Goal: Task Accomplishment & Management: Manage account settings

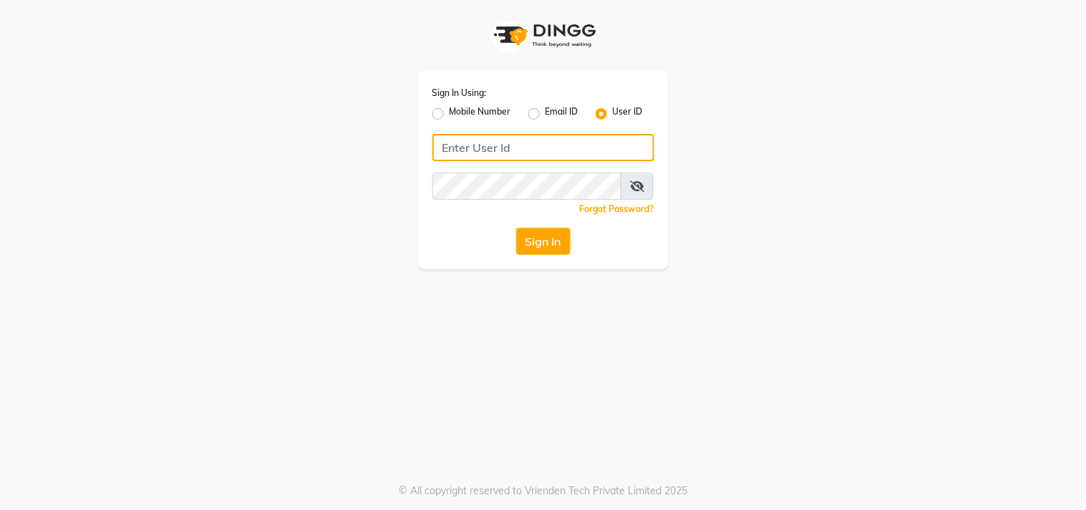
click at [470, 143] on input "Username" at bounding box center [543, 147] width 222 height 27
type input "Hionhair"
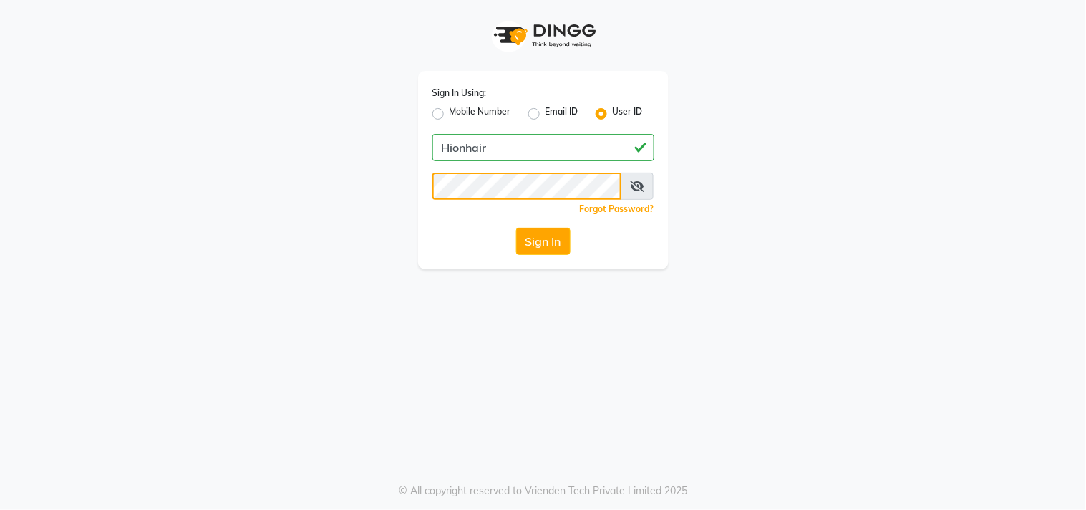
click at [516, 228] on button "Sign In" at bounding box center [543, 241] width 54 height 27
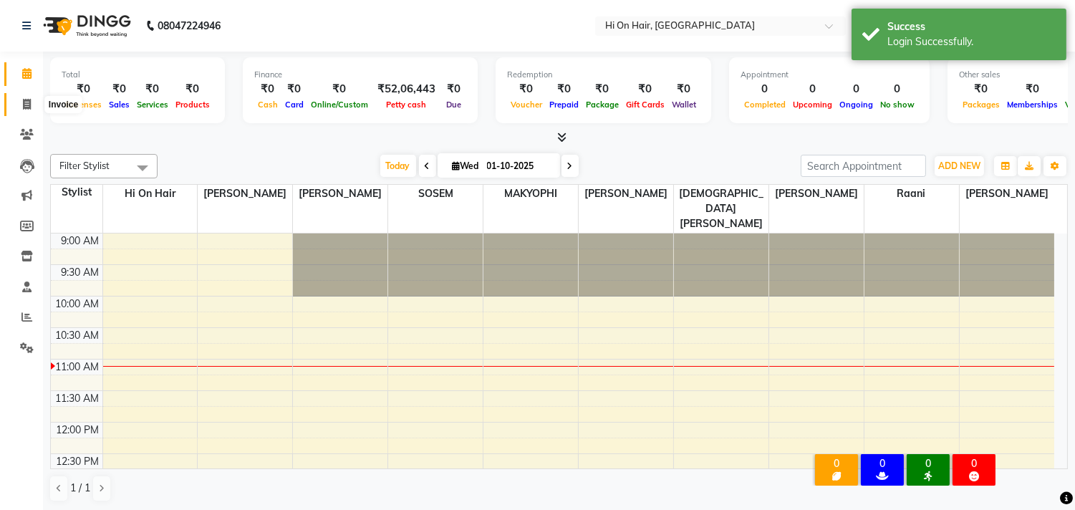
click at [29, 101] on icon at bounding box center [27, 104] width 8 height 11
select select "service"
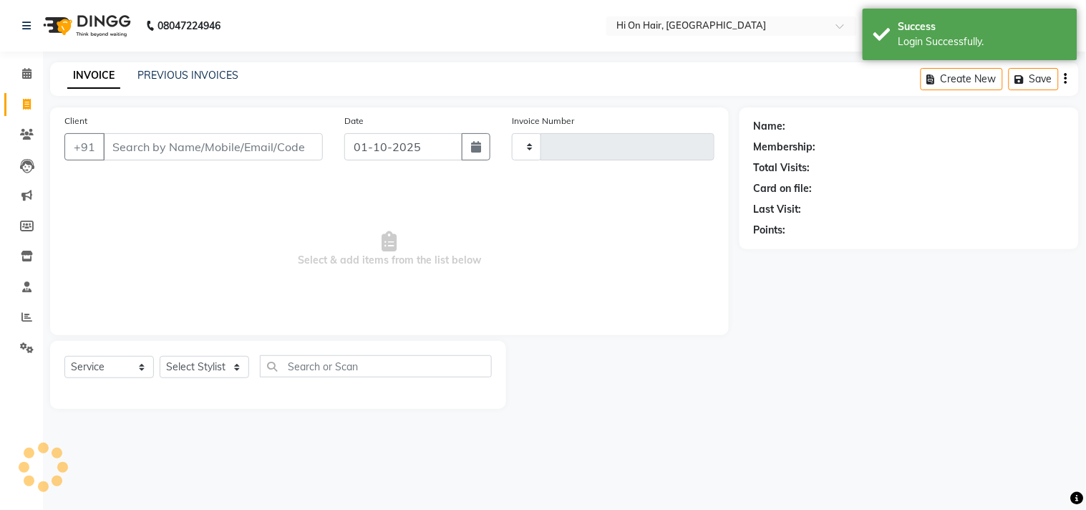
type input "2167"
select select "535"
click at [27, 72] on icon at bounding box center [26, 73] width 9 height 11
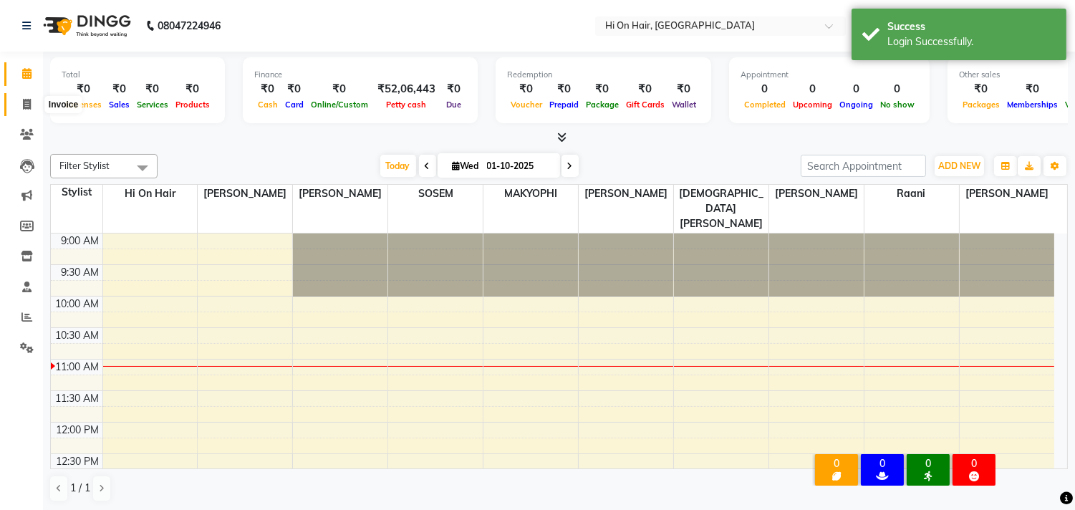
click at [29, 97] on span at bounding box center [26, 105] width 25 height 16
select select "service"
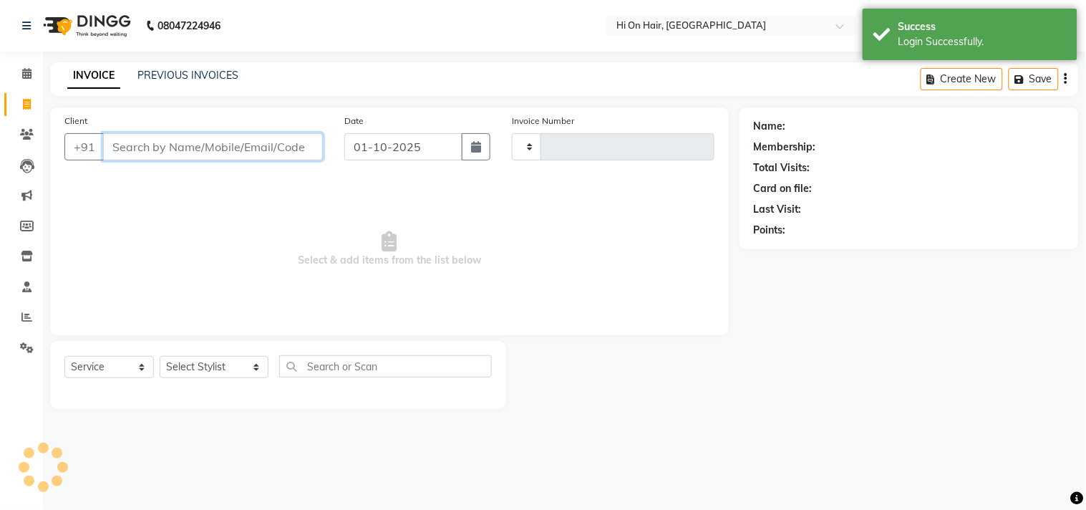
click at [166, 153] on input "Client" at bounding box center [213, 146] width 220 height 27
type input "2167"
select select "535"
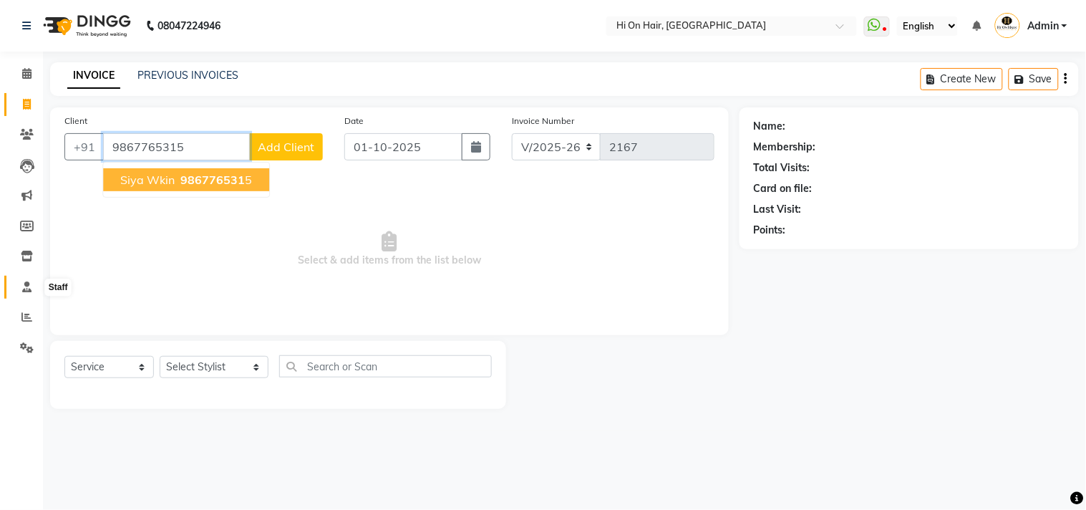
type input "9867765315"
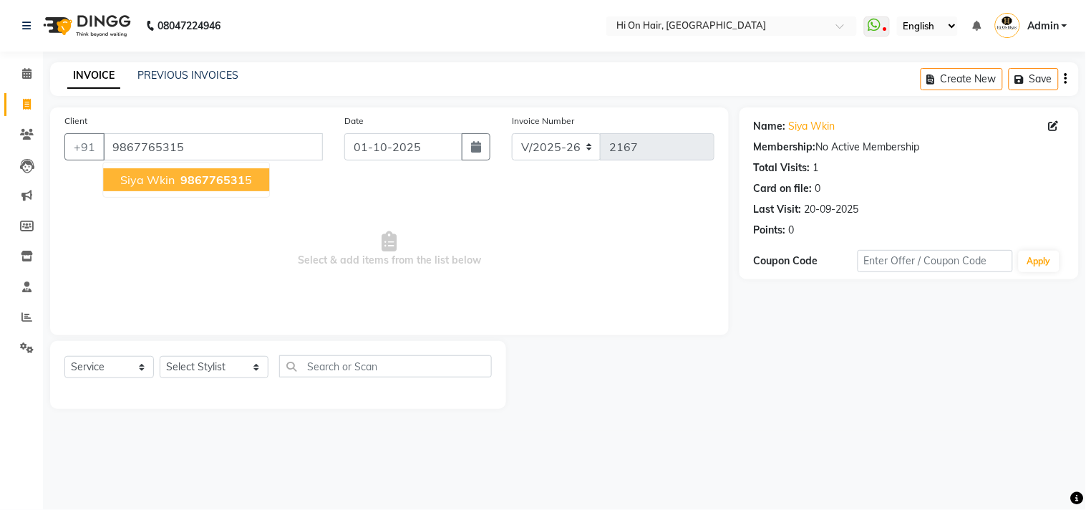
click at [137, 177] on span "Siya Wkin" at bounding box center [147, 180] width 54 height 14
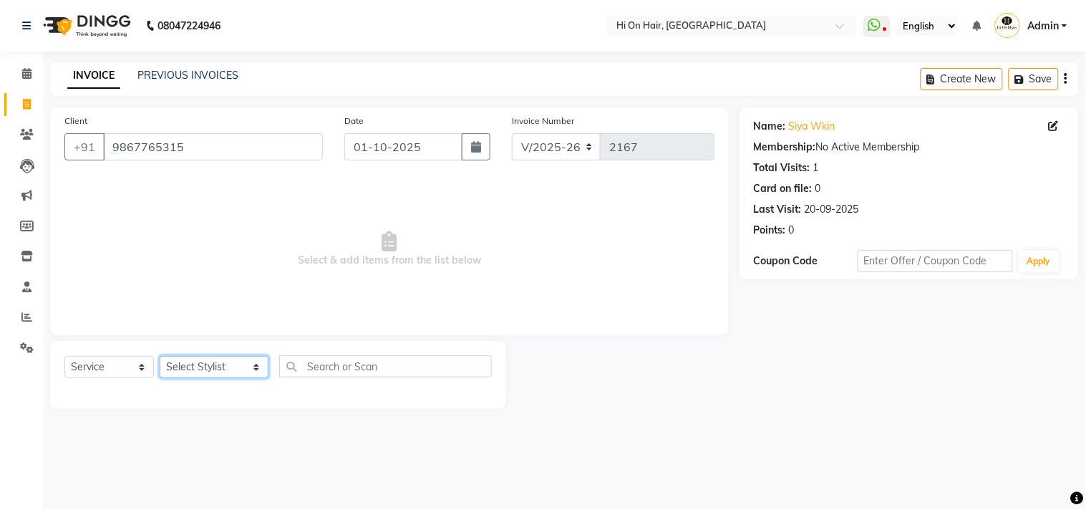
click at [213, 369] on select "Select Stylist [PERSON_NAME] [PERSON_NAME] Hi On Hair MAKYOPHI [PERSON_NAME] [P…" at bounding box center [214, 367] width 109 height 22
select select "30126"
click at [160, 357] on select "Select Stylist [PERSON_NAME] [PERSON_NAME] Hi On Hair MAKYOPHI [PERSON_NAME] [P…" at bounding box center [214, 367] width 109 height 22
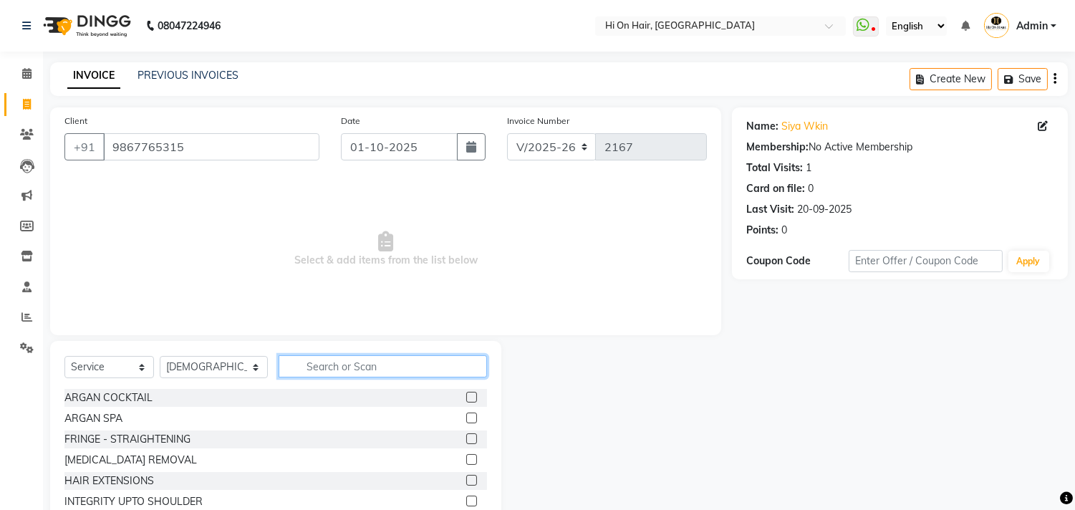
click at [382, 364] on input "text" at bounding box center [382, 366] width 208 height 22
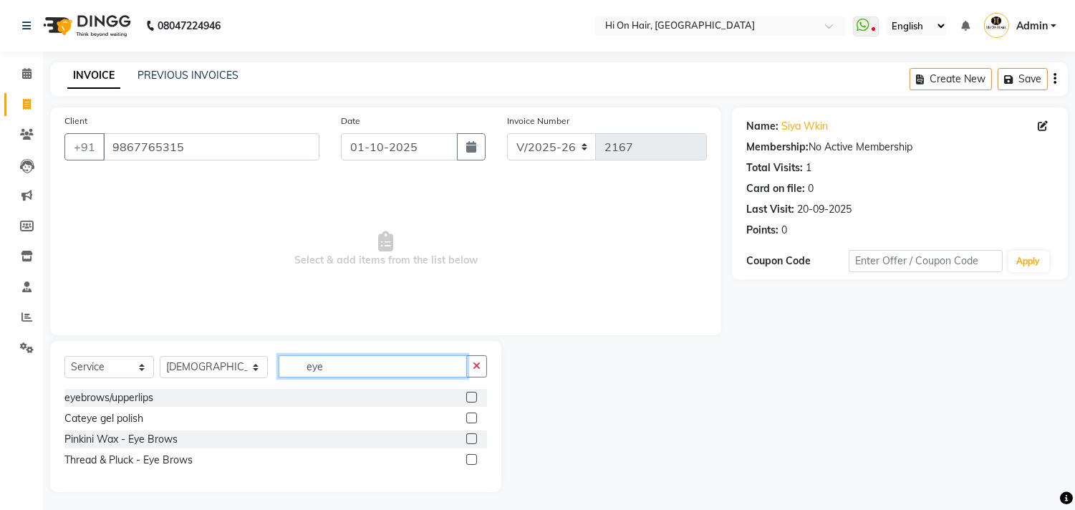
type input "eye"
click at [473, 397] on label at bounding box center [471, 397] width 11 height 11
click at [473, 397] on input "checkbox" at bounding box center [470, 397] width 9 height 9
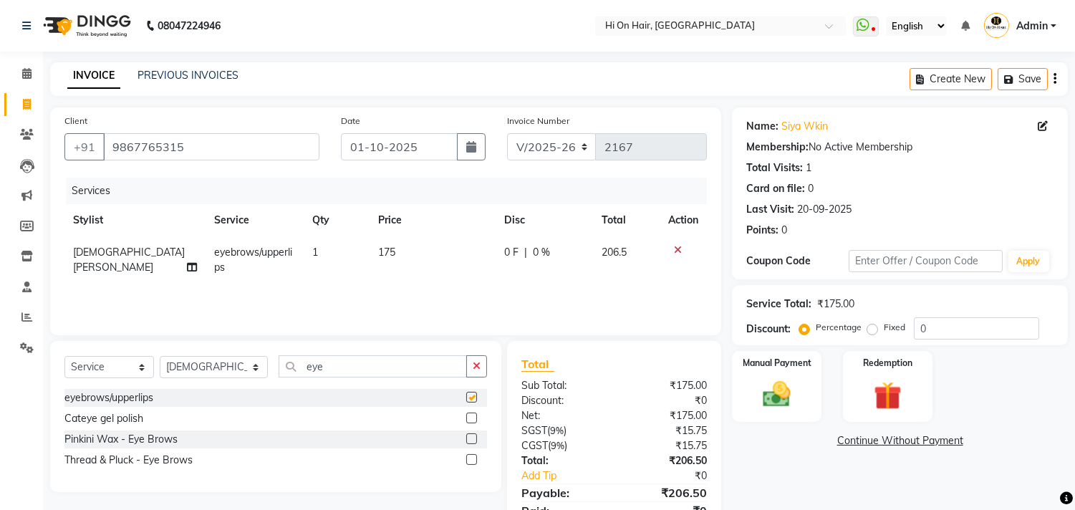
checkbox input "false"
drag, startPoint x: 311, startPoint y: 373, endPoint x: 242, endPoint y: 360, distance: 69.9
click at [242, 360] on div "Select Service Product Membership Package Voucher Prepaid Gift Card Select Styl…" at bounding box center [275, 372] width 422 height 34
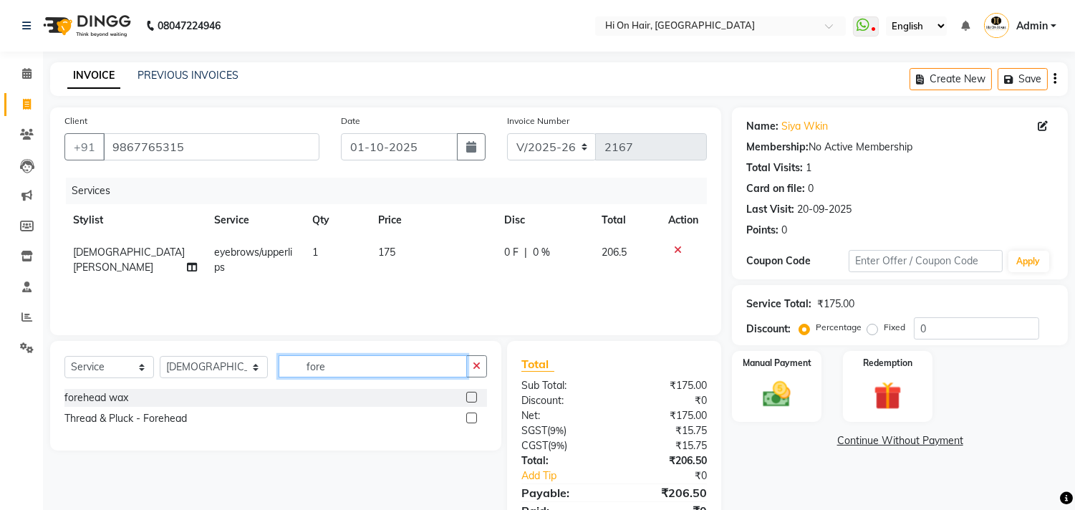
scroll to position [62, 0]
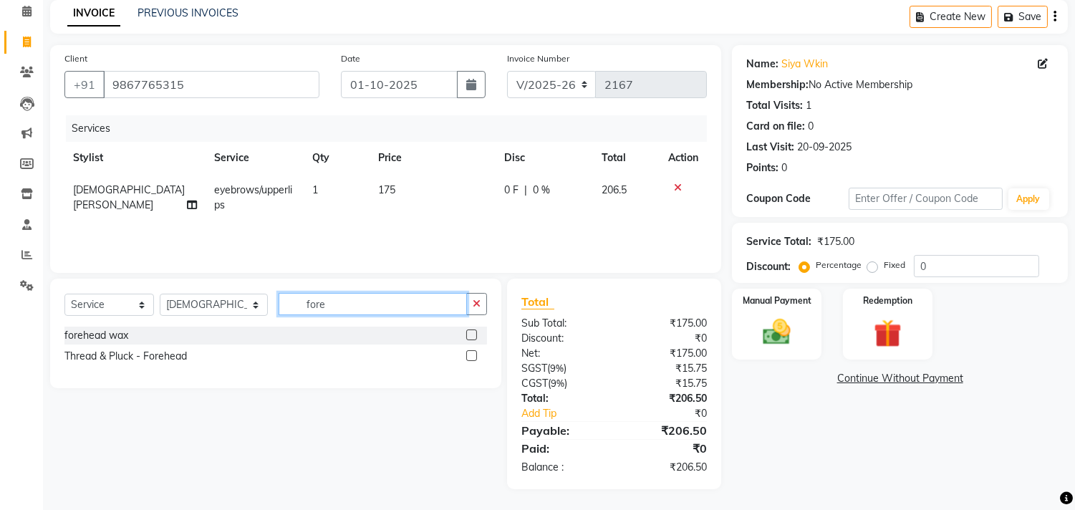
type input "fore"
click at [475, 357] on label at bounding box center [471, 355] width 11 height 11
click at [475, 357] on input "checkbox" at bounding box center [470, 356] width 9 height 9
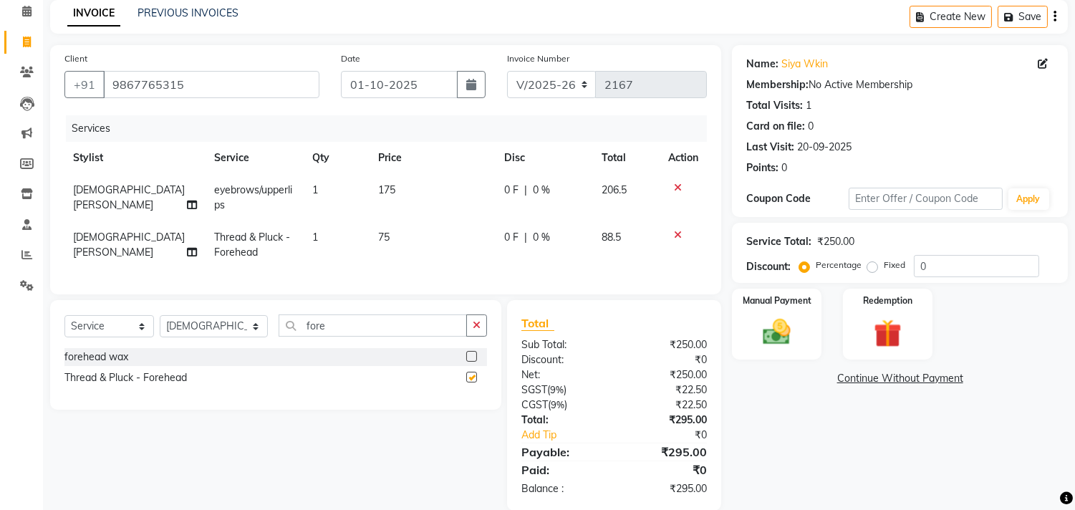
checkbox input "false"
click at [301, 334] on input "fore" at bounding box center [372, 325] width 188 height 22
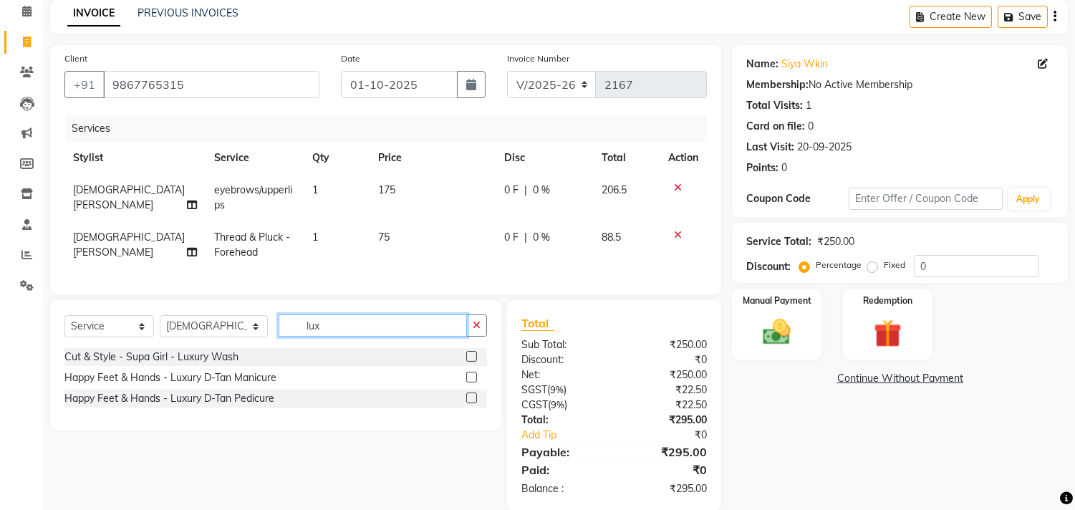
type input "lux"
click at [470, 362] on label at bounding box center [471, 356] width 11 height 11
click at [470, 362] on input "checkbox" at bounding box center [470, 356] width 9 height 9
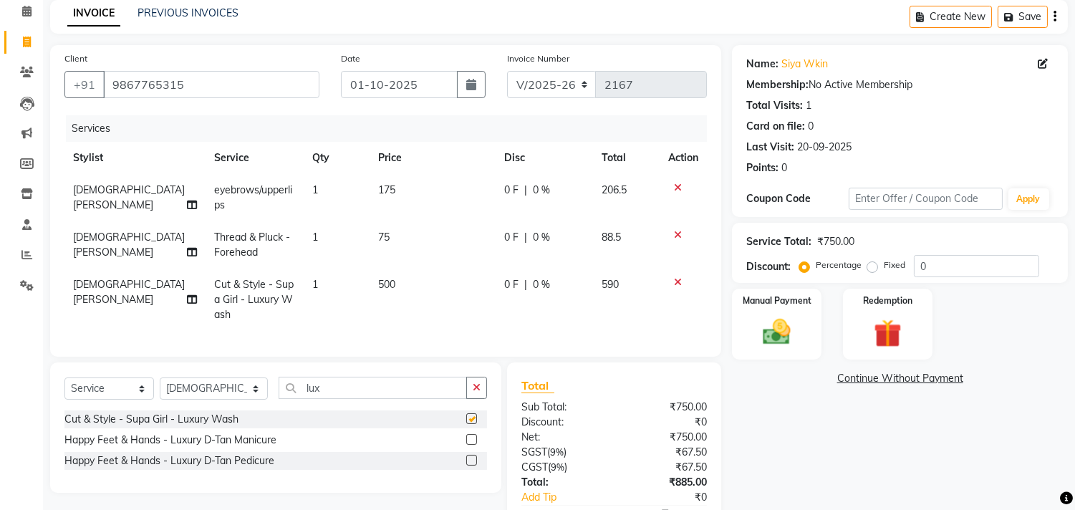
checkbox input "false"
click at [115, 283] on span "[DEMOGRAPHIC_DATA][PERSON_NAME]" at bounding box center [129, 292] width 112 height 28
select select "30126"
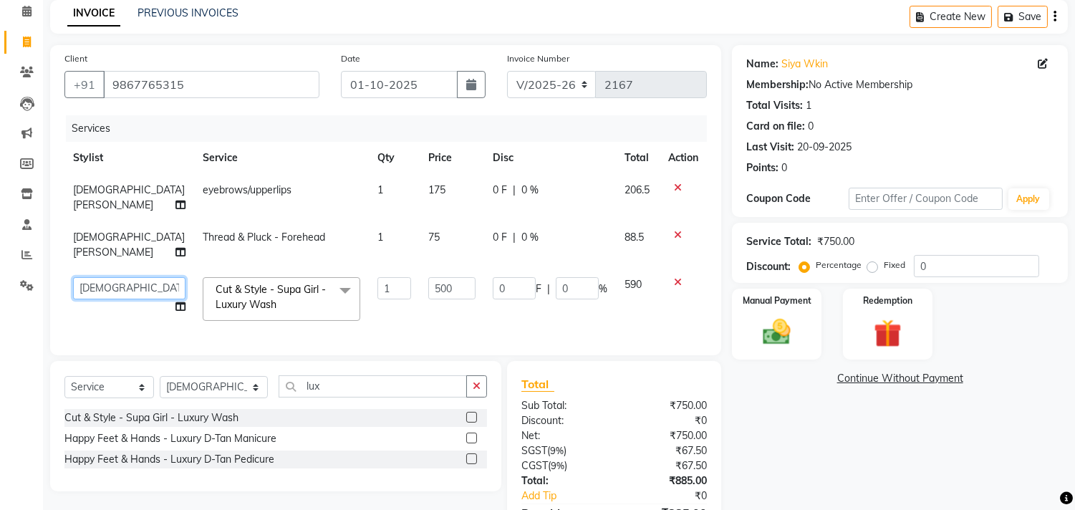
click at [115, 283] on select "Alim Kaldane Anwar Laskar Hi On Hair MAKYOPHI Pankaj Thakur Poonam Nalawade Raa…" at bounding box center [129, 288] width 112 height 22
select select "48732"
click at [476, 89] on button "button" at bounding box center [471, 84] width 29 height 27
select select "10"
select select "2025"
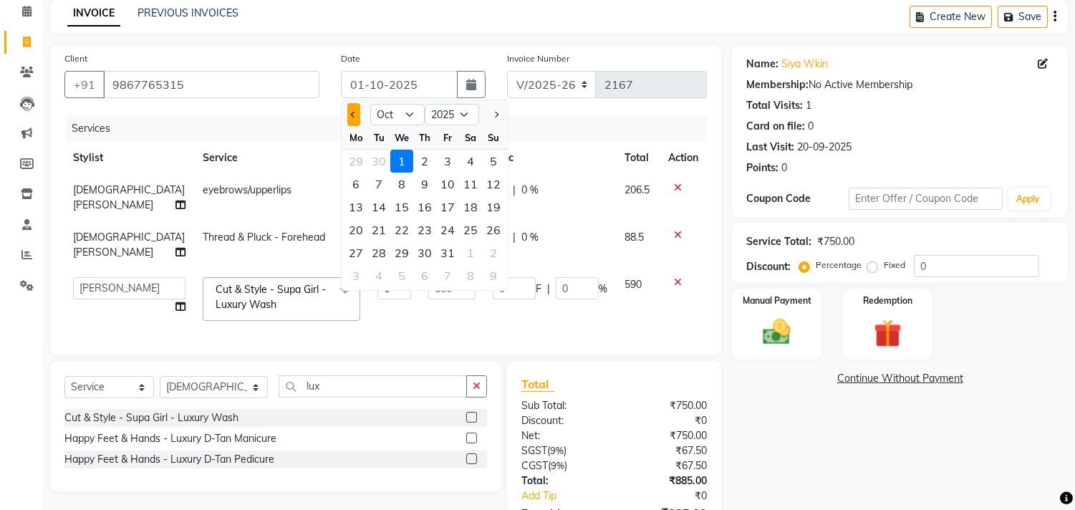
click at [349, 111] on button "Previous month" at bounding box center [353, 114] width 12 height 23
select select "9"
click at [382, 246] on div "30" at bounding box center [378, 252] width 23 height 23
type input "[DATE]"
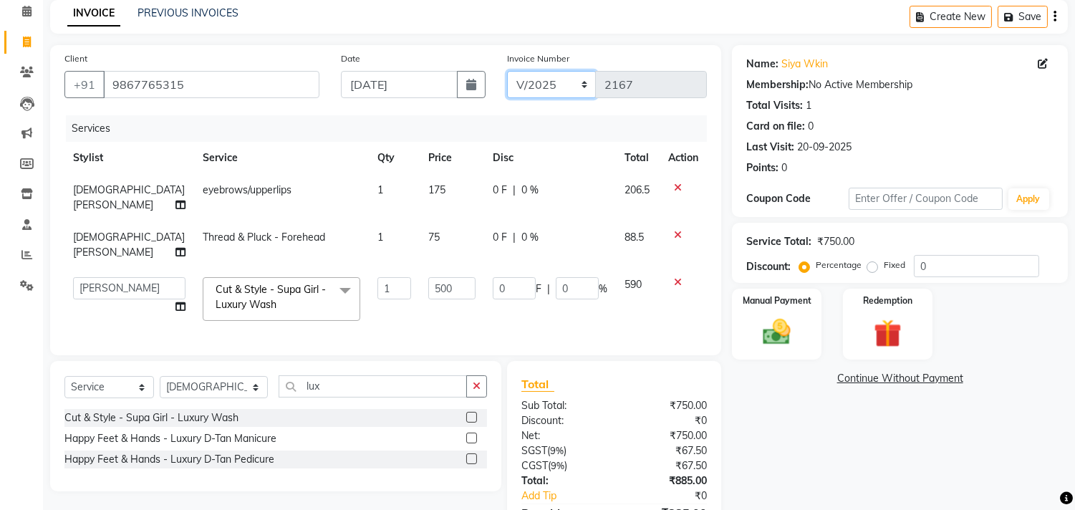
click at [583, 87] on select "V/2025 V/2025-26" at bounding box center [551, 84] width 89 height 27
click at [507, 71] on select "V/2025 V/2025-26" at bounding box center [551, 84] width 89 height 27
click at [571, 77] on select "V/2025 V/2025-26" at bounding box center [551, 84] width 89 height 27
select select "1463"
click at [507, 71] on select "V/2025 V/2025-26" at bounding box center [551, 84] width 89 height 27
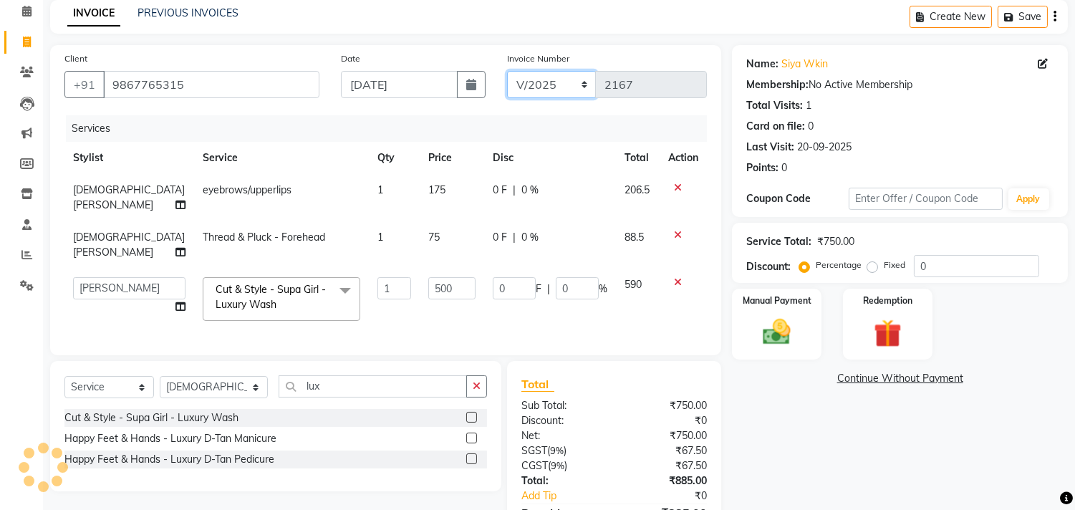
type input "0184"
click at [571, 88] on select "V/2025 V/2025-26" at bounding box center [551, 84] width 89 height 27
select select "535"
click at [507, 71] on select "V/2025 V/2025-26" at bounding box center [551, 84] width 89 height 27
type input "2167"
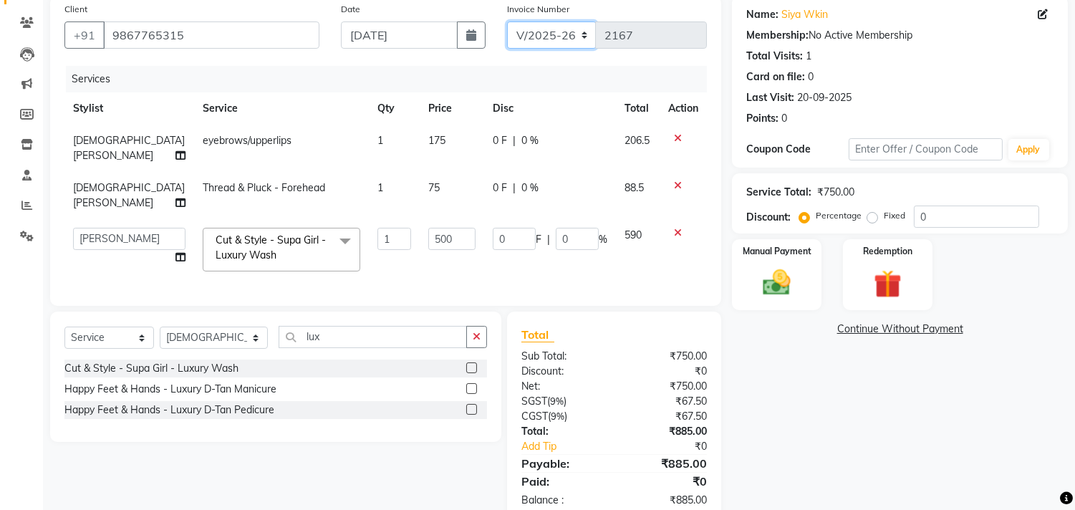
scroll to position [157, 0]
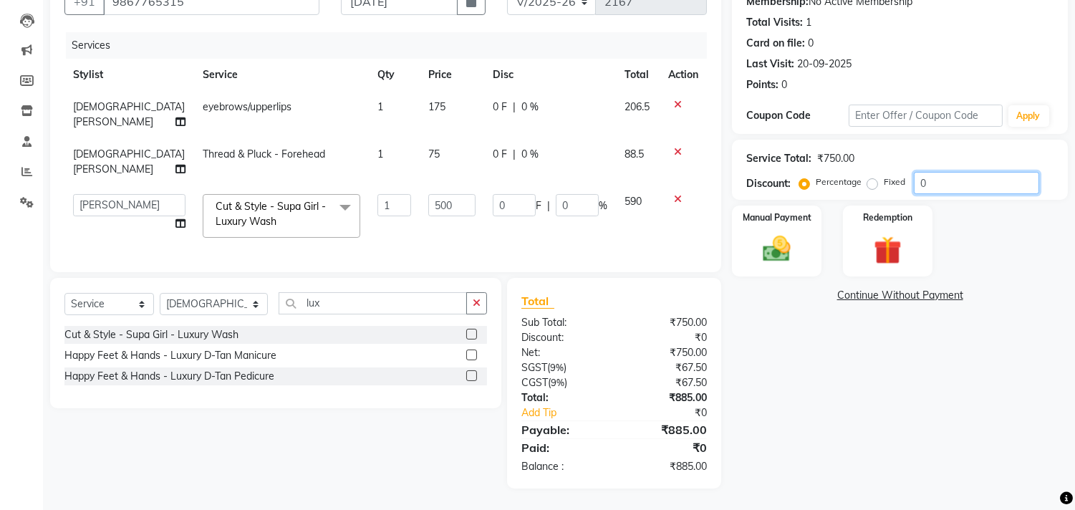
click at [913, 172] on input "0" at bounding box center [975, 183] width 125 height 22
type input "20"
type input "100"
type input "20"
type input "100"
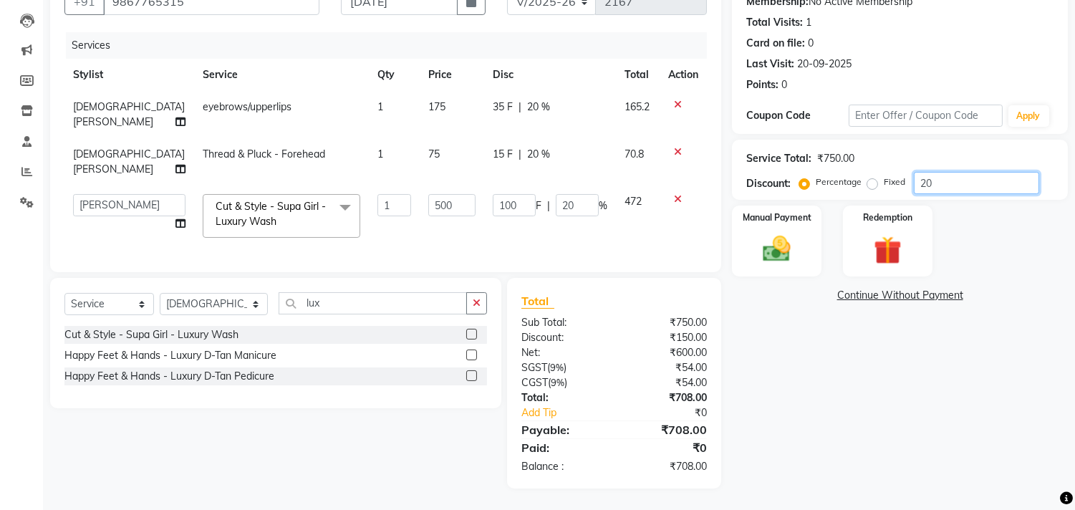
type input "500"
type input "100"
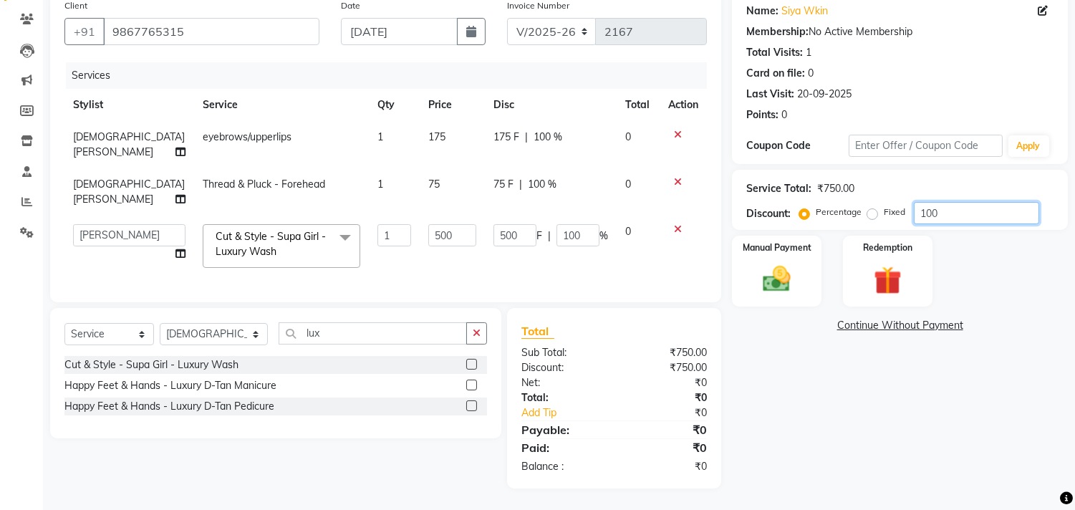
type input "10"
type input "50"
type input "10"
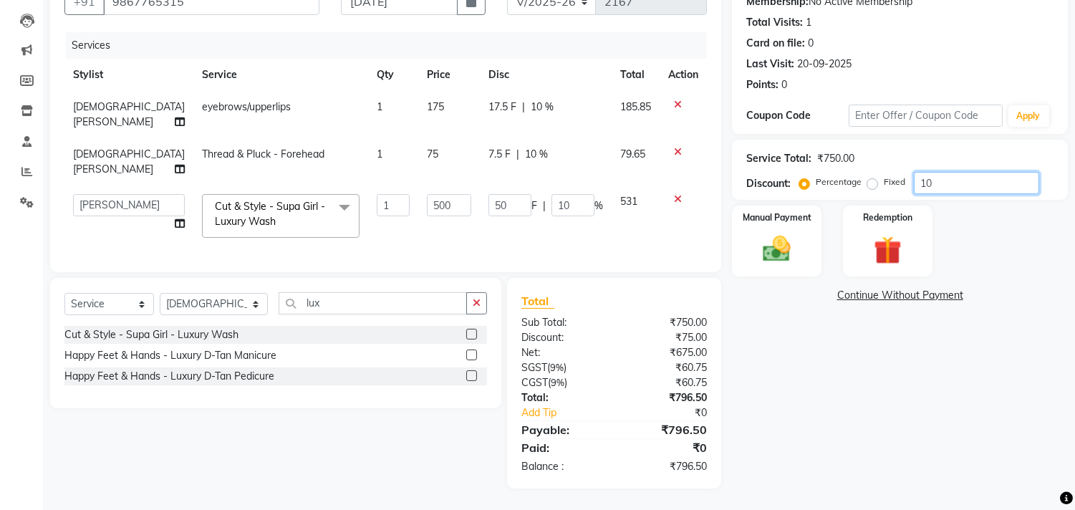
type input "1"
type input "5"
type input "1"
type input "0"
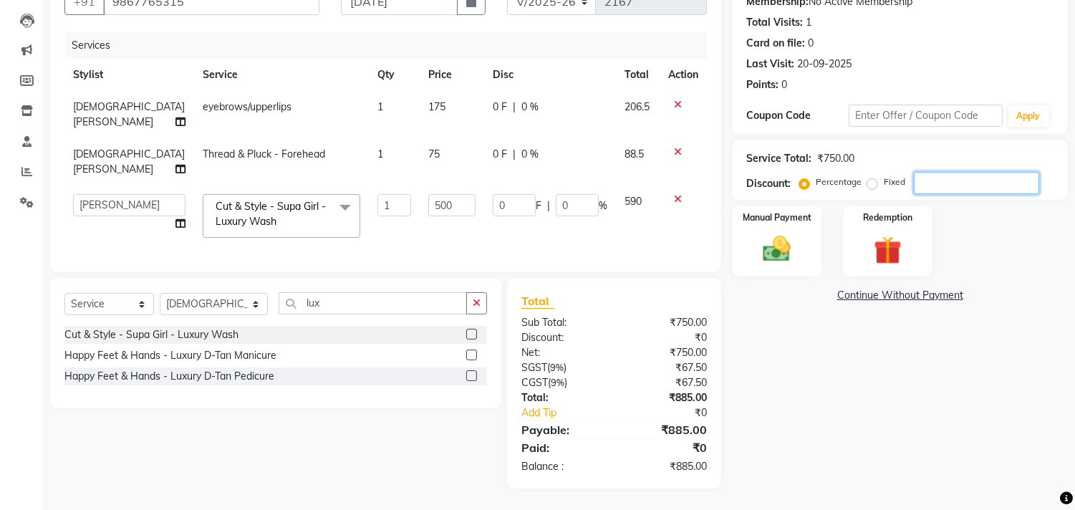
type input "2"
type input "10"
type input "2"
type input "20"
type input "100"
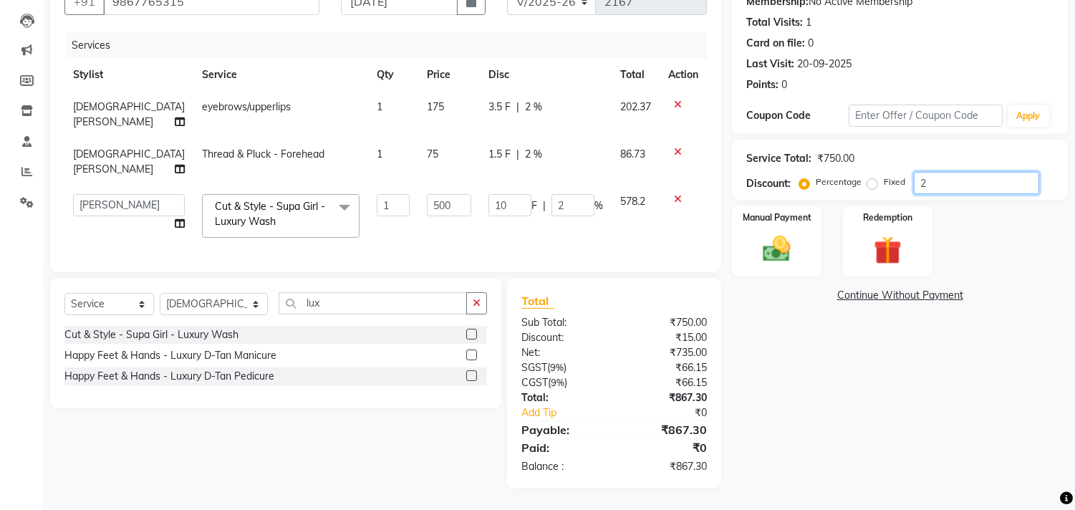
type input "20"
click at [770, 233] on img at bounding box center [776, 250] width 47 height 34
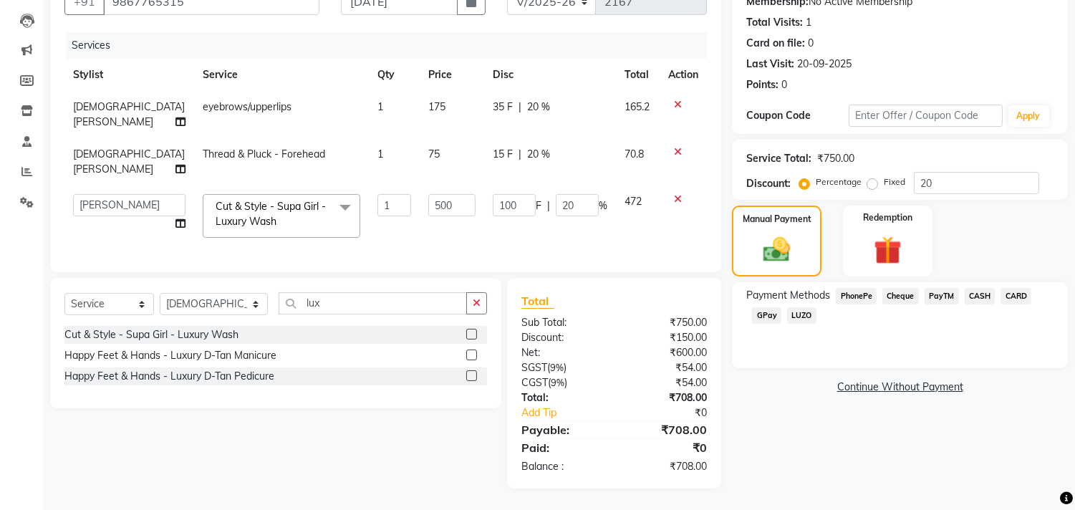
click at [763, 307] on span "GPay" at bounding box center [766, 315] width 29 height 16
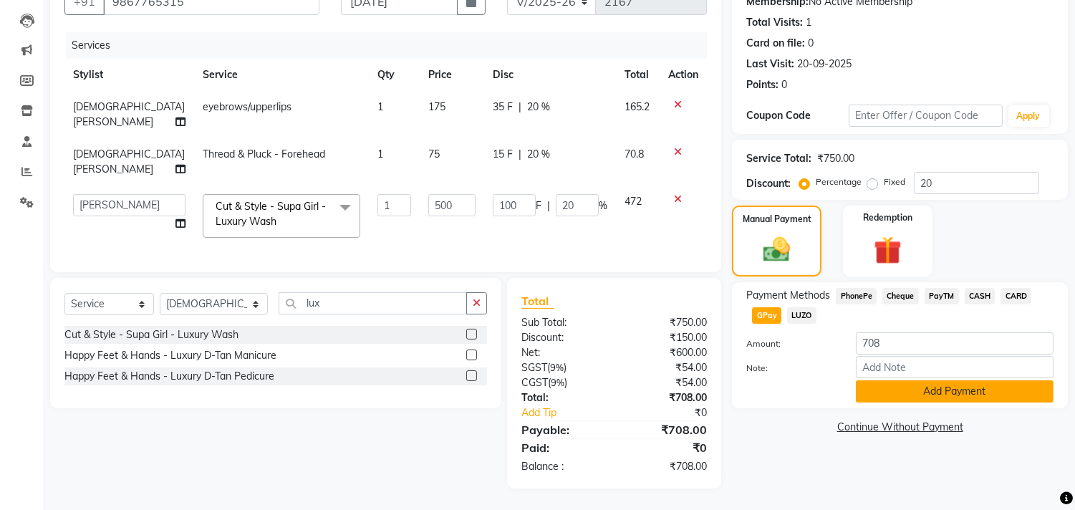
click at [915, 387] on button "Add Payment" at bounding box center [955, 391] width 198 height 22
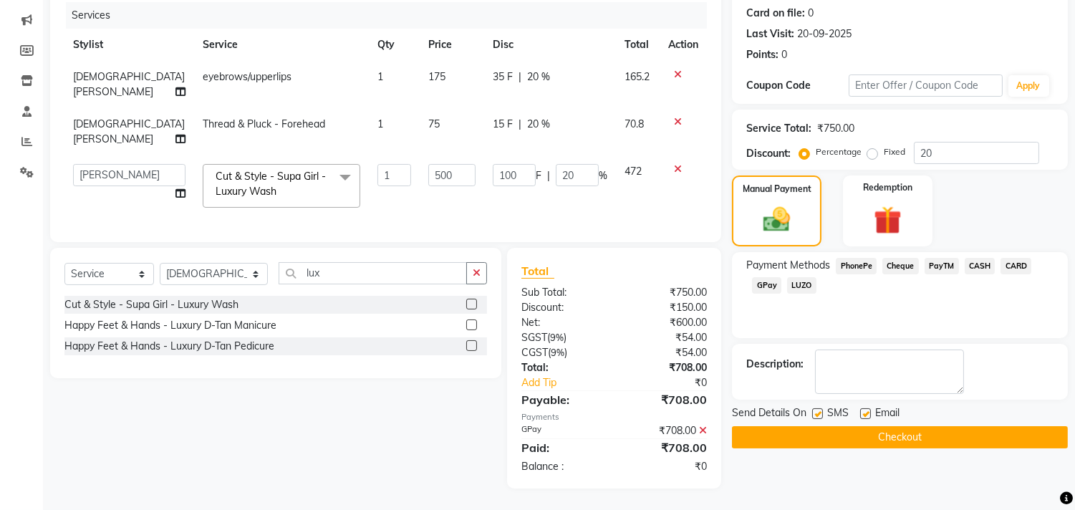
scroll to position [187, 0]
click at [864, 408] on label at bounding box center [865, 413] width 11 height 11
click at [864, 409] on input "checkbox" at bounding box center [864, 413] width 9 height 9
checkbox input "false"
click at [818, 408] on label at bounding box center [817, 413] width 11 height 11
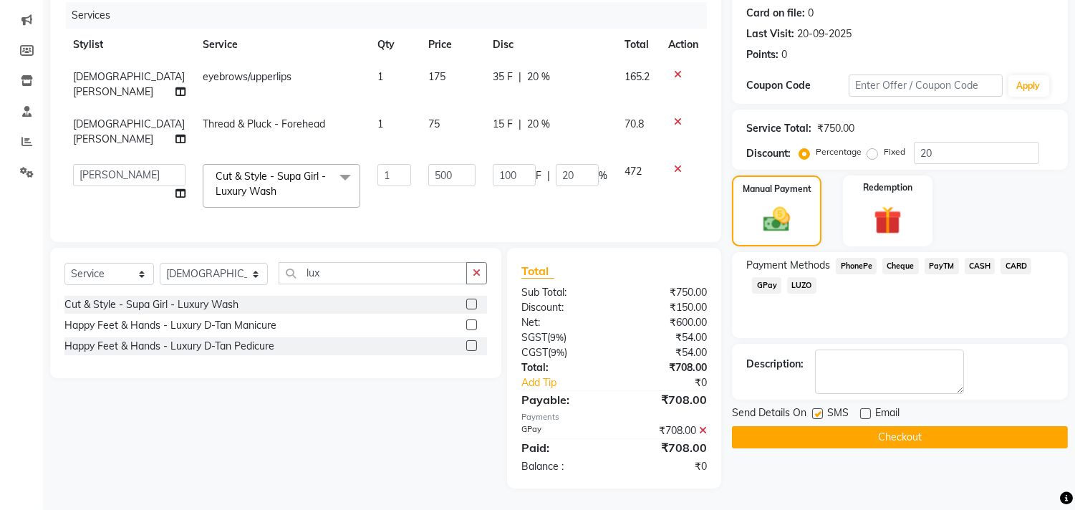
click at [818, 409] on input "checkbox" at bounding box center [816, 413] width 9 height 9
checkbox input "false"
click at [825, 427] on button "Checkout" at bounding box center [900, 437] width 336 height 22
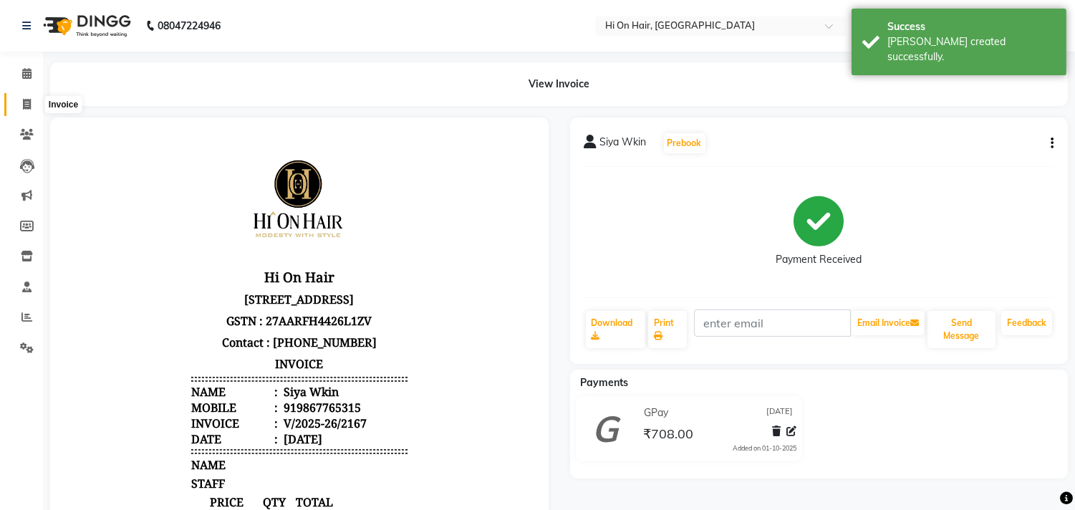
click at [18, 99] on span at bounding box center [26, 105] width 25 height 16
select select "535"
select select "service"
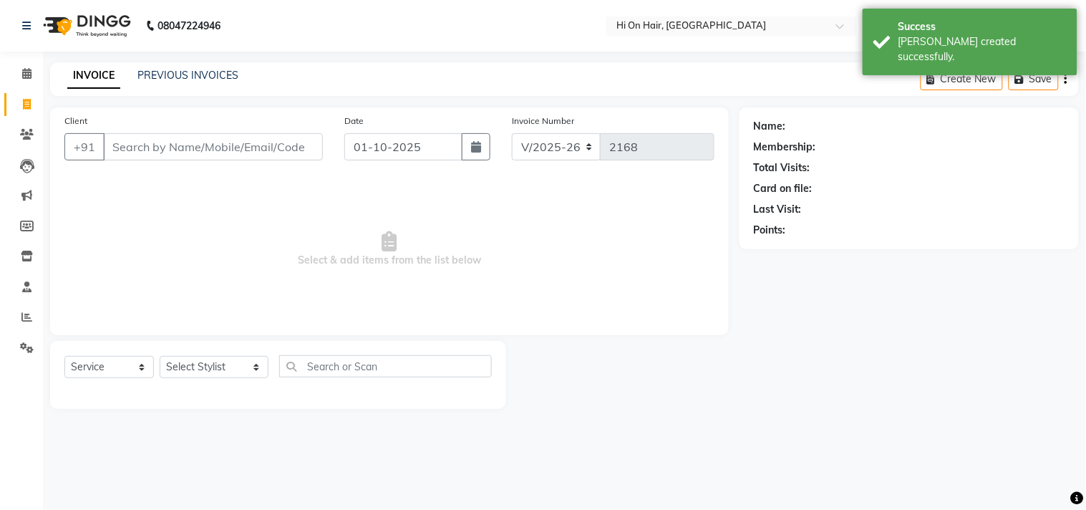
click at [180, 94] on div "INVOICE PREVIOUS INVOICES Create New Save" at bounding box center [564, 79] width 1029 height 34
click at [197, 74] on link "PREVIOUS INVOICES" at bounding box center [187, 75] width 101 height 13
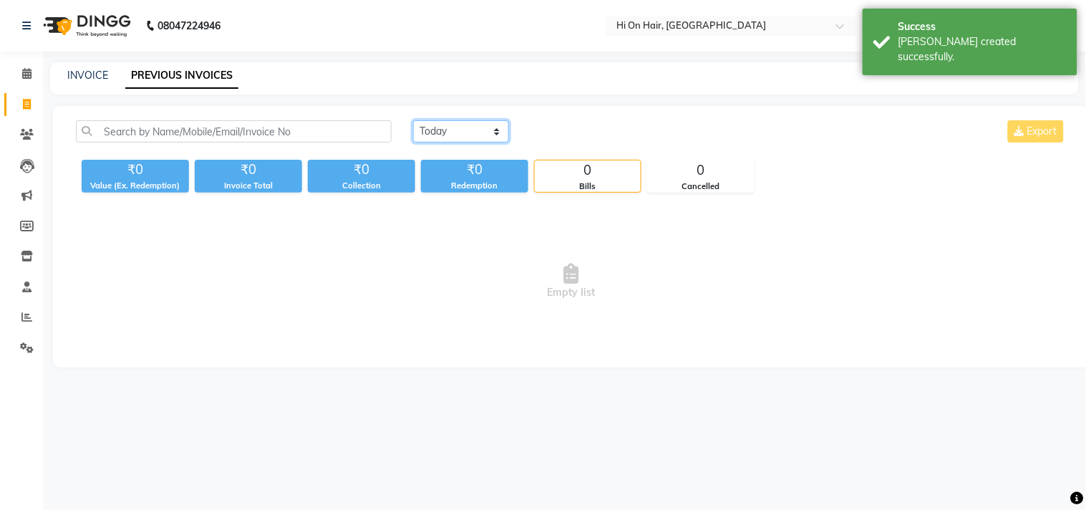
click at [481, 136] on select "[DATE] [DATE] Custom Range" at bounding box center [461, 131] width 96 height 22
click at [413, 120] on select "[DATE] [DATE] Custom Range" at bounding box center [461, 131] width 96 height 22
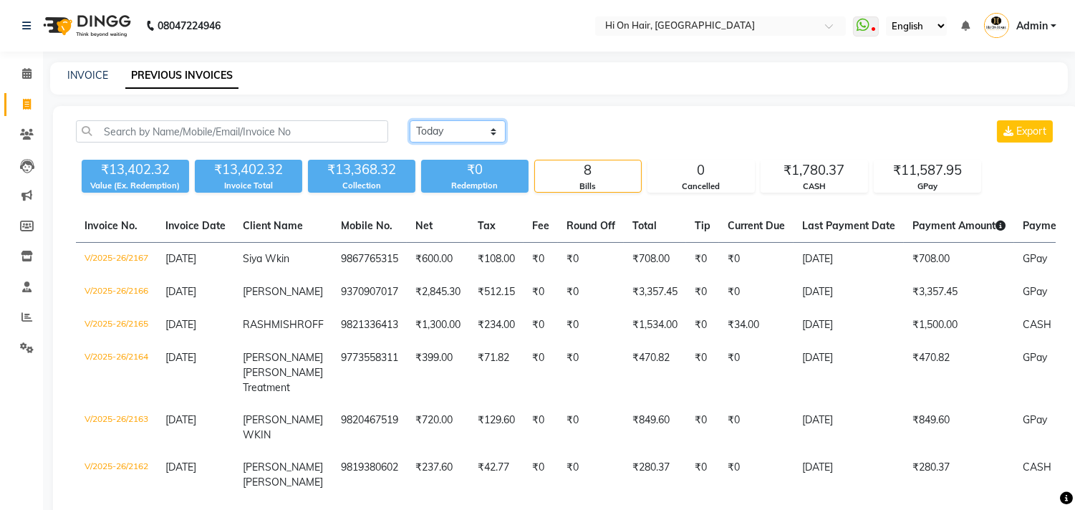
click at [480, 131] on select "[DATE] [DATE] Custom Range" at bounding box center [457, 131] width 96 height 22
select select "range"
click at [409, 120] on select "[DATE] [DATE] Custom Range" at bounding box center [457, 131] width 96 height 22
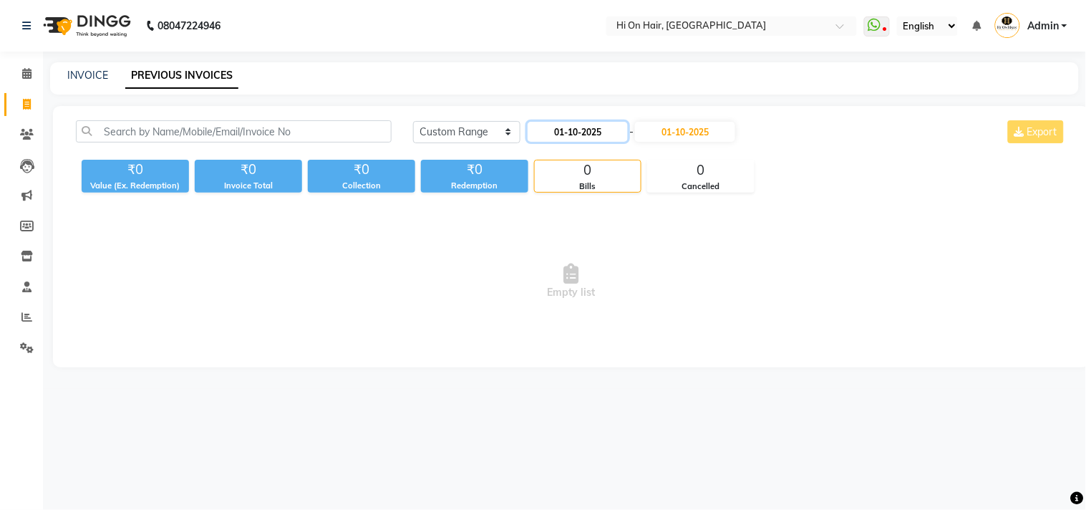
click at [611, 125] on input "01-10-2025" at bounding box center [578, 132] width 100 height 20
select select "10"
select select "2025"
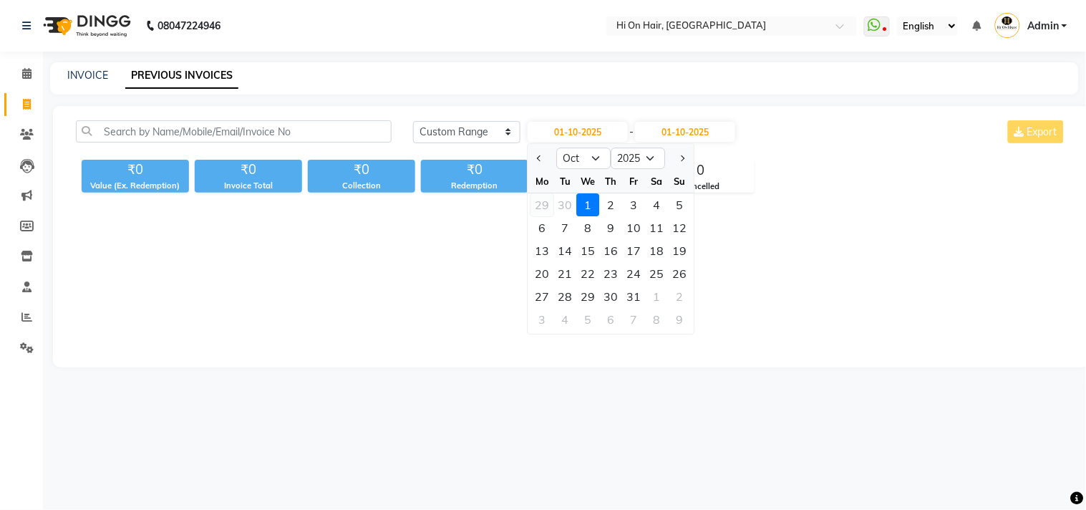
click at [547, 201] on div "29" at bounding box center [542, 204] width 23 height 23
type input "29-09-2025"
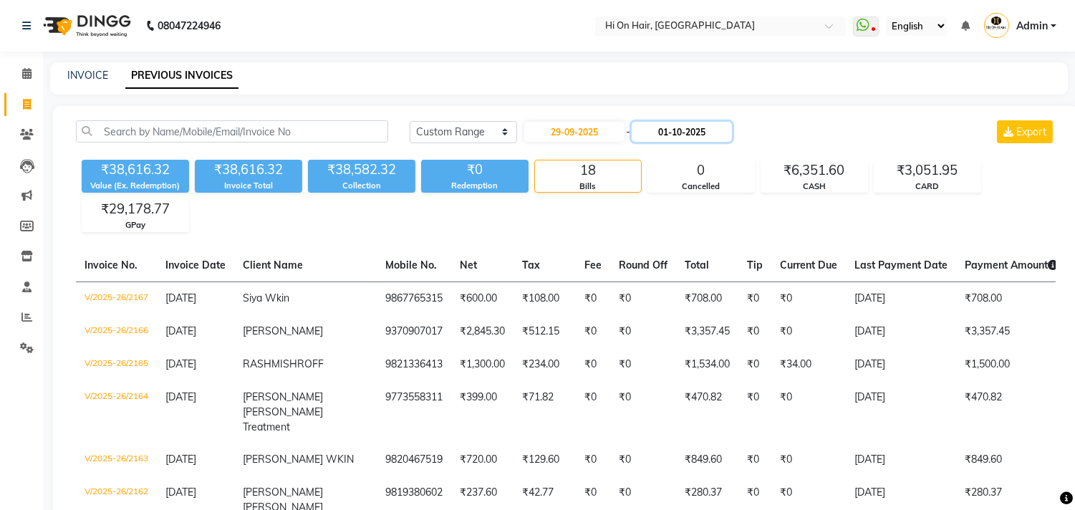
click at [713, 125] on input "01-10-2025" at bounding box center [681, 132] width 100 height 20
select select "10"
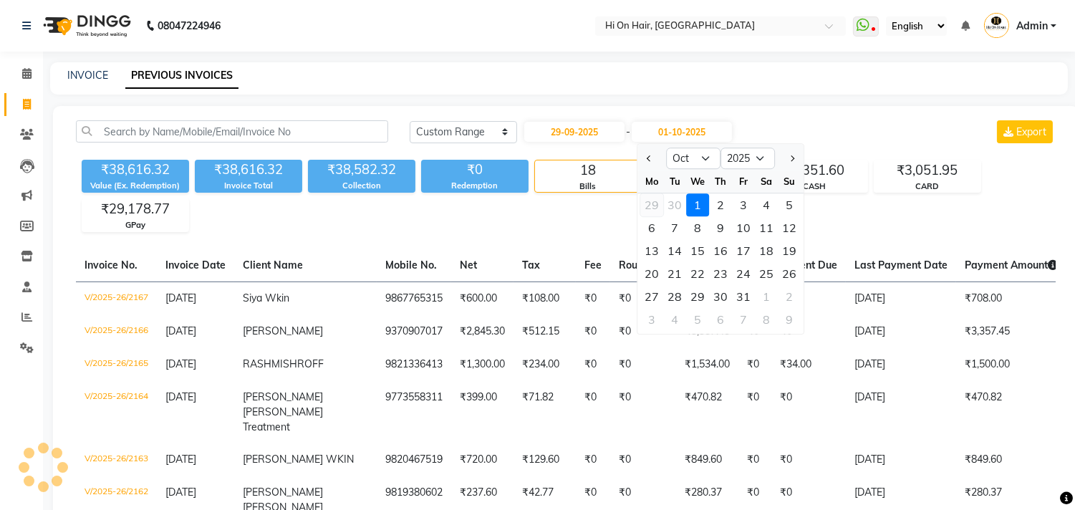
click at [646, 209] on div "29" at bounding box center [651, 204] width 23 height 23
type input "29-09-2025"
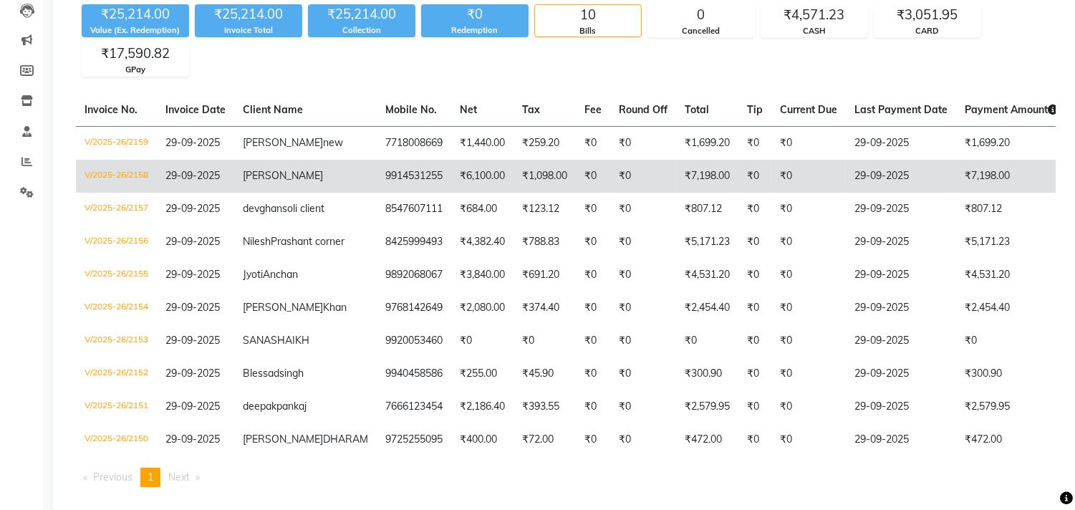
scroll to position [162, 0]
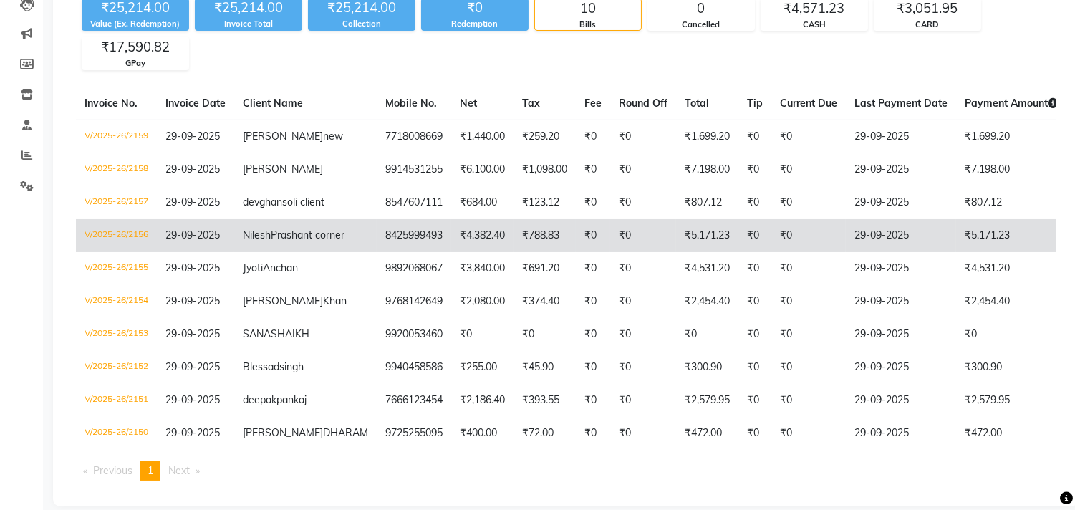
click at [888, 252] on td "29-09-2025" at bounding box center [900, 235] width 110 height 33
click at [676, 252] on td "₹5,171.23" at bounding box center [707, 235] width 62 height 33
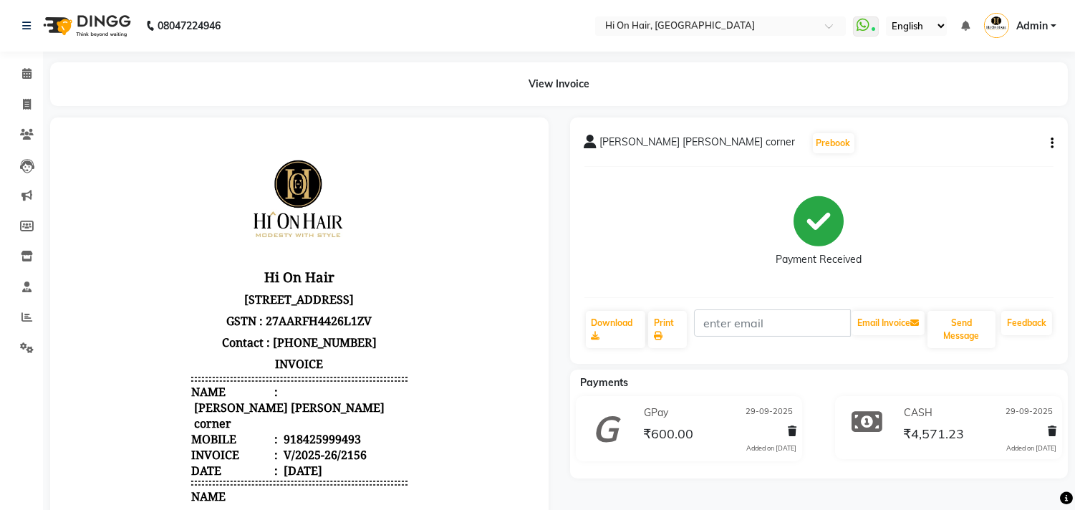
click at [1053, 141] on div "Nilesh Prashant corner Prebook Payment Received Download Print Email Invoice Se…" at bounding box center [819, 240] width 498 height 246
click at [1052, 143] on icon "button" at bounding box center [1051, 143] width 3 height 1
click at [956, 155] on div "Edit Invoice" at bounding box center [980, 161] width 98 height 18
select select "service"
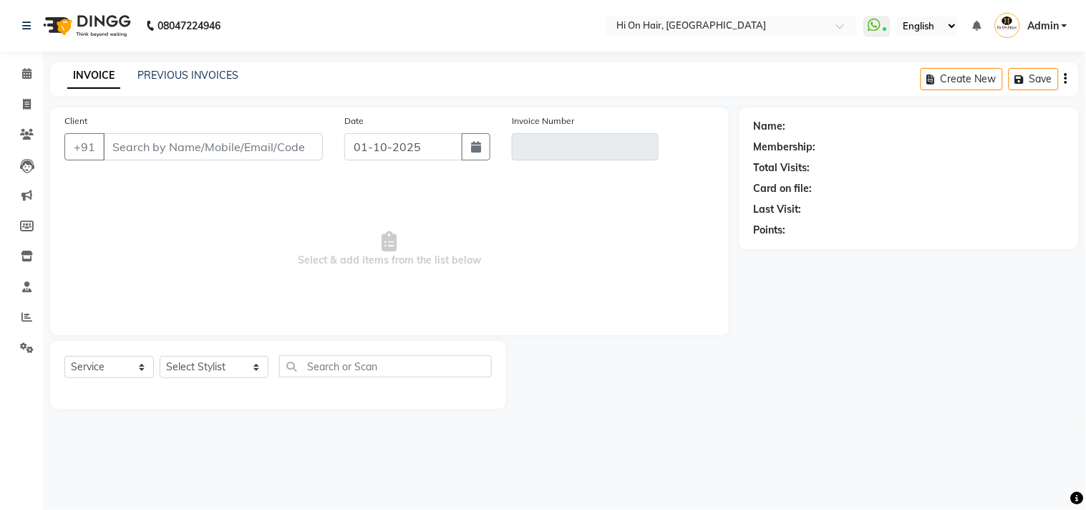
type input "8425999493"
type input "V/2025-26/2156"
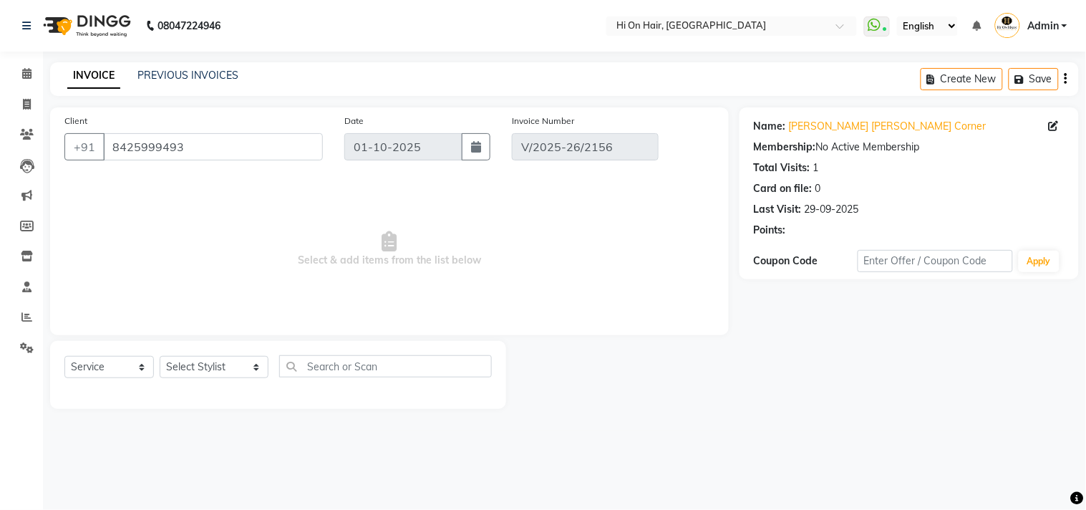
type input "29-09-2025"
select select "select"
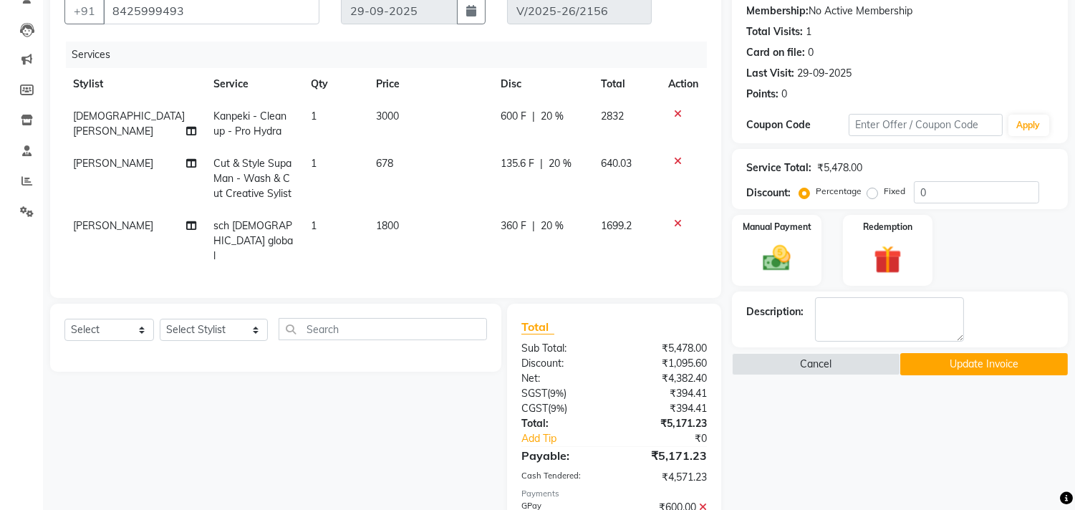
scroll to position [209, 0]
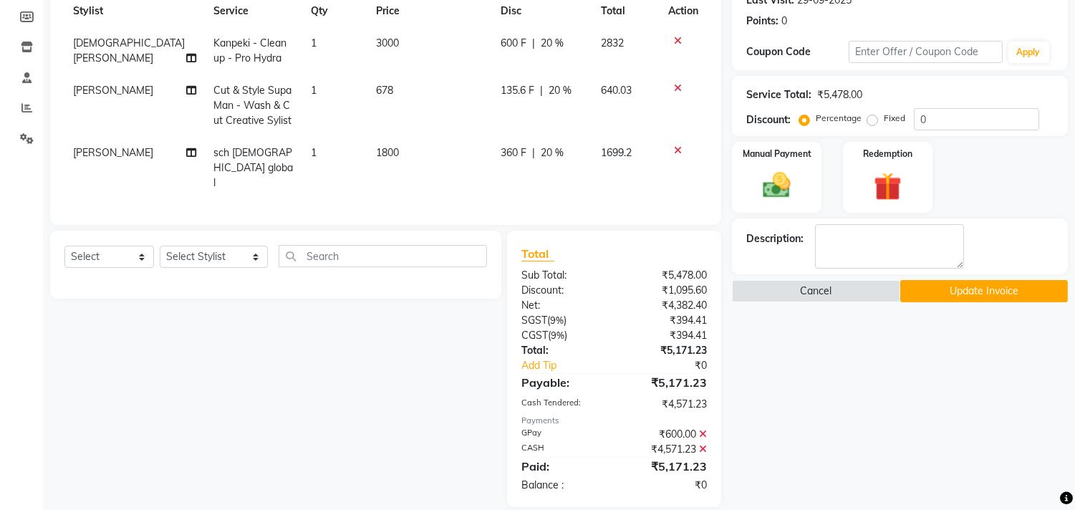
click at [704, 444] on icon at bounding box center [703, 449] width 8 height 10
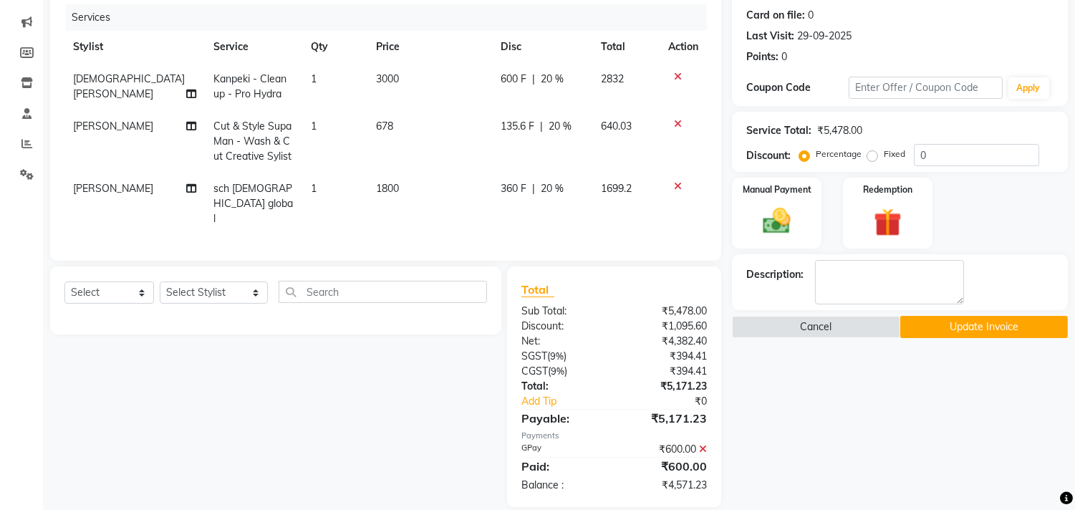
click at [704, 444] on icon at bounding box center [703, 449] width 8 height 10
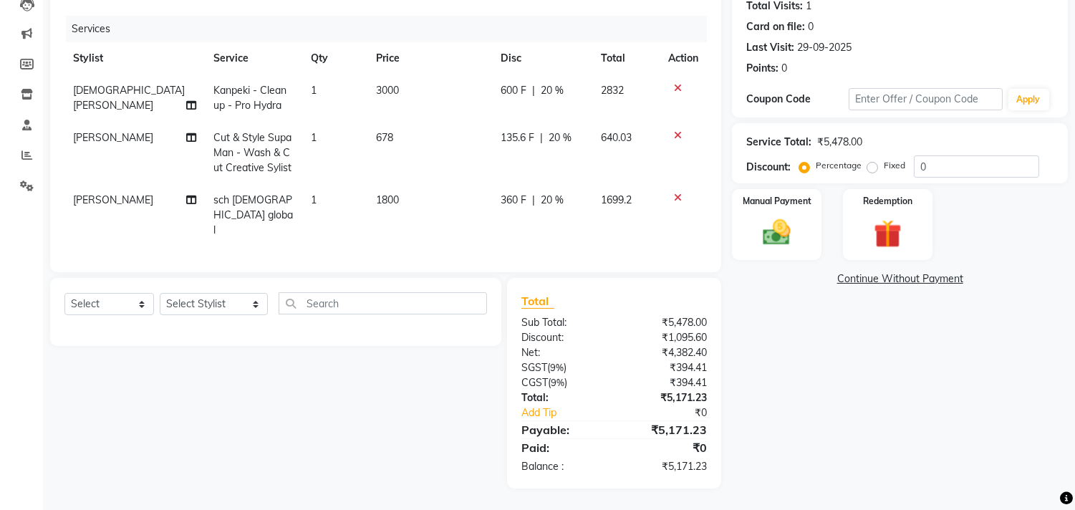
scroll to position [144, 0]
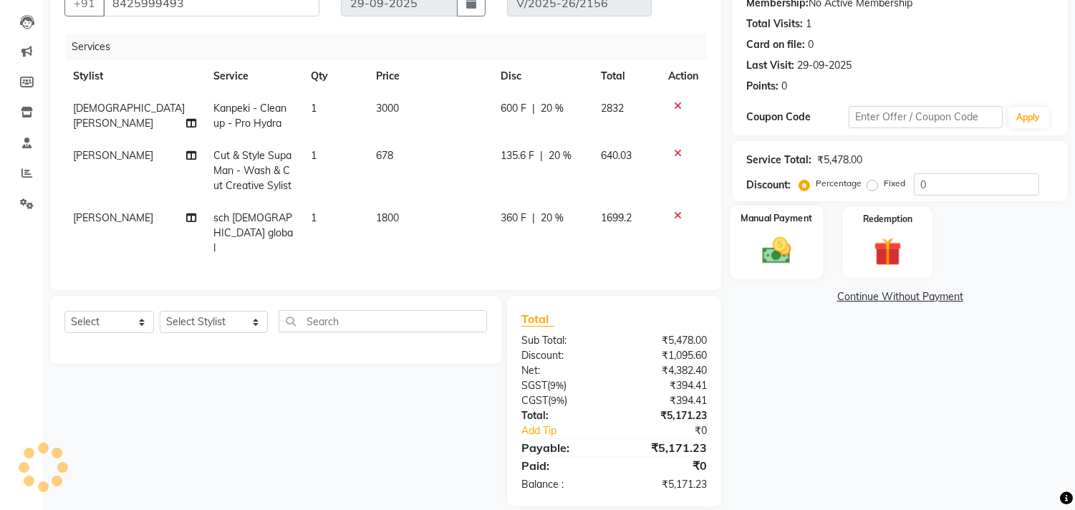
click at [793, 249] on img at bounding box center [776, 251] width 47 height 34
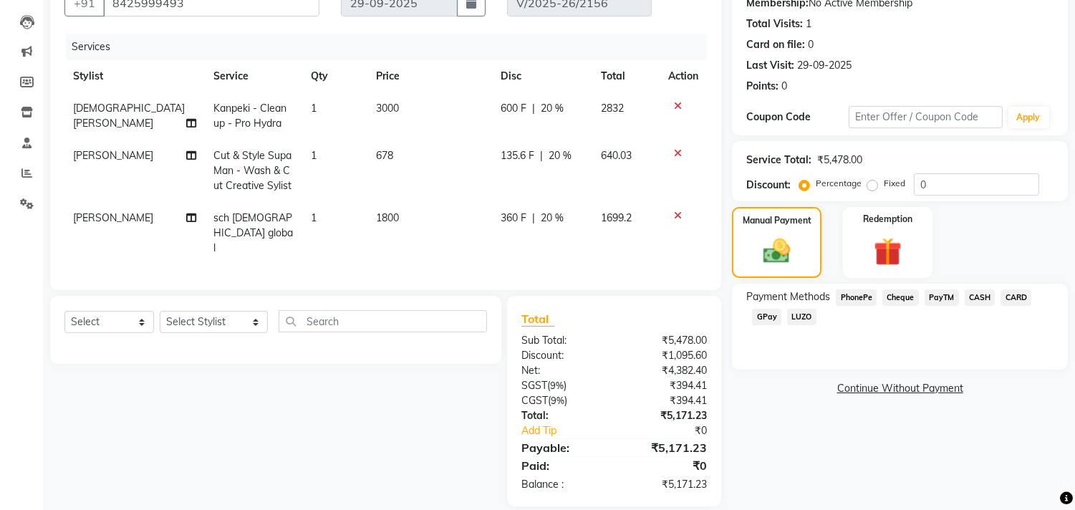
click at [974, 301] on span "CASH" at bounding box center [979, 297] width 31 height 16
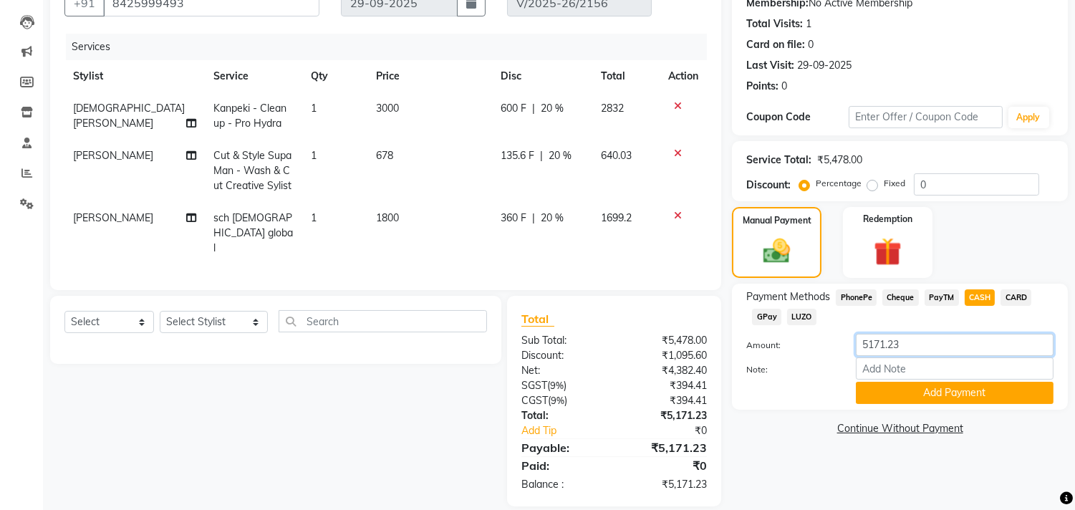
drag, startPoint x: 931, startPoint y: 341, endPoint x: 788, endPoint y: 335, distance: 142.6
click at [788, 335] on div "Amount: 5171.23" at bounding box center [899, 346] width 329 height 24
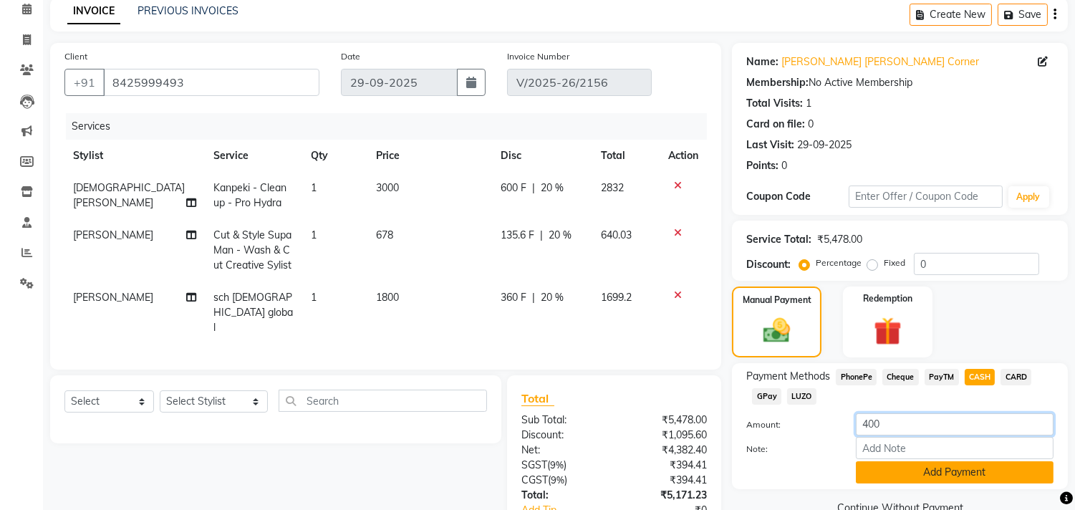
type input "400"
click at [961, 466] on button "Add Payment" at bounding box center [955, 472] width 198 height 22
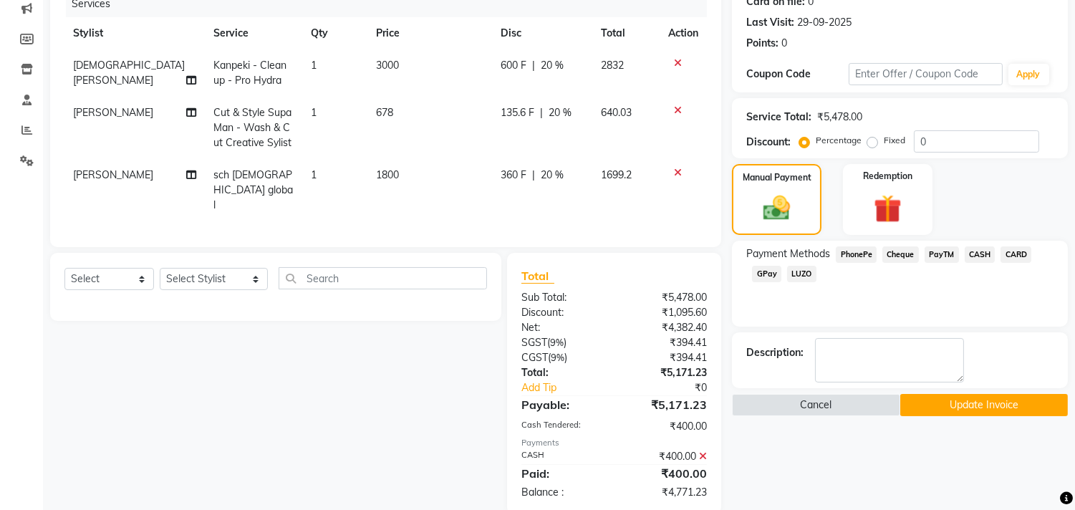
scroll to position [194, 0]
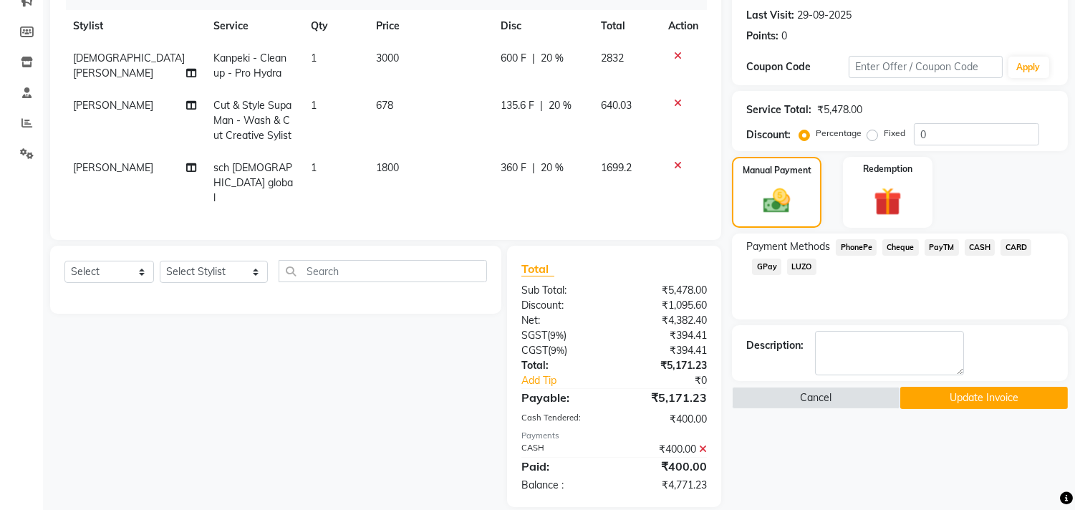
click at [706, 444] on icon at bounding box center [703, 449] width 8 height 10
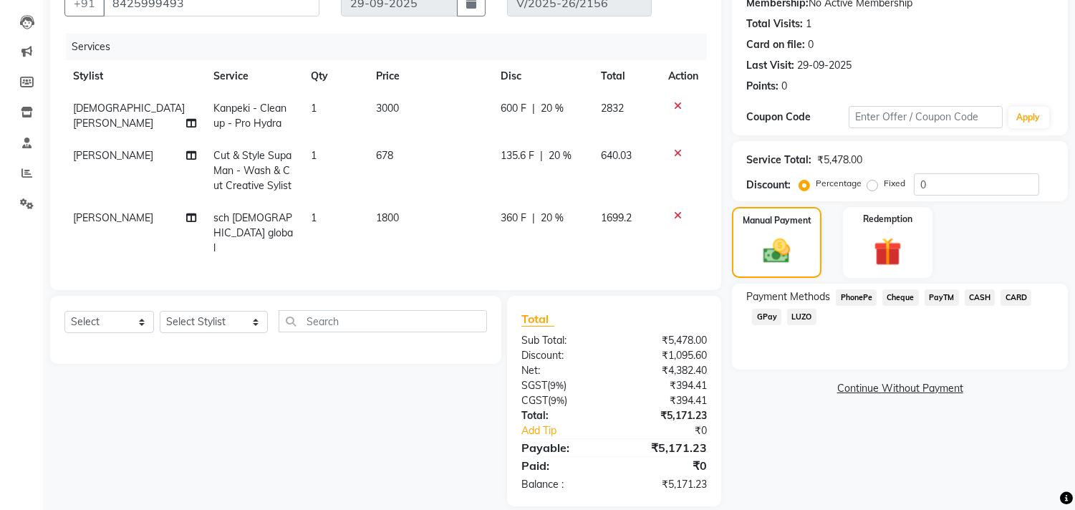
click at [767, 314] on span "GPay" at bounding box center [766, 317] width 29 height 16
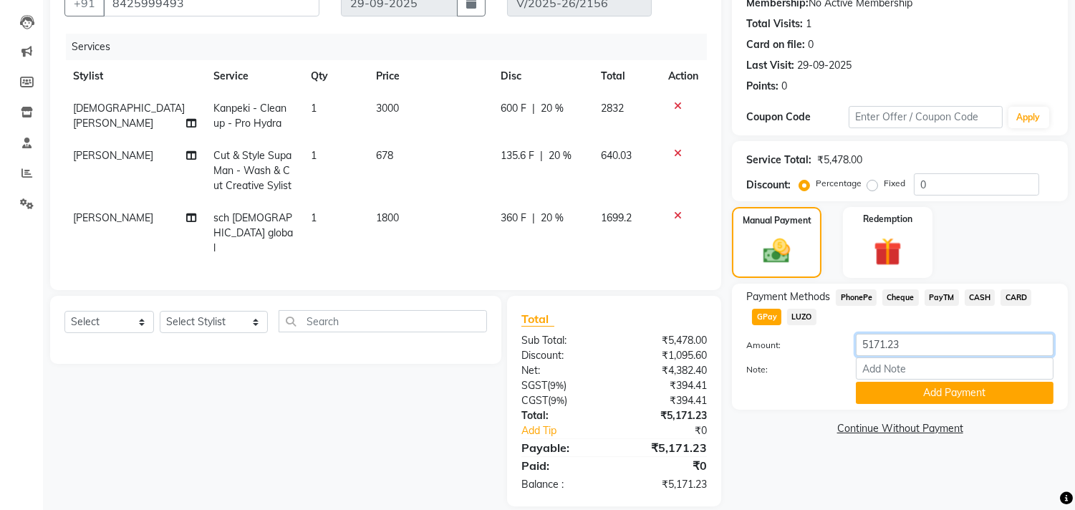
drag, startPoint x: 921, startPoint y: 346, endPoint x: 752, endPoint y: 346, distance: 168.2
click at [752, 346] on div "Amount: 5171.23" at bounding box center [899, 346] width 329 height 24
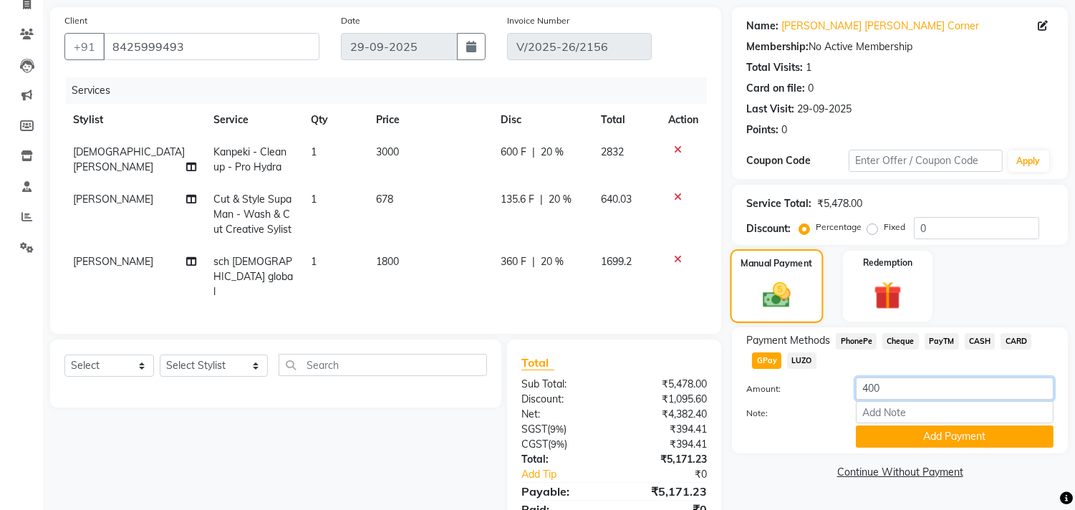
scroll to position [64, 0]
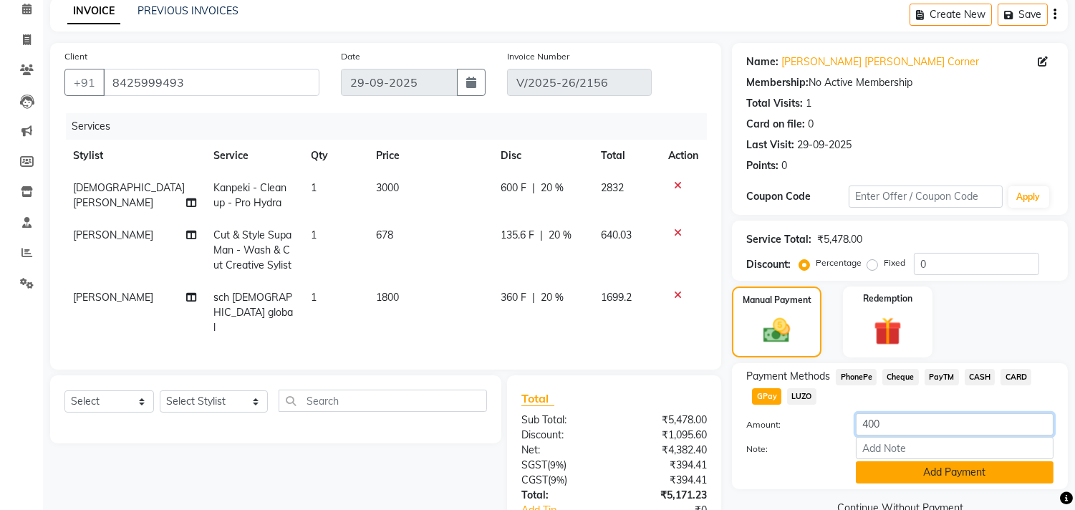
type input "400"
click at [904, 464] on button "Add Payment" at bounding box center [955, 472] width 198 height 22
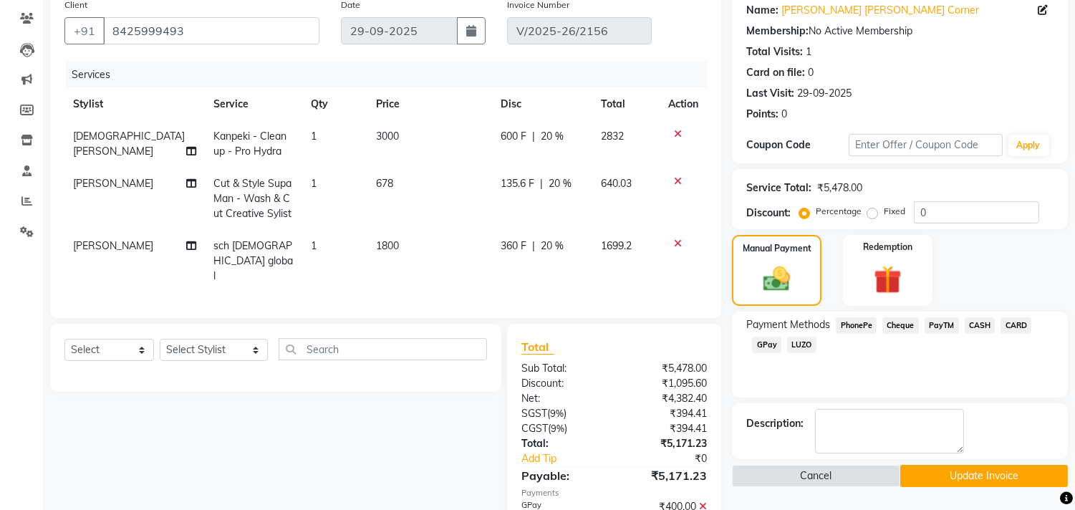
scroll to position [173, 0]
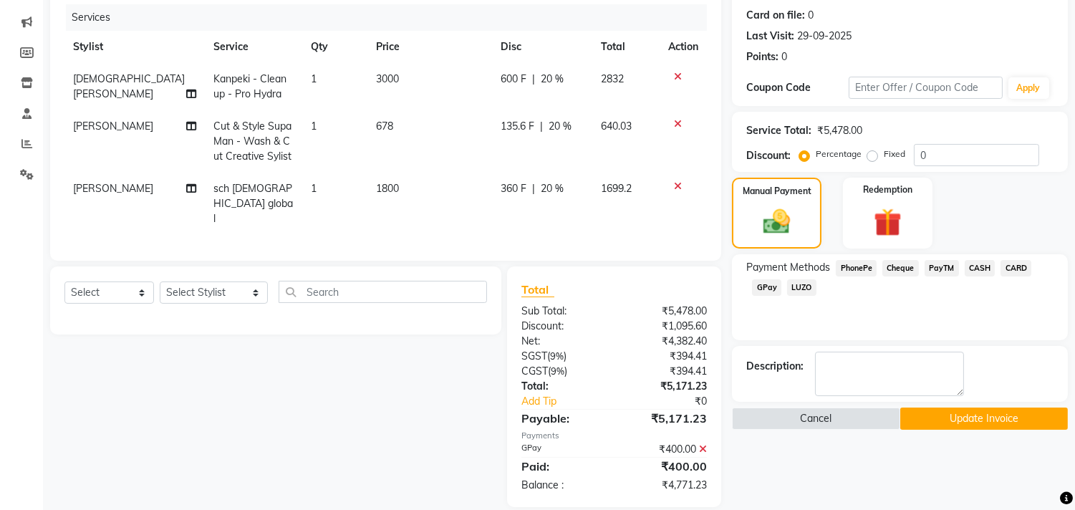
click at [979, 266] on span "CASH" at bounding box center [979, 268] width 31 height 16
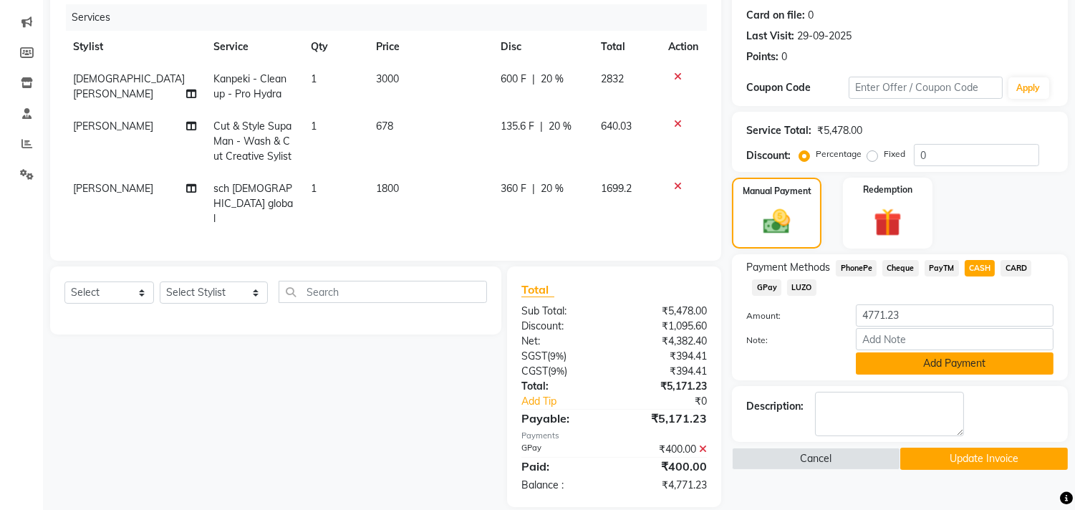
click at [1007, 362] on button "Add Payment" at bounding box center [955, 363] width 198 height 22
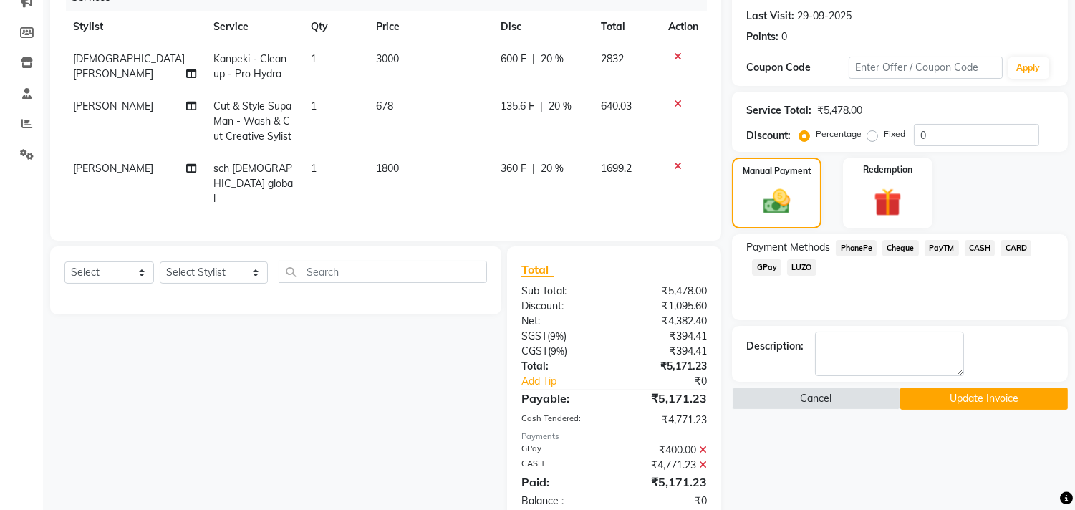
scroll to position [209, 0]
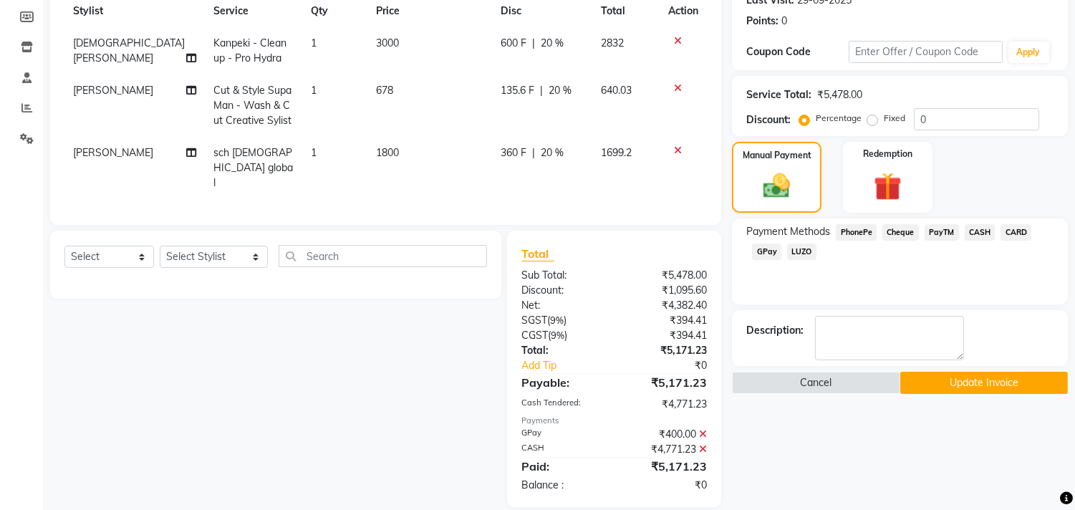
click at [961, 387] on button "Update Invoice" at bounding box center [984, 383] width 168 height 22
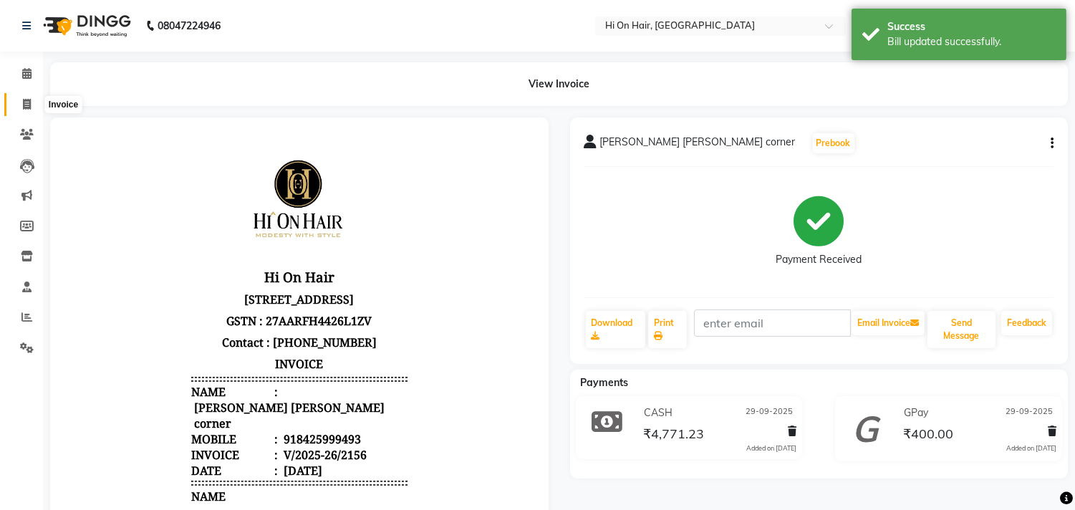
click at [25, 101] on icon at bounding box center [27, 104] width 8 height 11
select select "535"
select select "service"
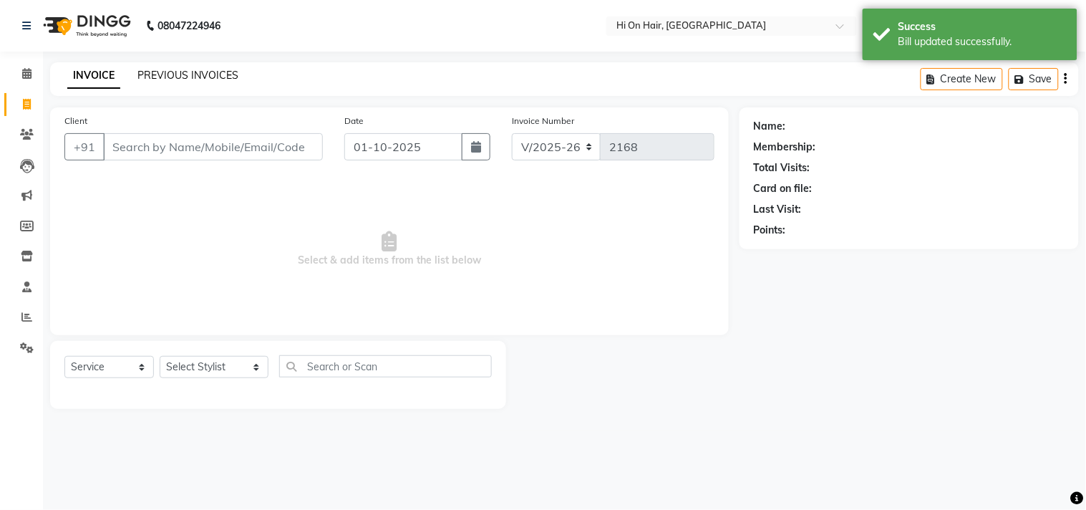
click at [174, 75] on link "PREVIOUS INVOICES" at bounding box center [187, 75] width 101 height 13
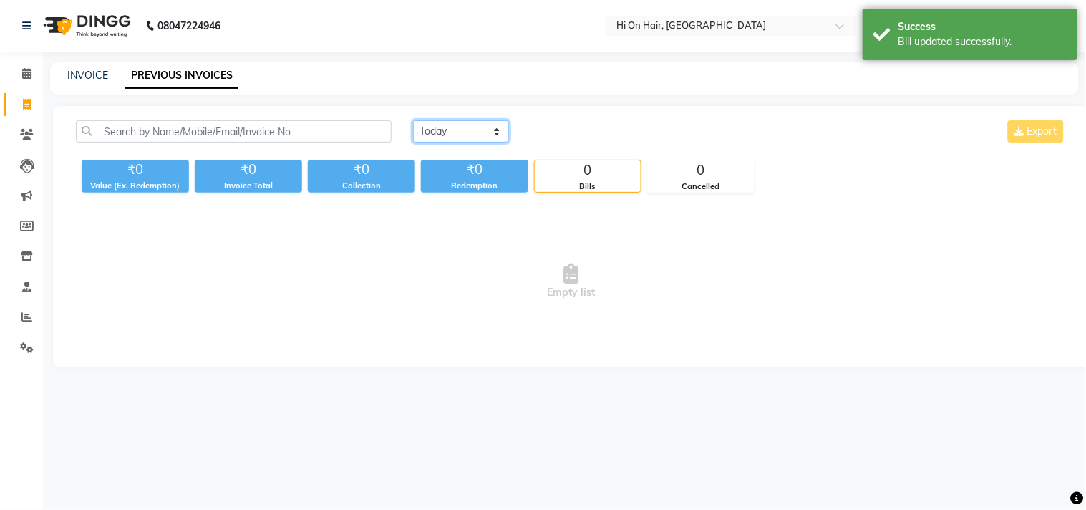
click at [445, 136] on select "[DATE] [DATE] Custom Range" at bounding box center [461, 131] width 96 height 22
select select "range"
click at [413, 120] on select "[DATE] [DATE] Custom Range" at bounding box center [461, 131] width 96 height 22
click at [550, 135] on input "01-10-2025" at bounding box center [578, 132] width 100 height 20
select select "10"
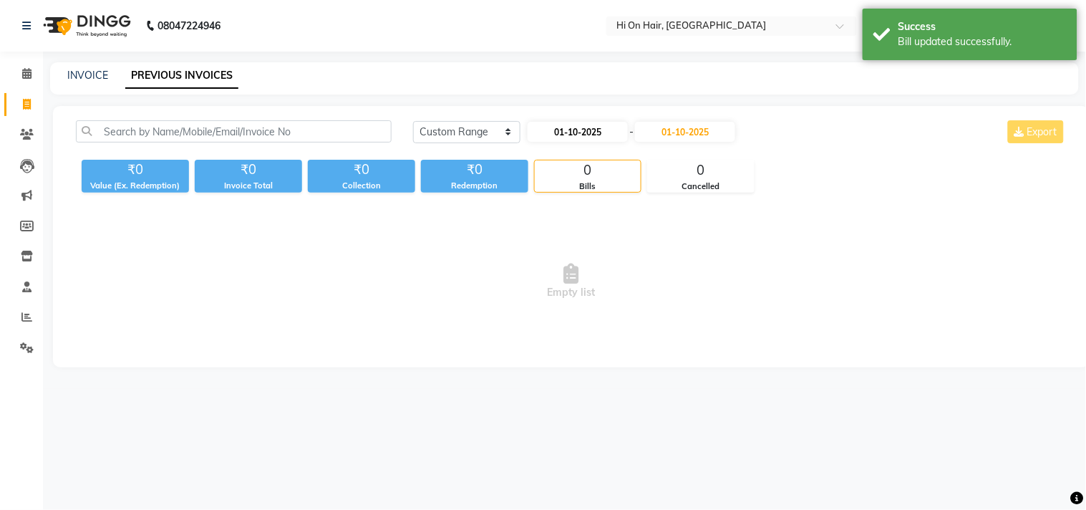
select select "2025"
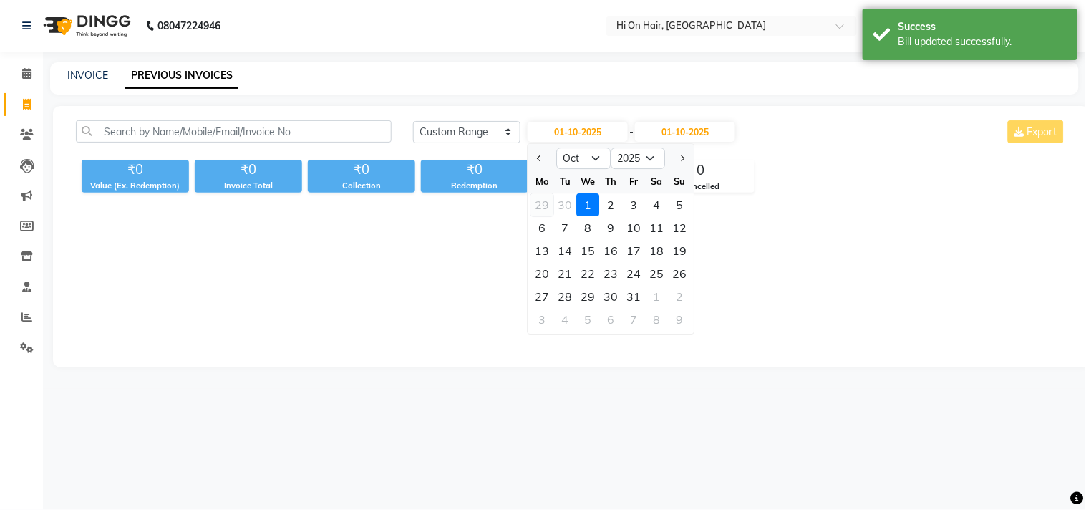
click at [538, 204] on div "29" at bounding box center [542, 204] width 23 height 23
type input "29-09-2025"
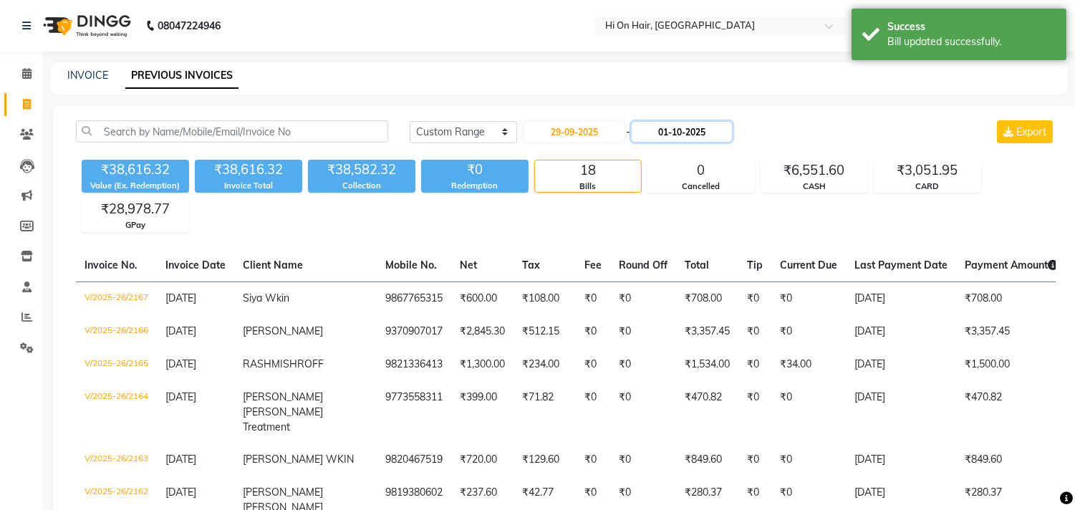
click at [673, 132] on input "01-10-2025" at bounding box center [681, 132] width 100 height 20
select select "10"
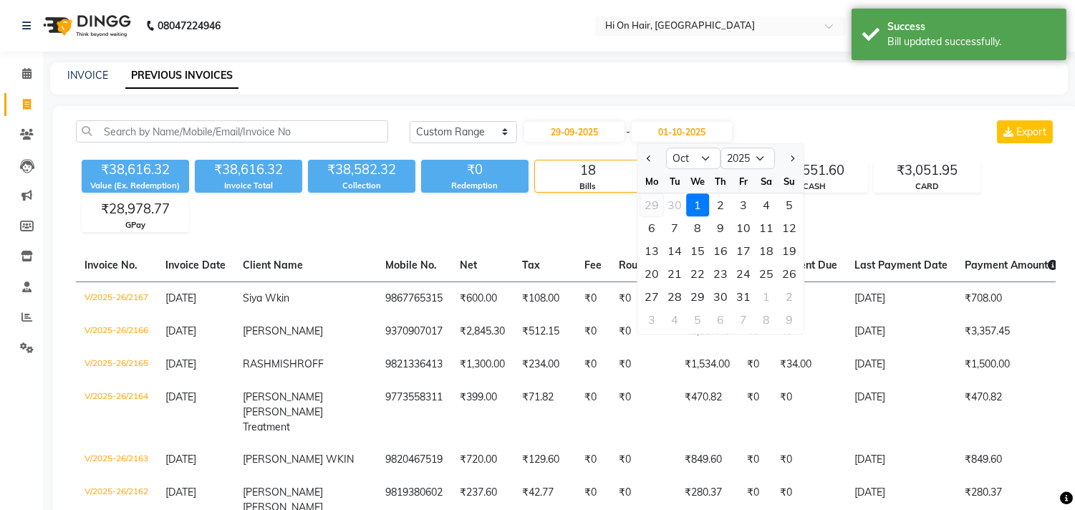
click at [649, 204] on div "29" at bounding box center [651, 204] width 23 height 23
type input "29-09-2025"
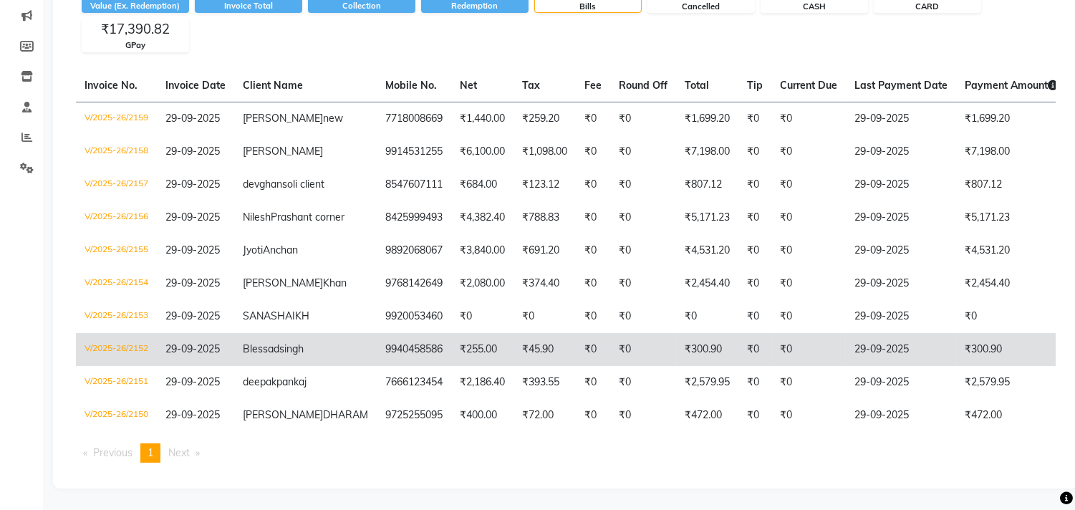
scroll to position [162, 0]
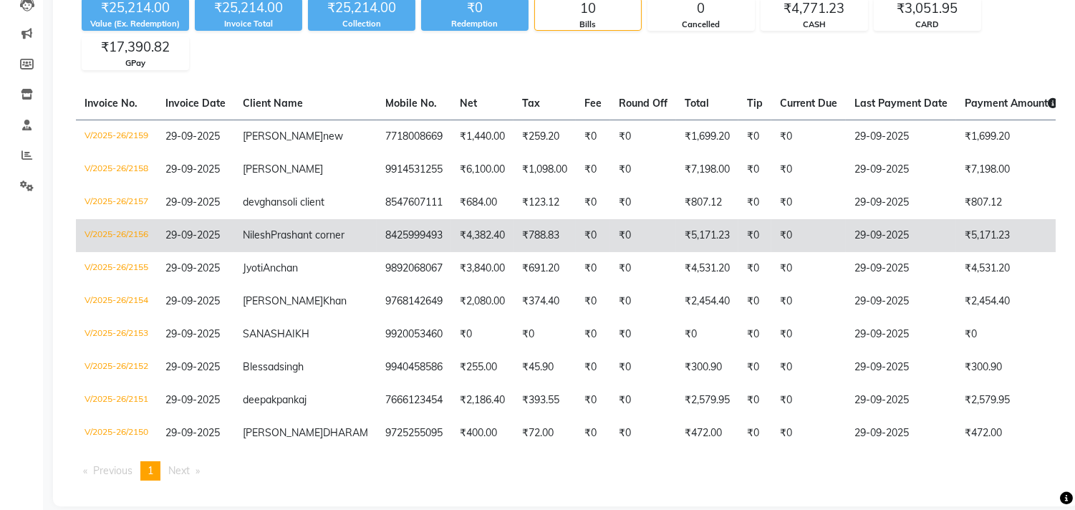
click at [956, 252] on td "₹5,171.23" at bounding box center [1011, 235] width 110 height 33
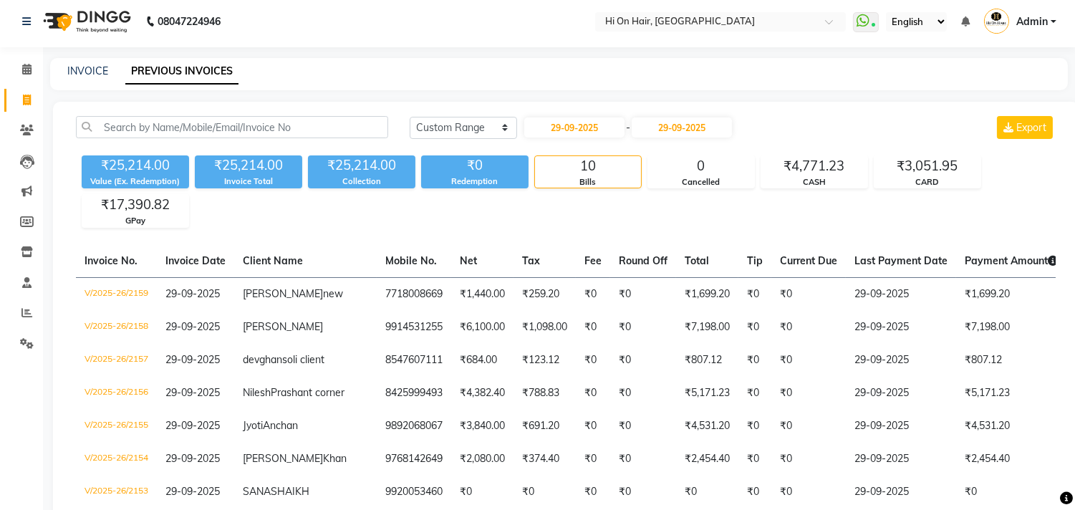
scroll to position [0, 0]
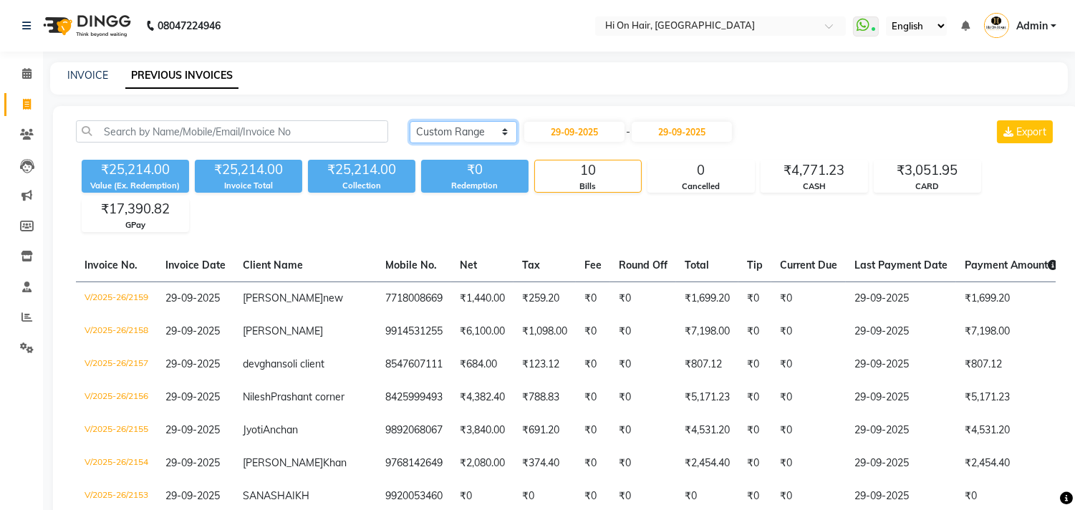
click at [458, 137] on select "[DATE] [DATE] Custom Range" at bounding box center [462, 132] width 107 height 22
click at [409, 121] on select "[DATE] [DATE] Custom Range" at bounding box center [462, 132] width 107 height 22
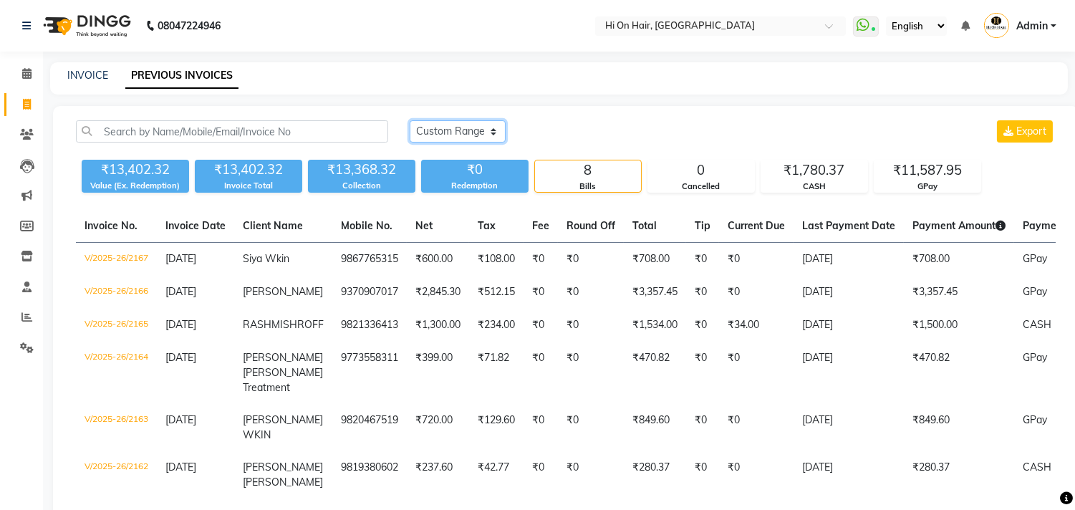
click at [477, 120] on select "[DATE] [DATE] Custom Range" at bounding box center [457, 131] width 96 height 22
select select "range"
click at [409, 120] on select "[DATE] [DATE] Custom Range" at bounding box center [457, 131] width 96 height 22
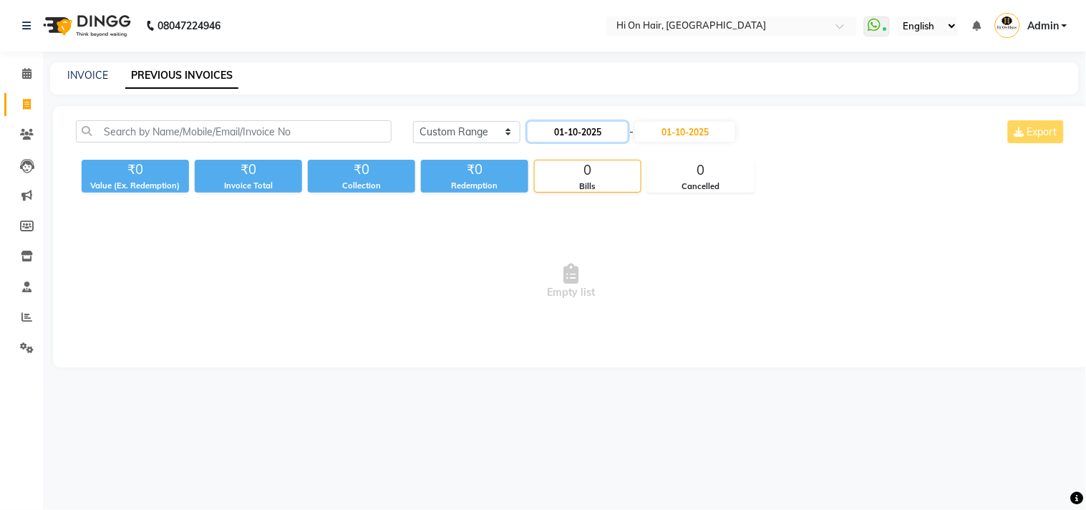
click at [581, 130] on input "01-10-2025" at bounding box center [578, 132] width 100 height 20
select select "10"
select select "2025"
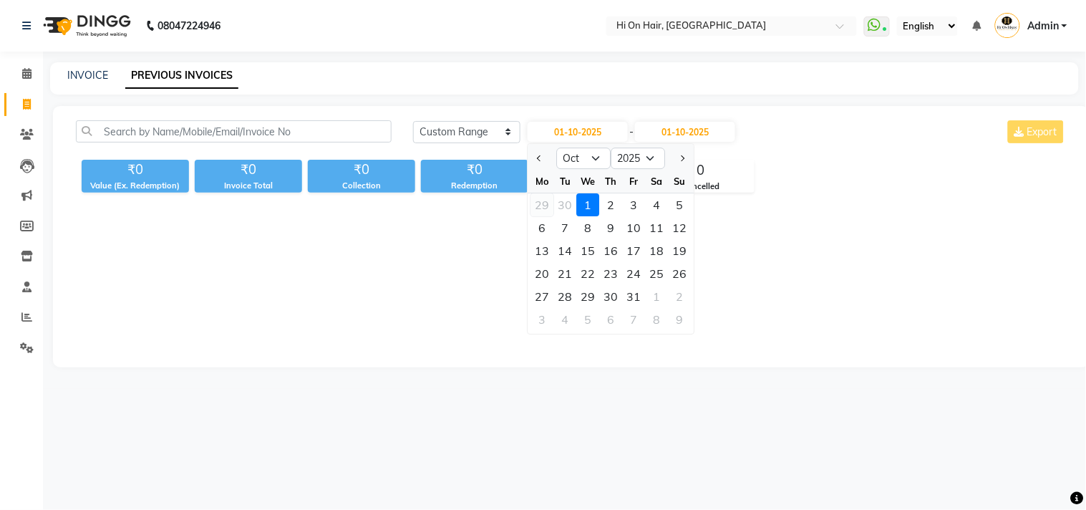
click at [547, 206] on div "29" at bounding box center [542, 204] width 23 height 23
type input "29-09-2025"
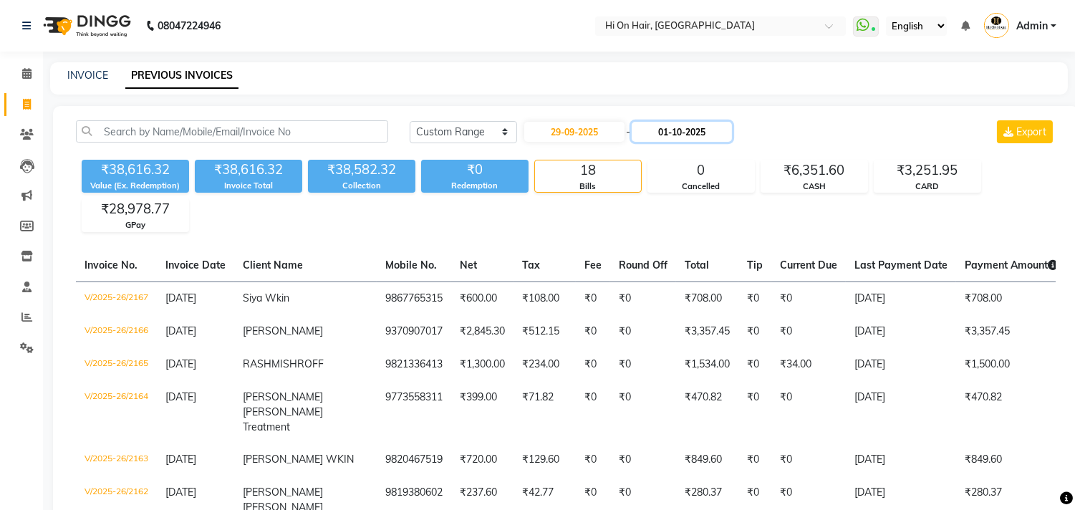
click at [691, 138] on input "01-10-2025" at bounding box center [681, 132] width 100 height 20
select select "10"
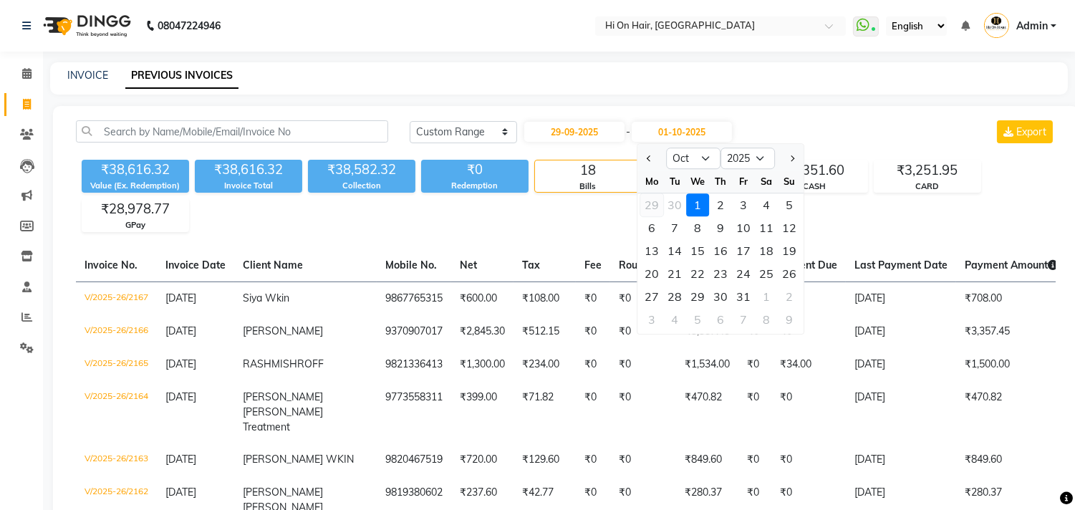
click at [652, 204] on div "29" at bounding box center [651, 204] width 23 height 23
type input "29-09-2025"
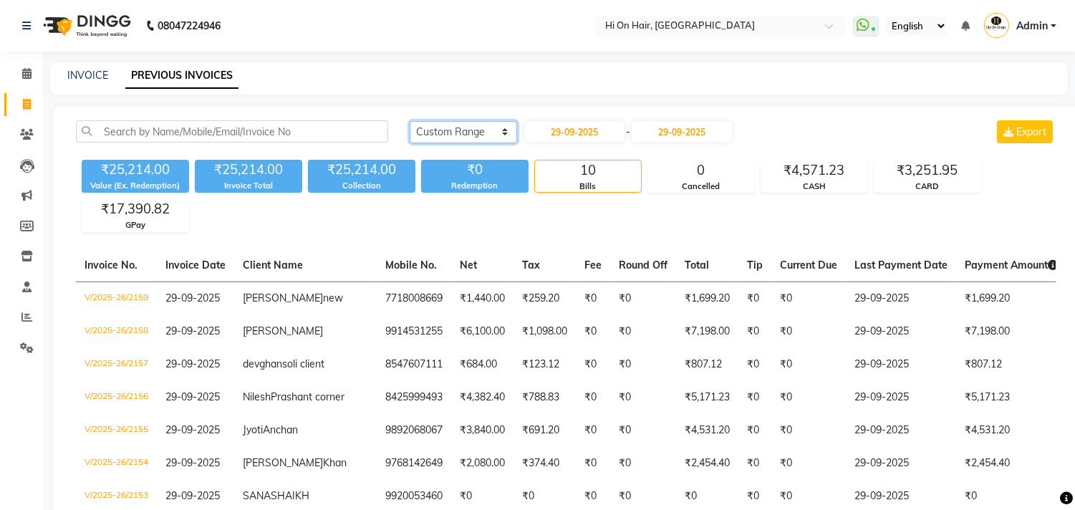
click at [496, 129] on select "[DATE] [DATE] Custom Range" at bounding box center [462, 132] width 107 height 22
select select "[DATE]"
click at [409, 121] on select "[DATE] [DATE] Custom Range" at bounding box center [462, 132] width 107 height 22
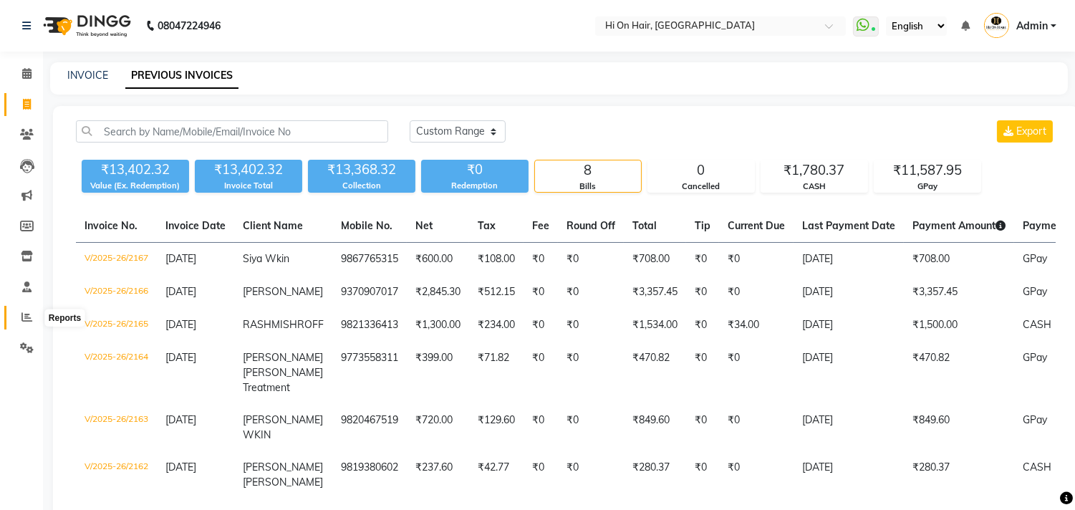
click at [26, 316] on icon at bounding box center [26, 316] width 11 height 11
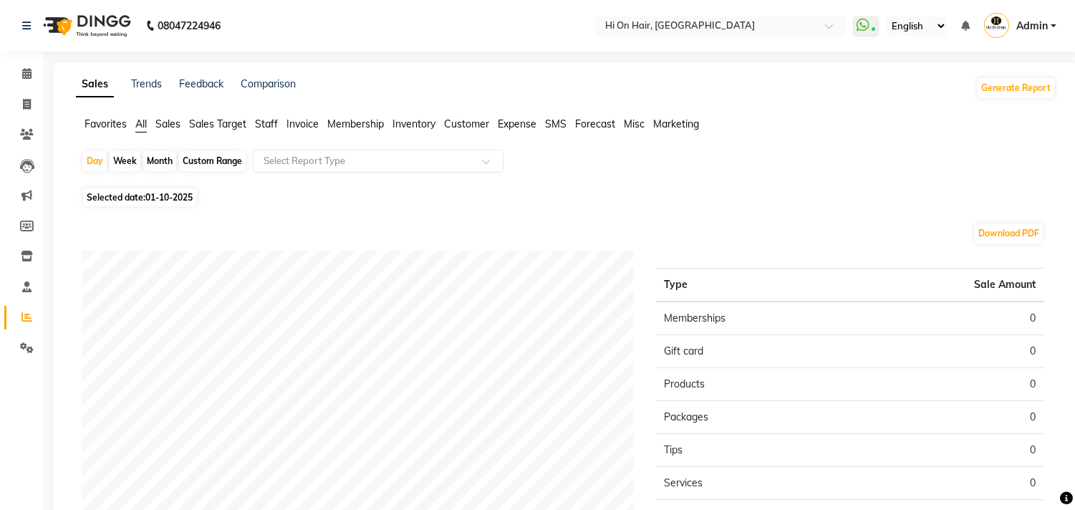
click at [160, 161] on div "Month" at bounding box center [159, 161] width 33 height 20
select select "10"
select select "2025"
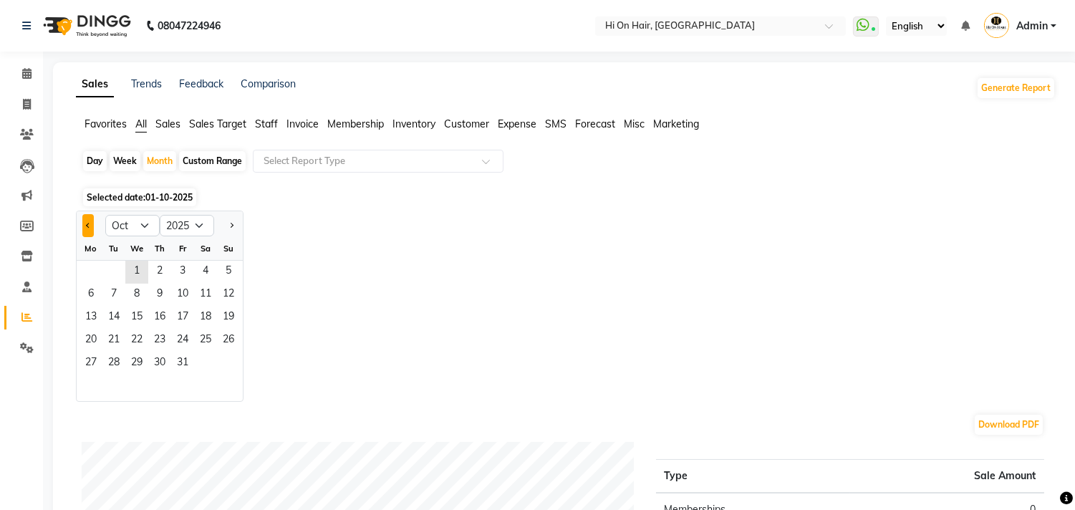
click at [92, 220] on button "Previous month" at bounding box center [87, 225] width 11 height 23
select select "9"
click at [92, 263] on span "1" at bounding box center [90, 272] width 23 height 23
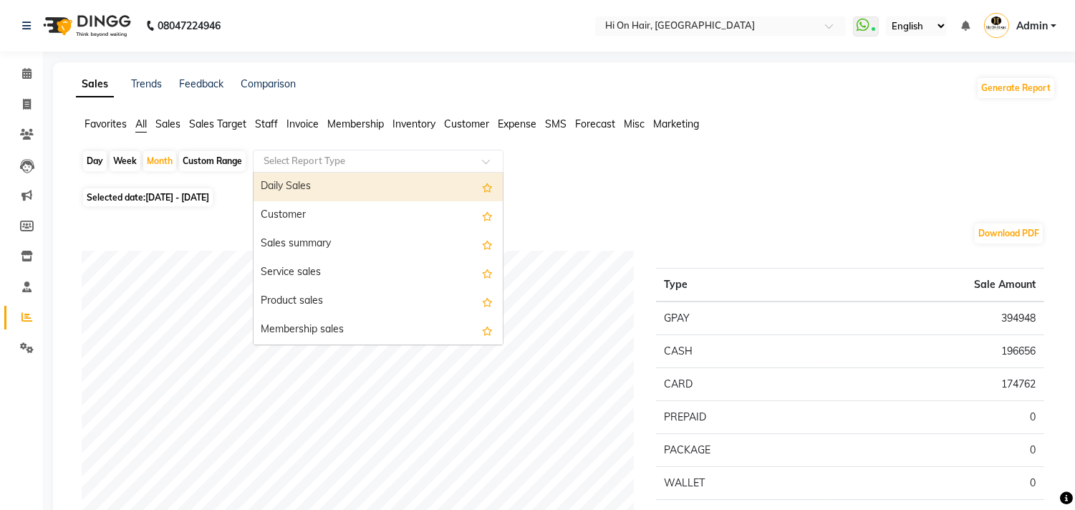
drag, startPoint x: 278, startPoint y: 150, endPoint x: 279, endPoint y: 181, distance: 30.8
click at [279, 155] on div "Select Report Type" at bounding box center [378, 161] width 251 height 23
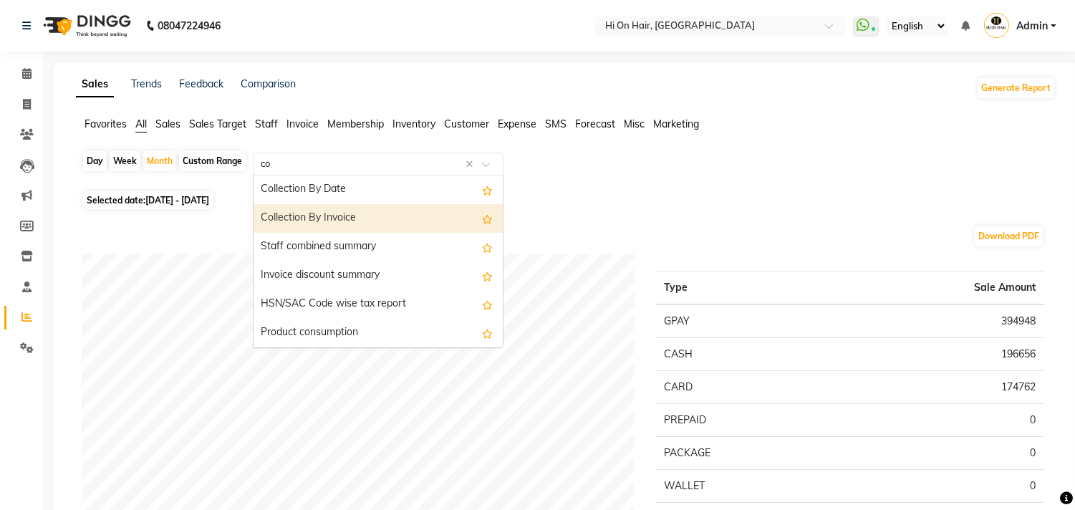
type input "com"
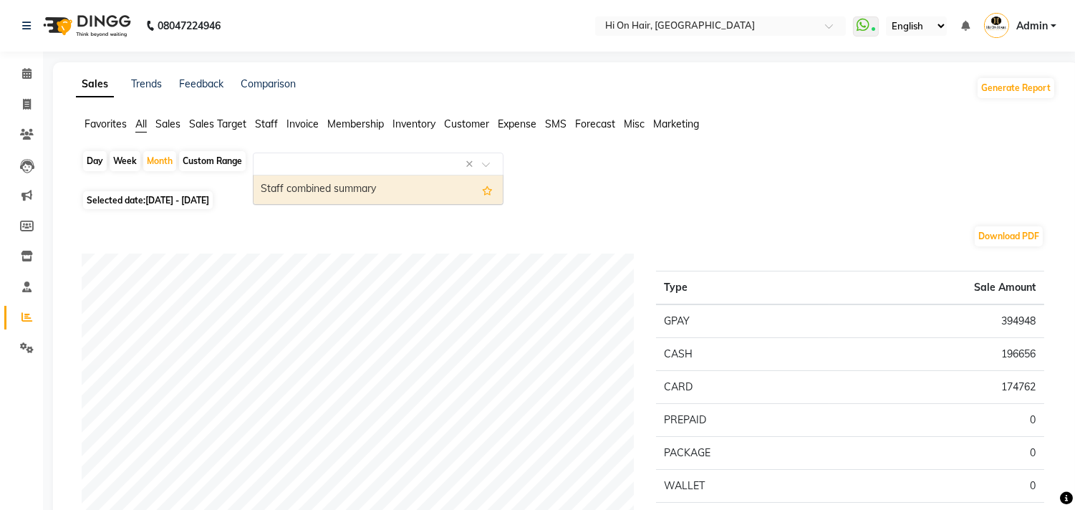
select select "full_report"
select select "csv"
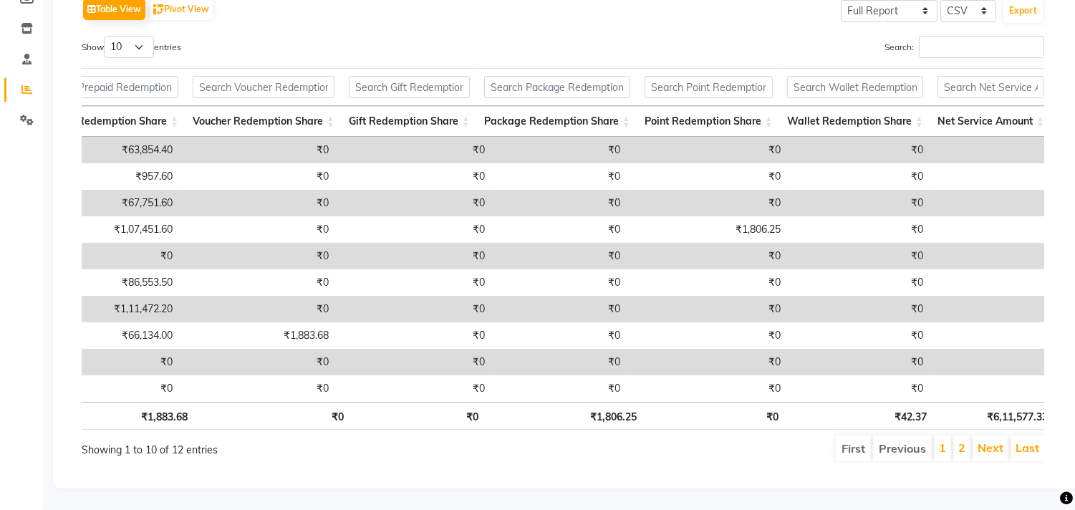
scroll to position [0, 442]
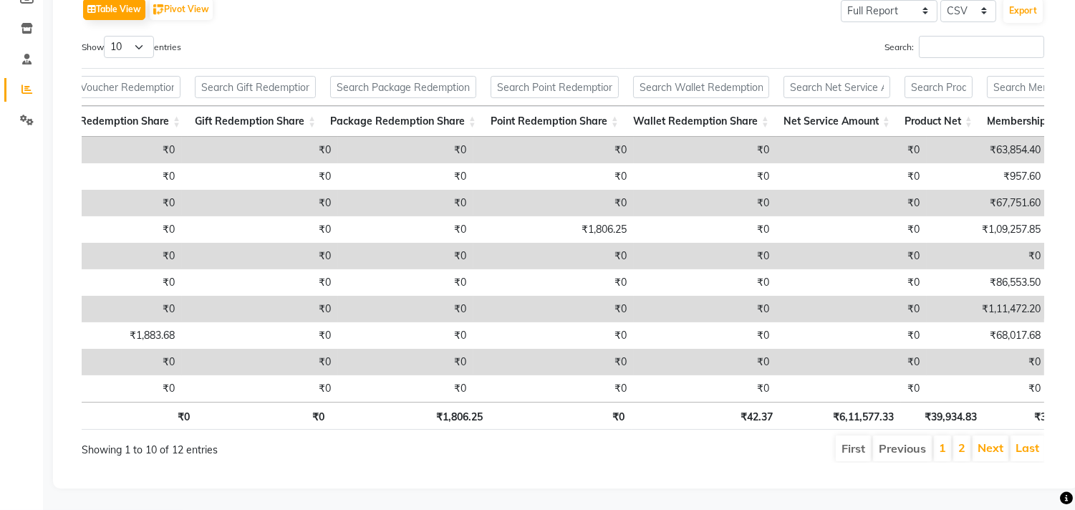
click at [982, 444] on li "Next" at bounding box center [990, 448] width 36 height 26
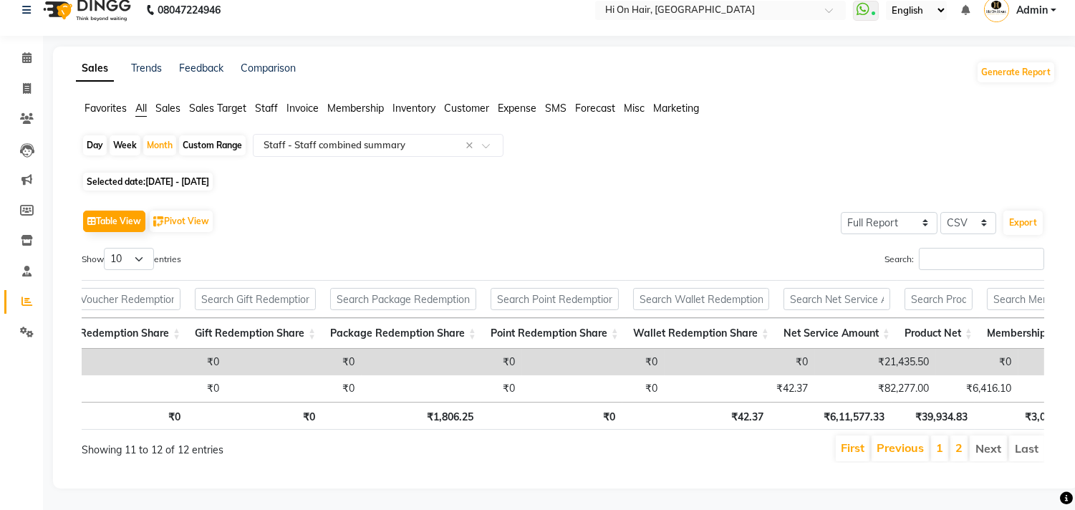
scroll to position [0, 0]
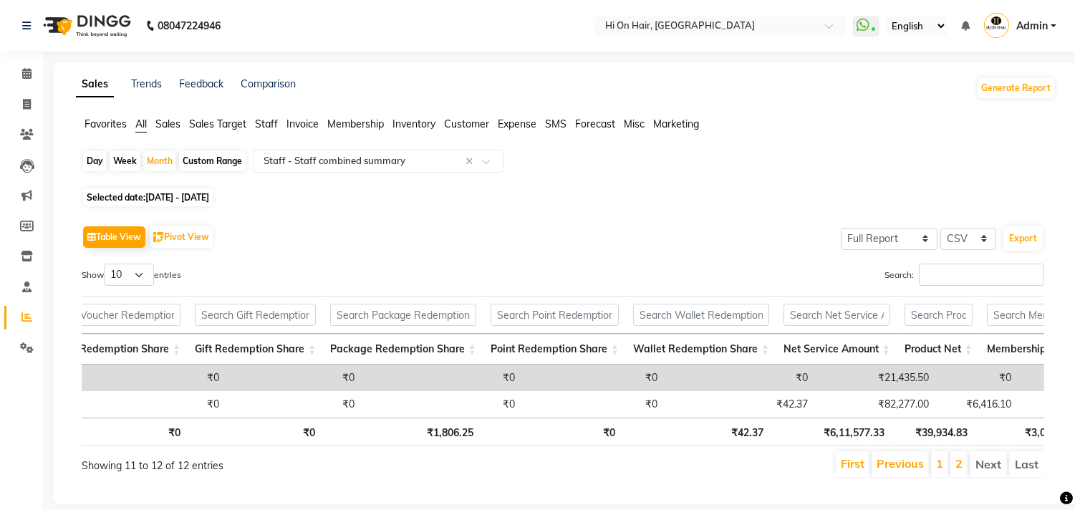
click at [87, 155] on div "Day" at bounding box center [95, 161] width 24 height 20
select select "9"
select select "2025"
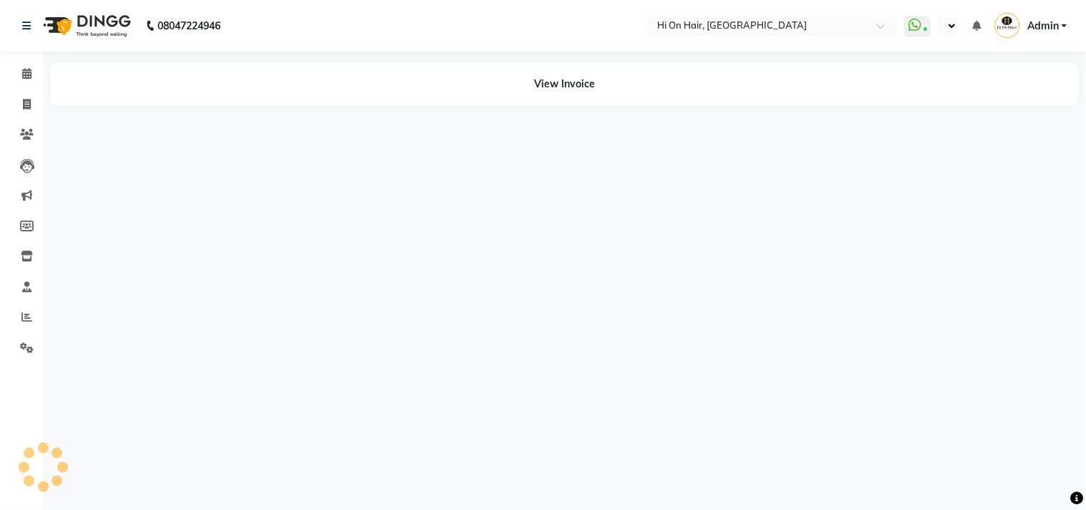
select select "en"
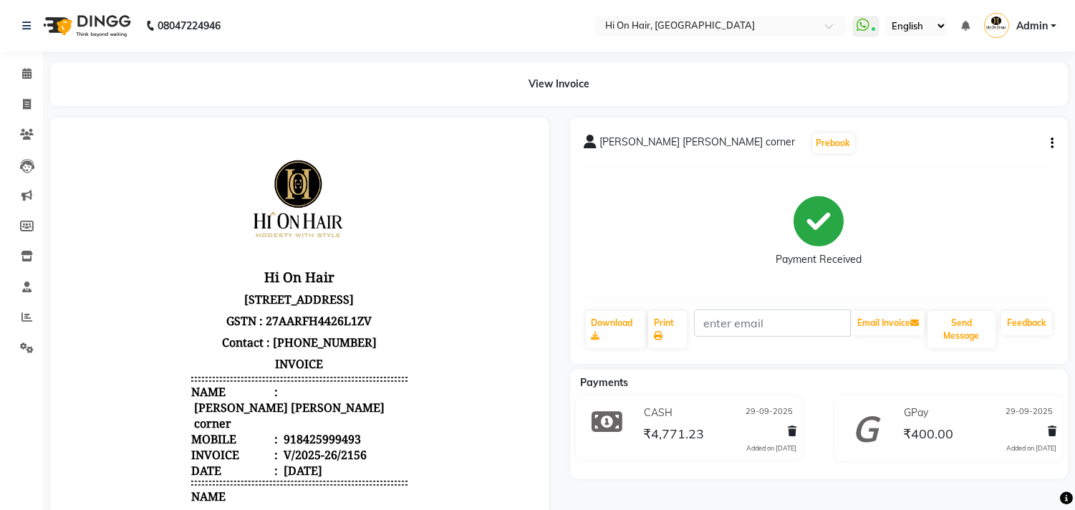
click at [1051, 144] on icon "button" at bounding box center [1051, 143] width 3 height 1
click at [966, 160] on div "Edit Invoice" at bounding box center [980, 161] width 98 height 18
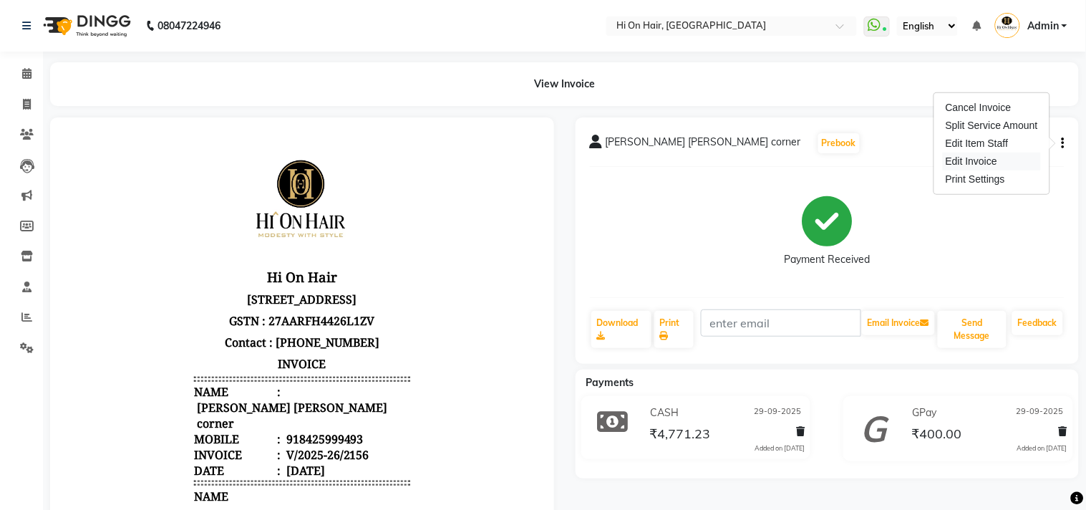
select select "service"
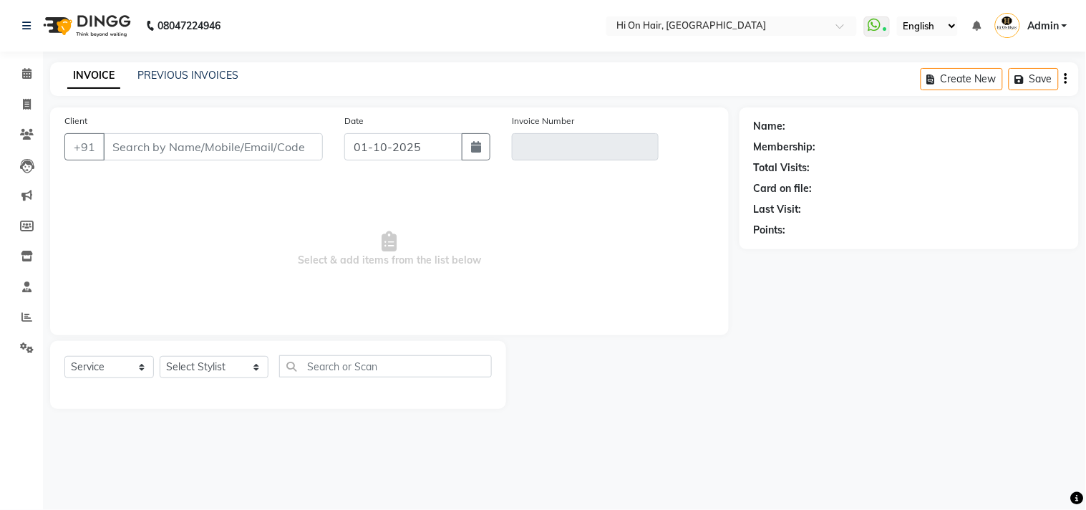
type input "8425999493"
type input "V/2025-26/2156"
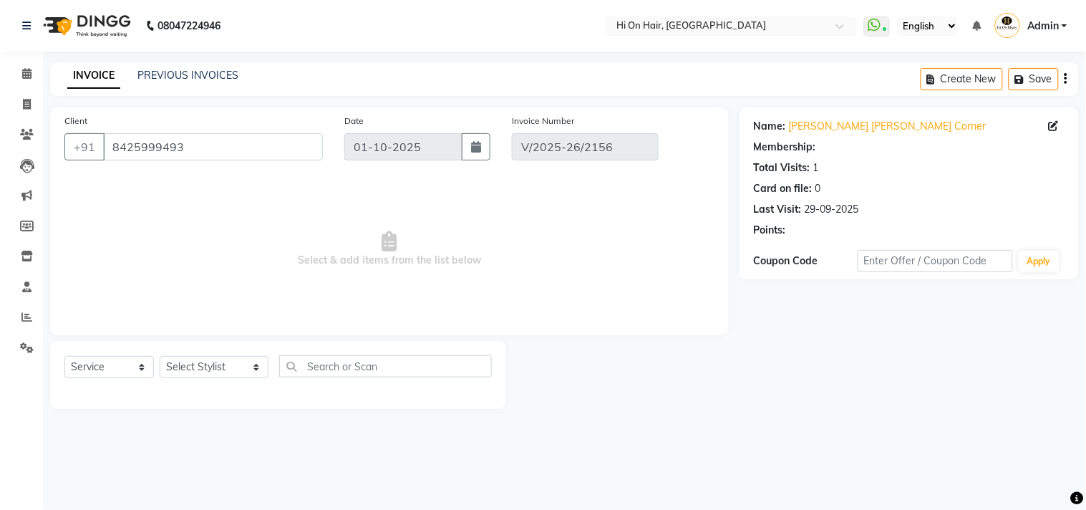
type input "29-09-2025"
select select "select"
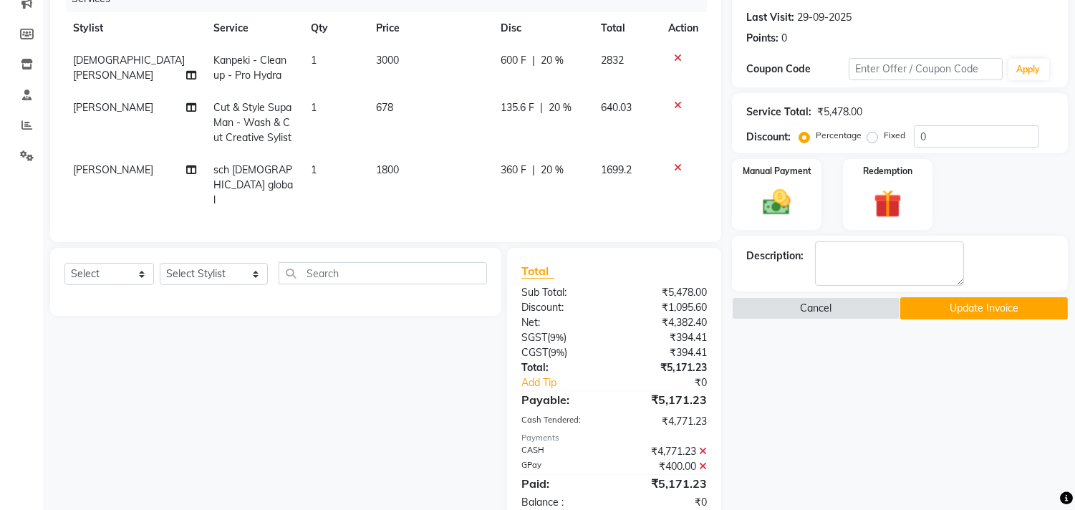
scroll to position [209, 0]
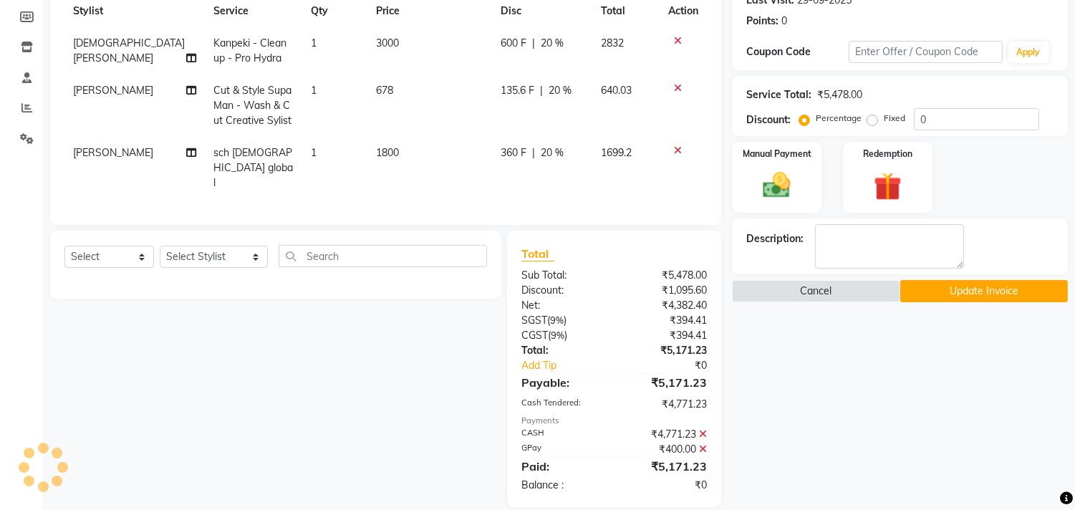
click at [702, 429] on icon at bounding box center [703, 434] width 8 height 10
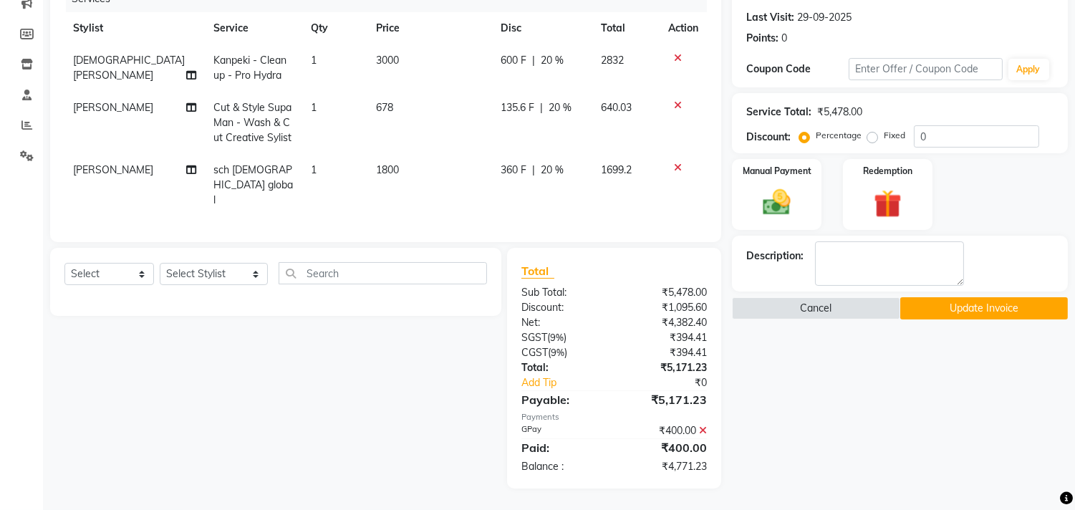
scroll to position [173, 0]
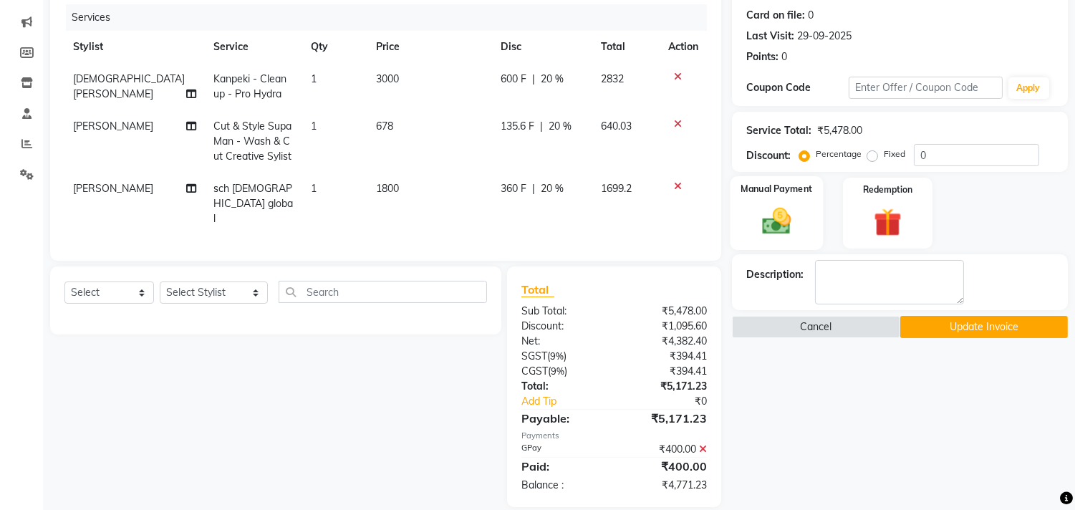
click at [759, 218] on img at bounding box center [776, 222] width 47 height 34
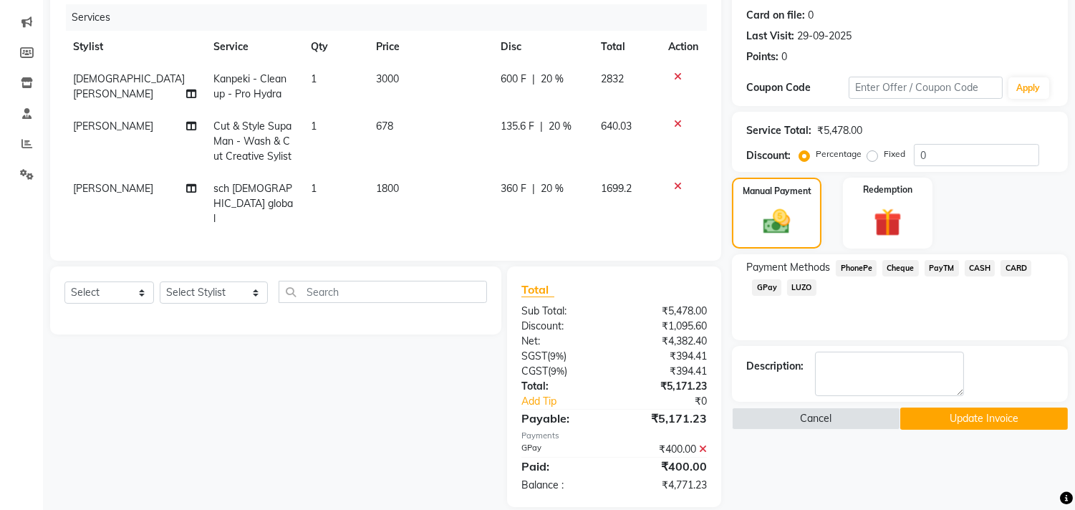
click at [1014, 261] on span "CARD" at bounding box center [1015, 268] width 31 height 16
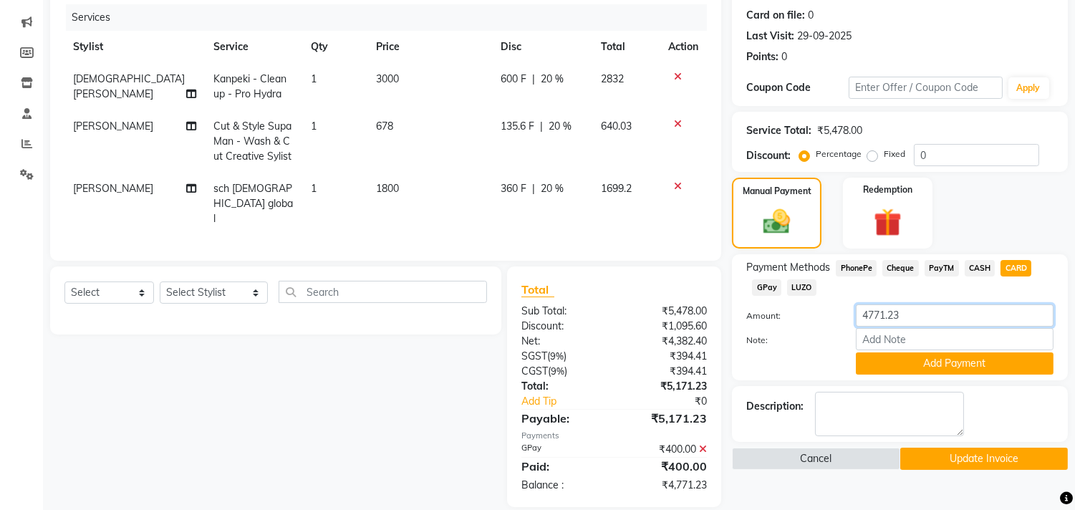
drag, startPoint x: 928, startPoint y: 312, endPoint x: 777, endPoint y: 314, distance: 150.3
click at [777, 314] on div "Amount: 4771.23" at bounding box center [899, 316] width 329 height 24
type input "200"
click at [886, 367] on button "Add Payment" at bounding box center [955, 363] width 198 height 22
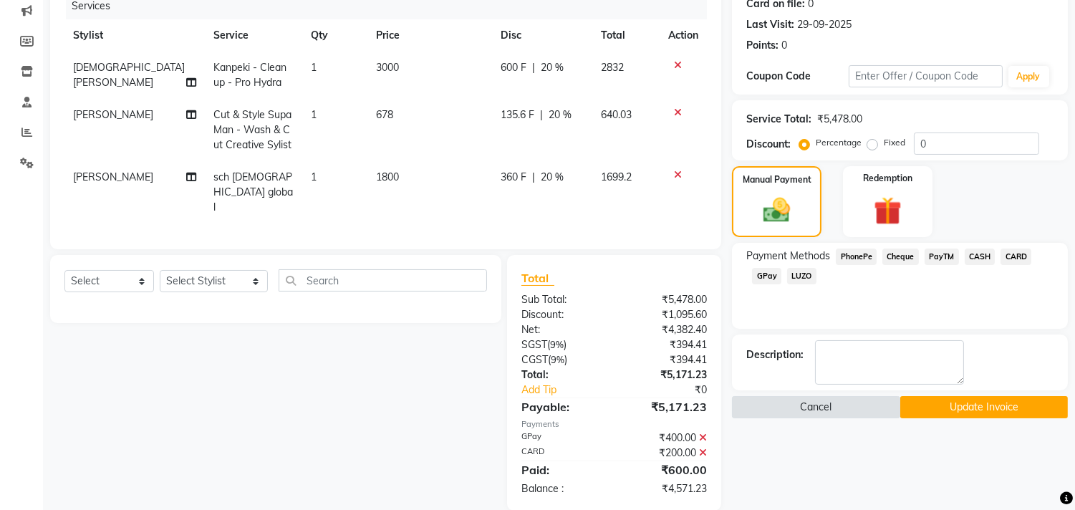
scroll to position [188, 0]
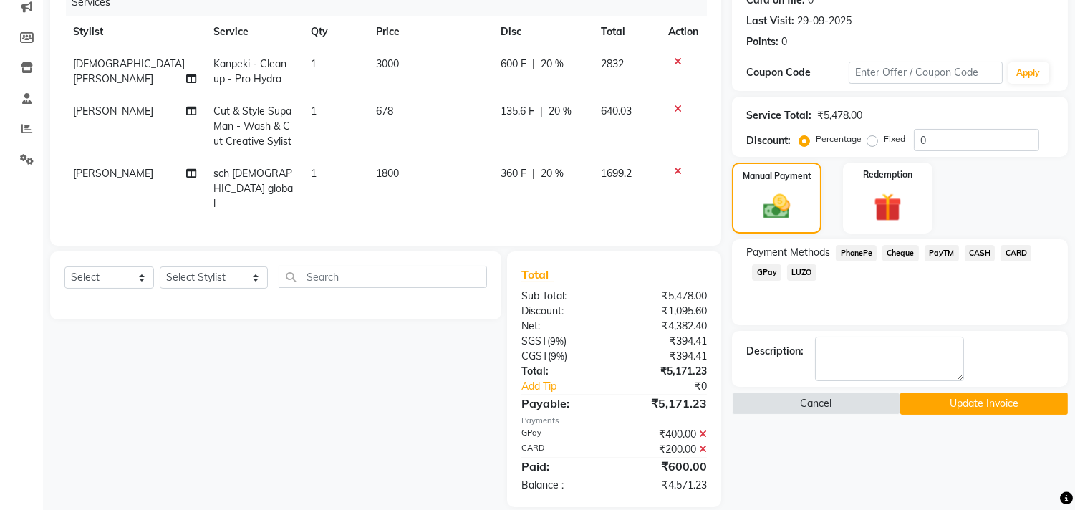
click at [977, 252] on span "CASH" at bounding box center [979, 253] width 31 height 16
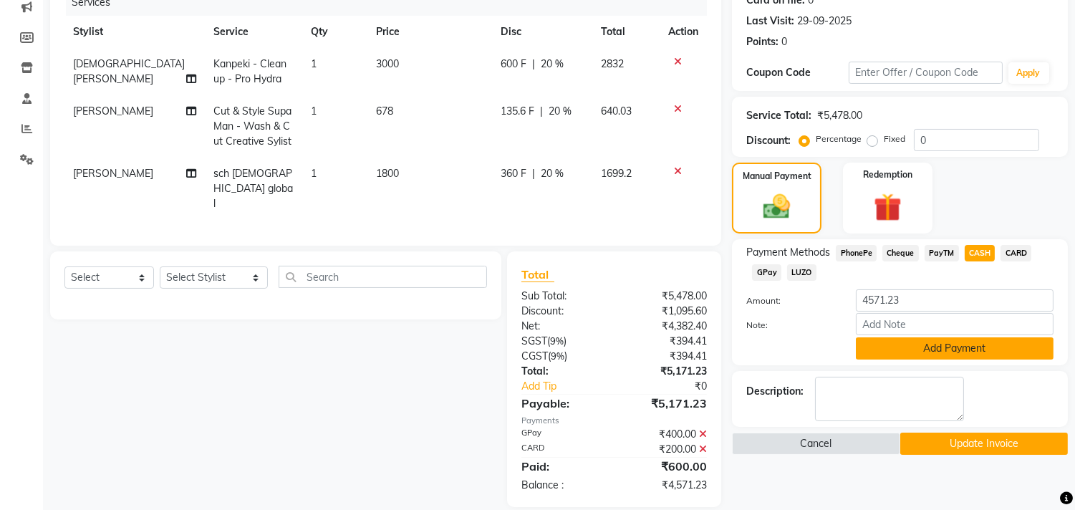
click at [977, 347] on button "Add Payment" at bounding box center [955, 348] width 198 height 22
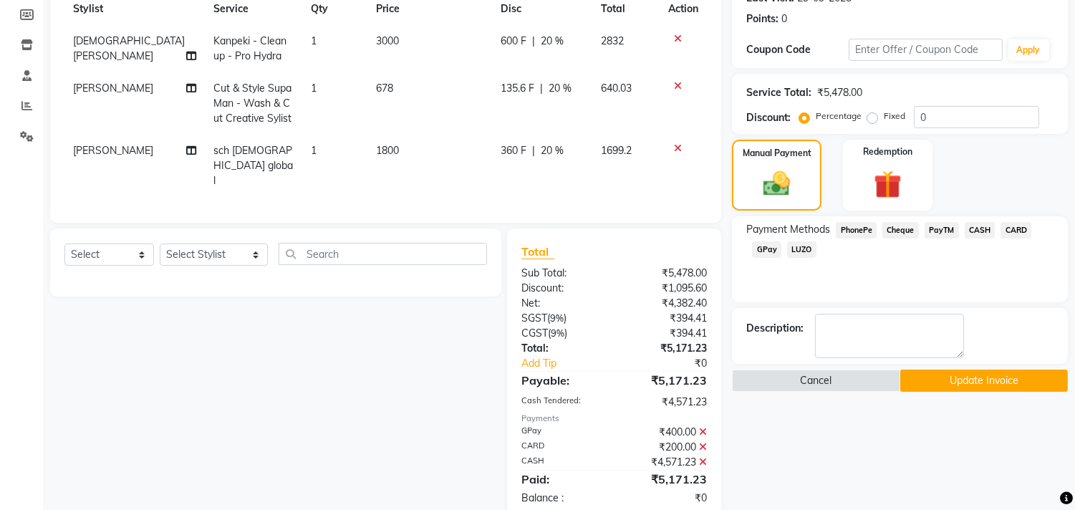
scroll to position [224, 0]
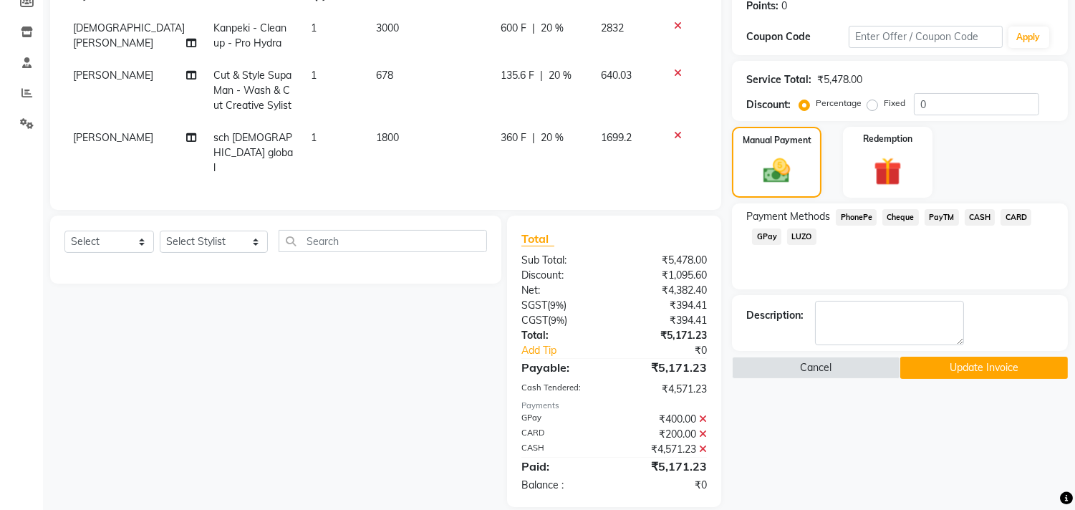
click at [967, 367] on button "Update Invoice" at bounding box center [984, 368] width 168 height 22
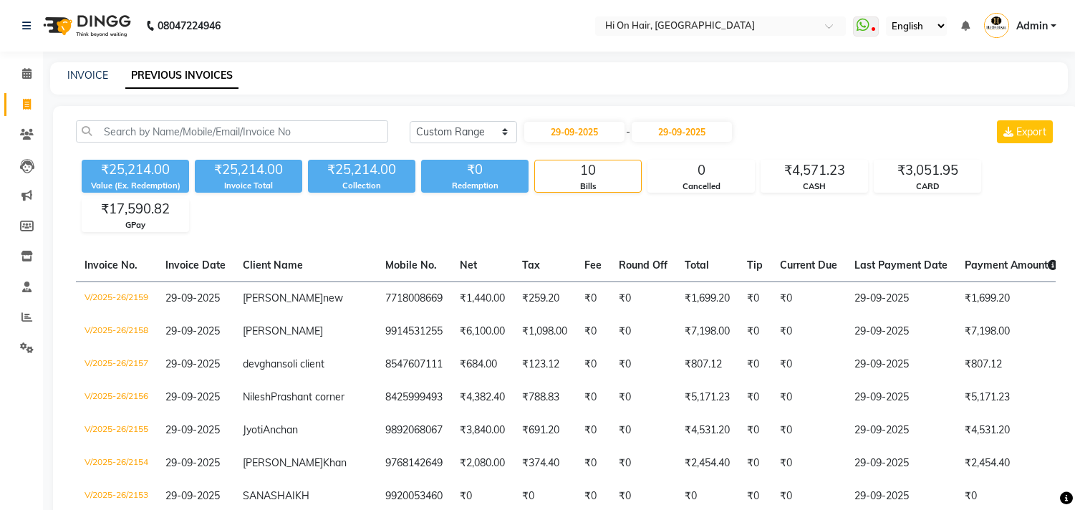
select select "range"
click at [606, 130] on input "29-09-2025" at bounding box center [574, 132] width 100 height 20
select select "9"
select select "2025"
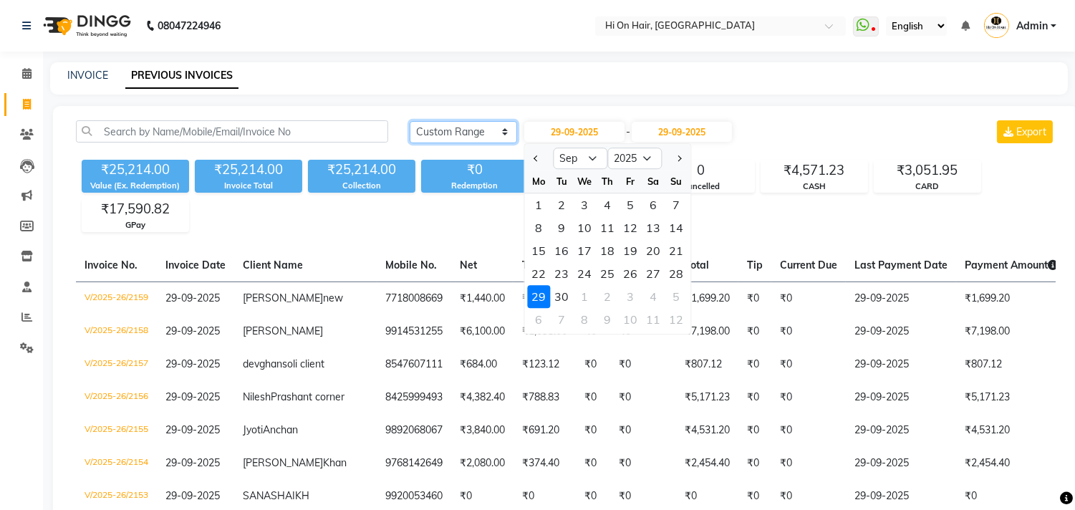
click at [488, 121] on select "[DATE] [DATE] Custom Range" at bounding box center [462, 132] width 107 height 22
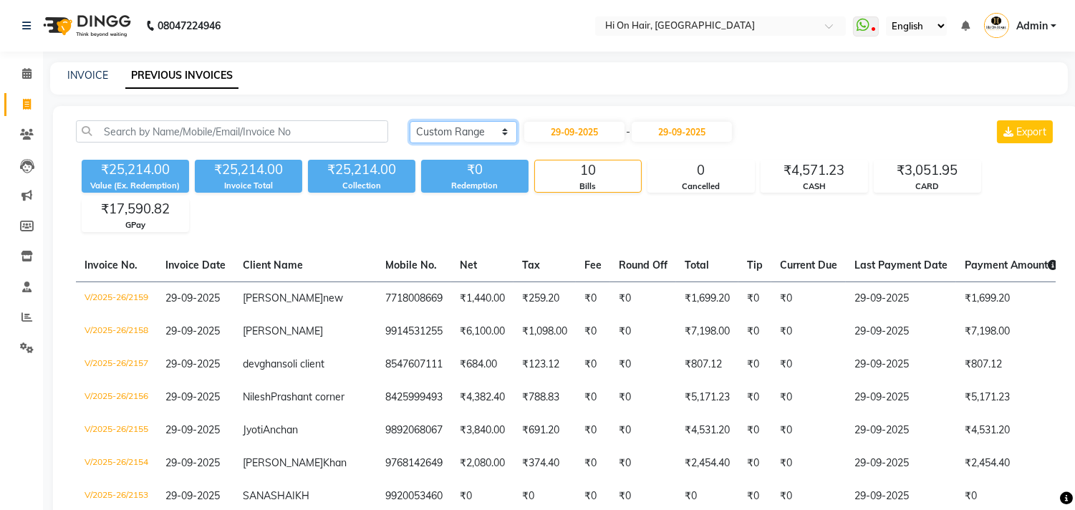
click at [487, 125] on select "[DATE] [DATE] Custom Range" at bounding box center [462, 132] width 107 height 22
select select "[DATE]"
click at [409, 121] on select "[DATE] [DATE] Custom Range" at bounding box center [462, 132] width 107 height 22
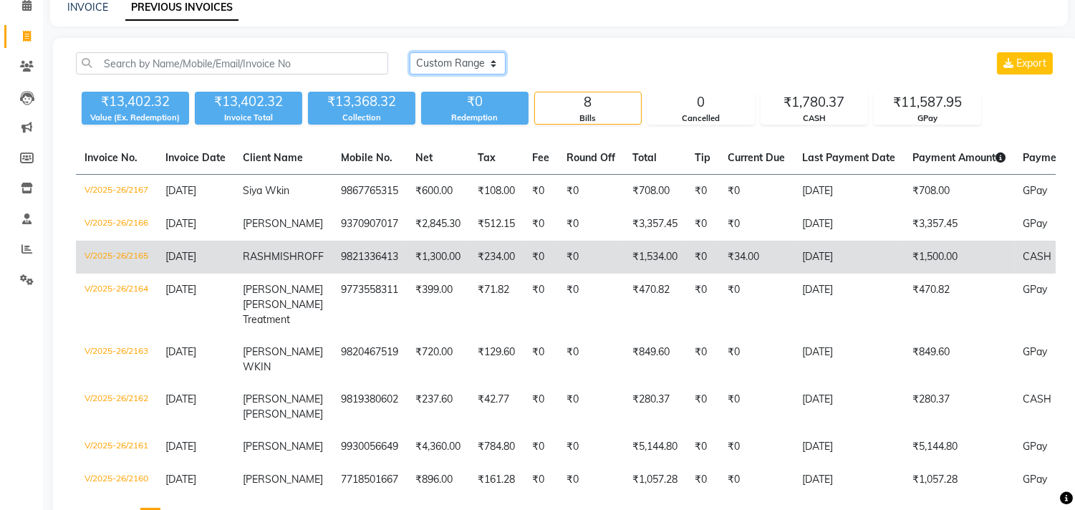
scroll to position [42, 0]
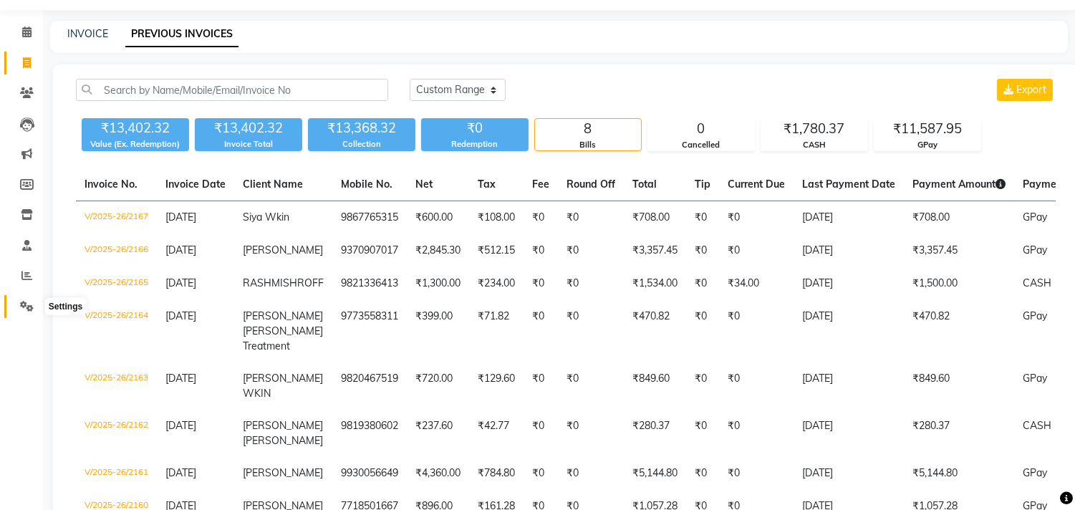
click at [16, 306] on span at bounding box center [26, 307] width 25 height 16
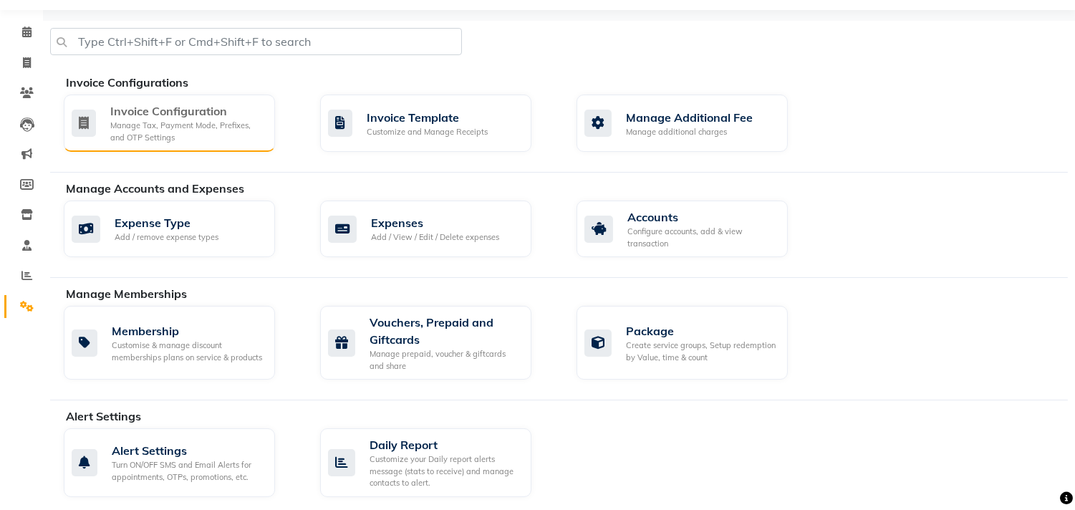
click at [132, 131] on div "Manage Tax, Payment Mode, Prefixes, and OTP Settings" at bounding box center [186, 132] width 153 height 24
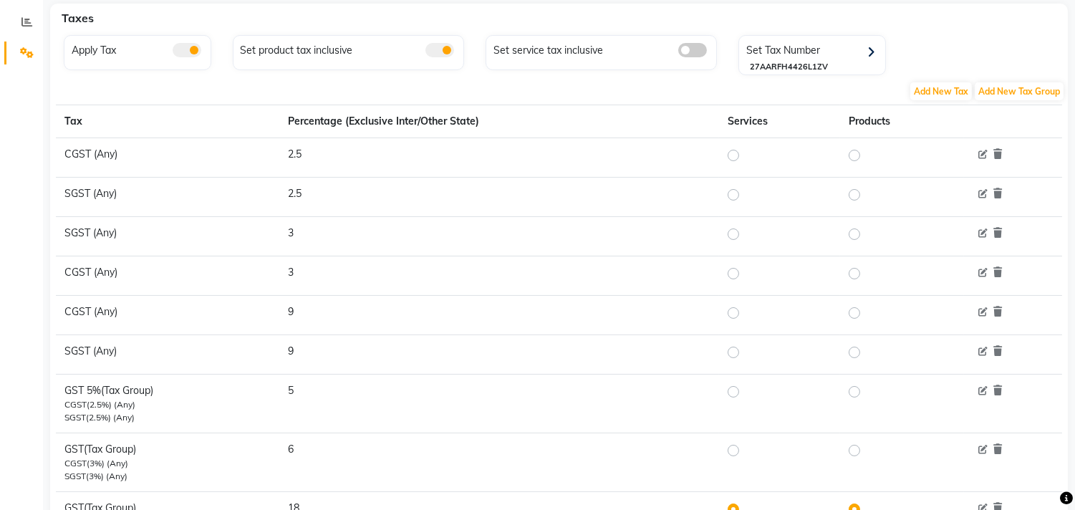
scroll to position [378, 0]
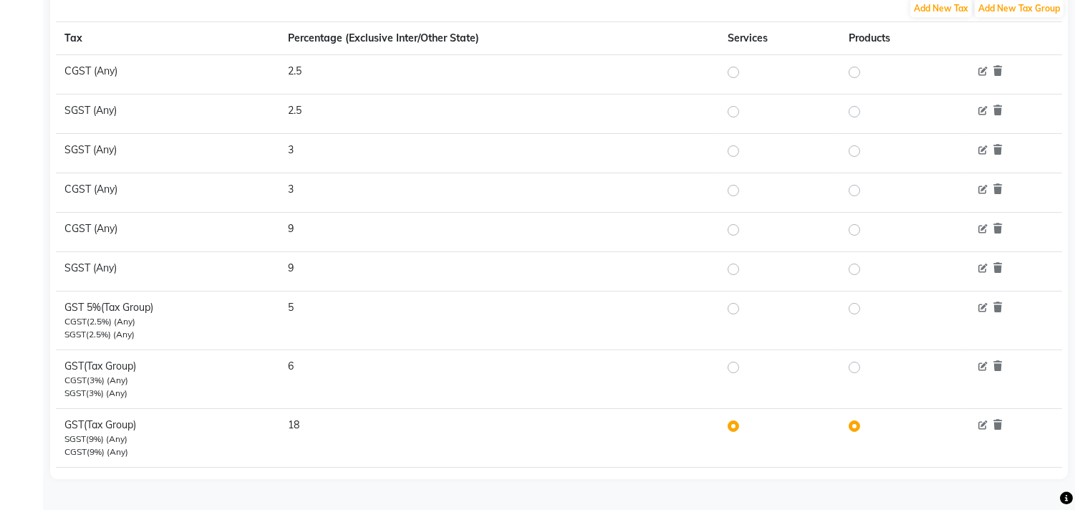
click at [745, 306] on label at bounding box center [745, 308] width 0 height 17
click at [734, 306] on input "radio" at bounding box center [735, 309] width 10 height 10
radio input "true"
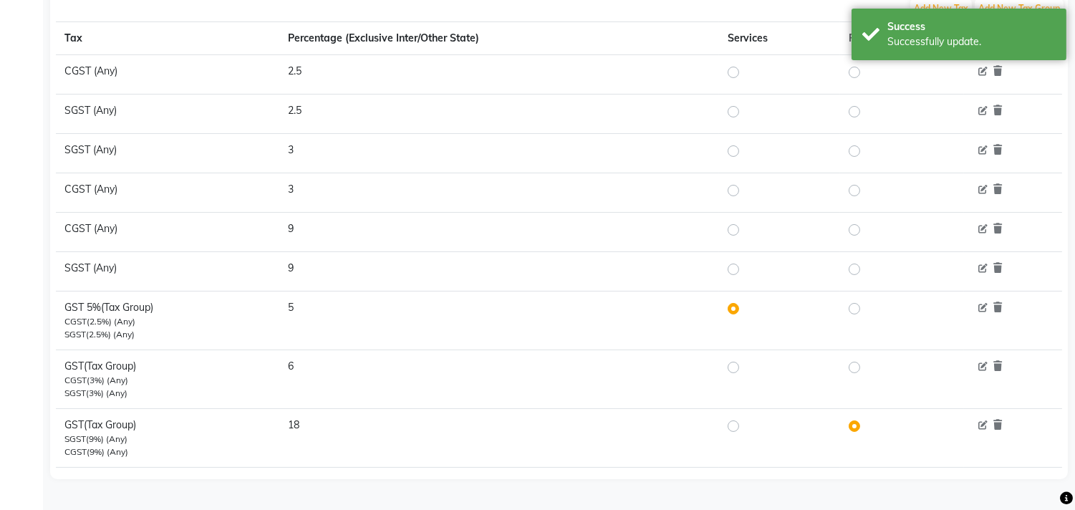
click at [866, 308] on label at bounding box center [866, 308] width 0 height 17
click at [859, 308] on input "radio" at bounding box center [856, 309] width 10 height 10
radio input "true"
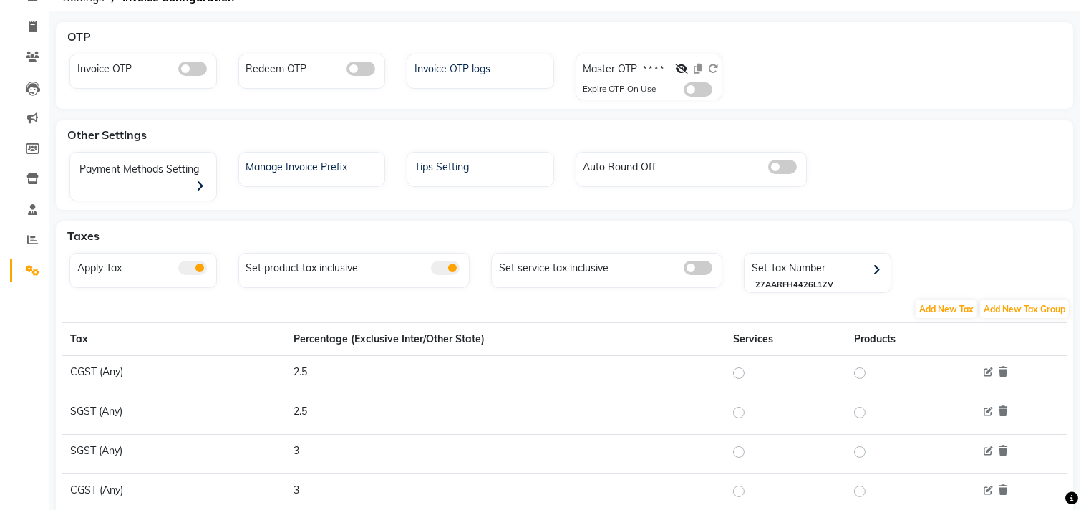
scroll to position [0, 0]
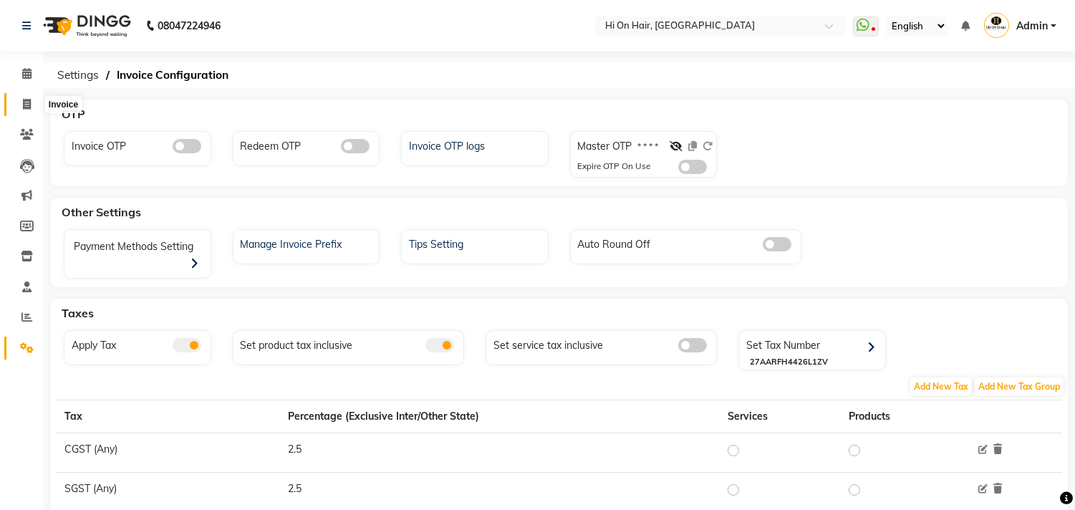
click at [23, 100] on icon at bounding box center [27, 104] width 8 height 11
select select "service"
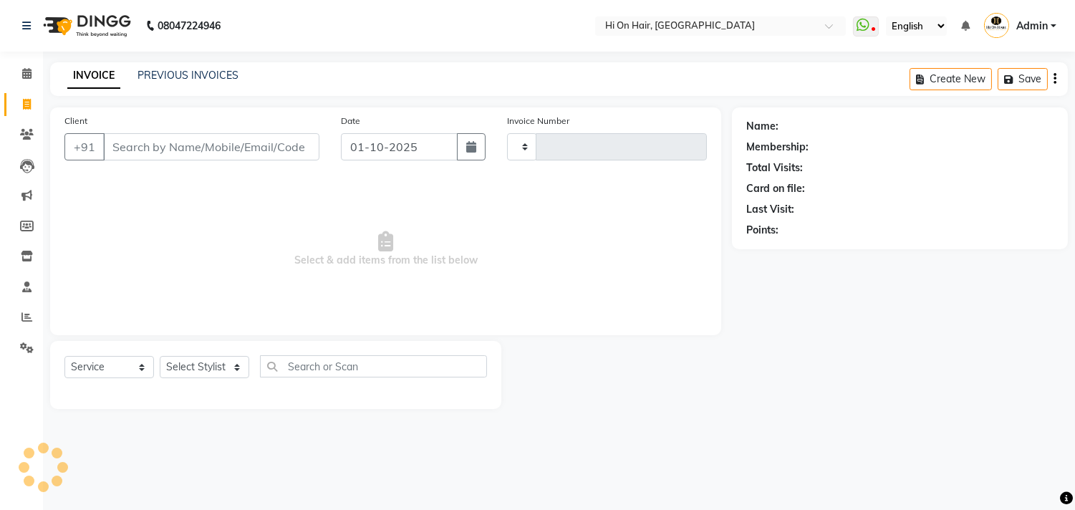
type input "2168"
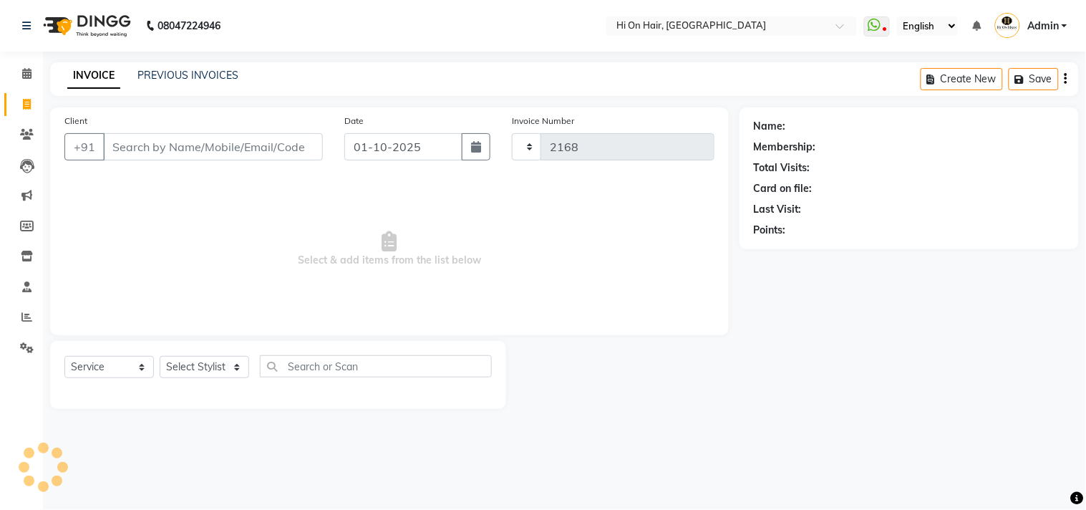
select select "535"
click at [203, 367] on select "Select Stylist [PERSON_NAME] [PERSON_NAME] Hi On Hair MAKYOPHI [PERSON_NAME] [P…" at bounding box center [214, 367] width 109 height 22
select select "6883"
click at [160, 357] on select "Select Stylist [PERSON_NAME] [PERSON_NAME] Hi On Hair MAKYOPHI [PERSON_NAME] [P…" at bounding box center [214, 367] width 109 height 22
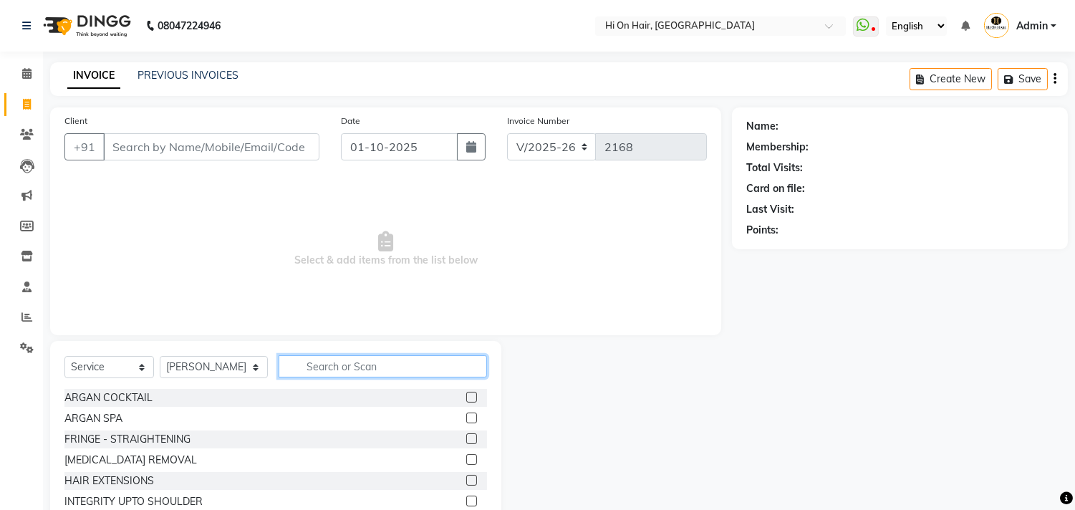
click at [311, 374] on input "text" at bounding box center [382, 366] width 208 height 22
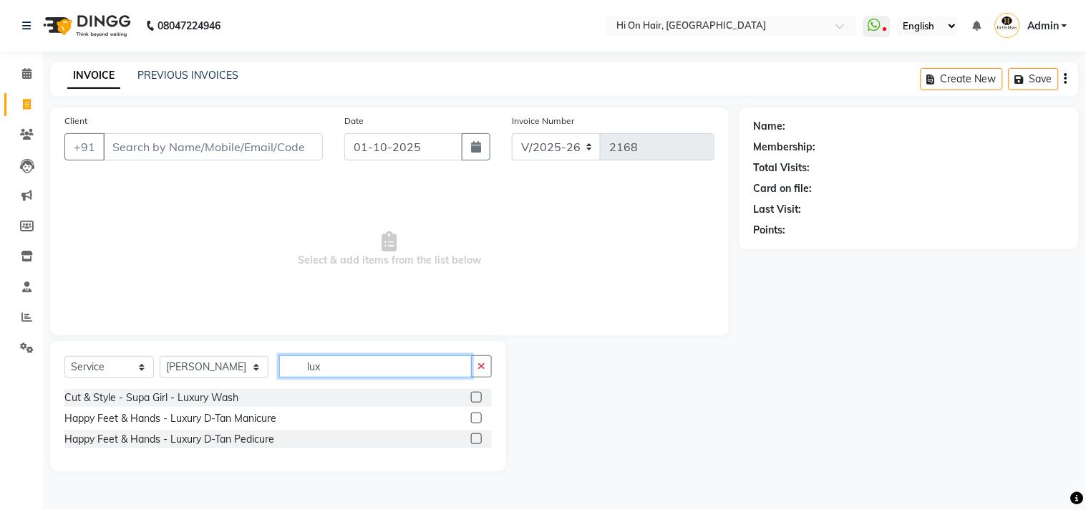
type input "lux"
click at [471, 396] on label at bounding box center [476, 397] width 11 height 11
click at [471, 396] on input "checkbox" at bounding box center [475, 397] width 9 height 9
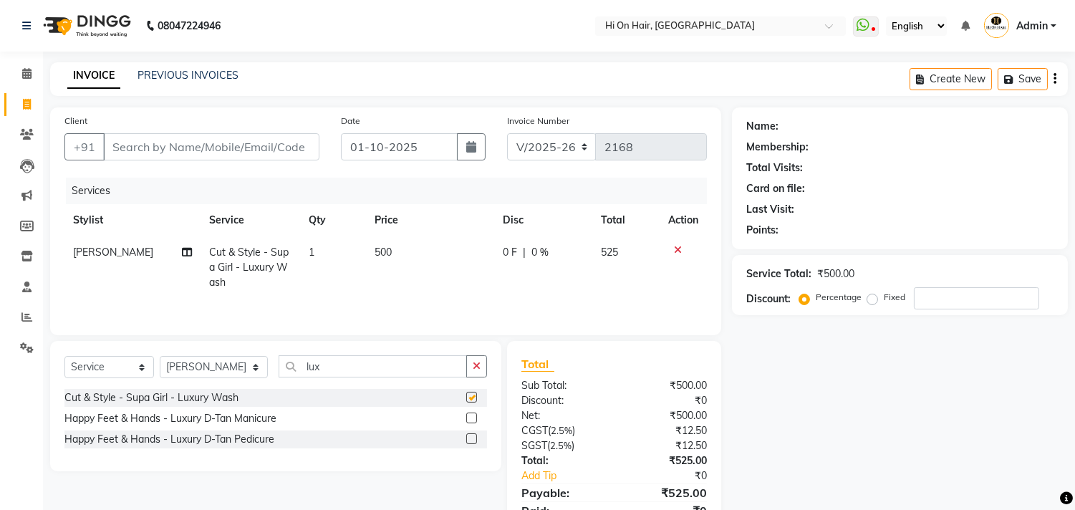
checkbox input "false"
click at [925, 301] on input "number" at bounding box center [975, 298] width 125 height 22
drag, startPoint x: 957, startPoint y: 304, endPoint x: 838, endPoint y: 306, distance: 118.9
click at [839, 306] on div "Percentage Fixed 20" at bounding box center [920, 298] width 237 height 22
type input "0"
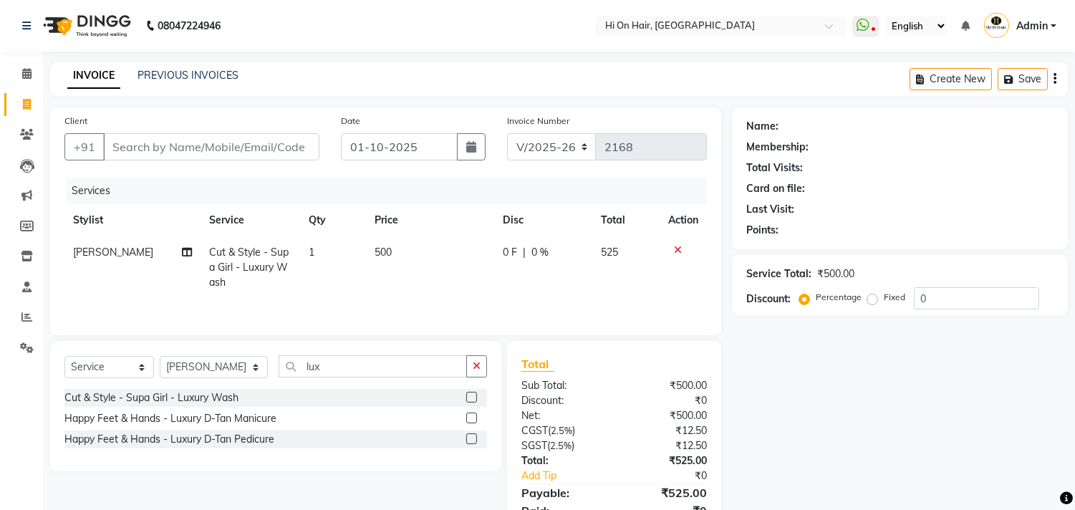
click at [674, 245] on icon at bounding box center [678, 250] width 8 height 10
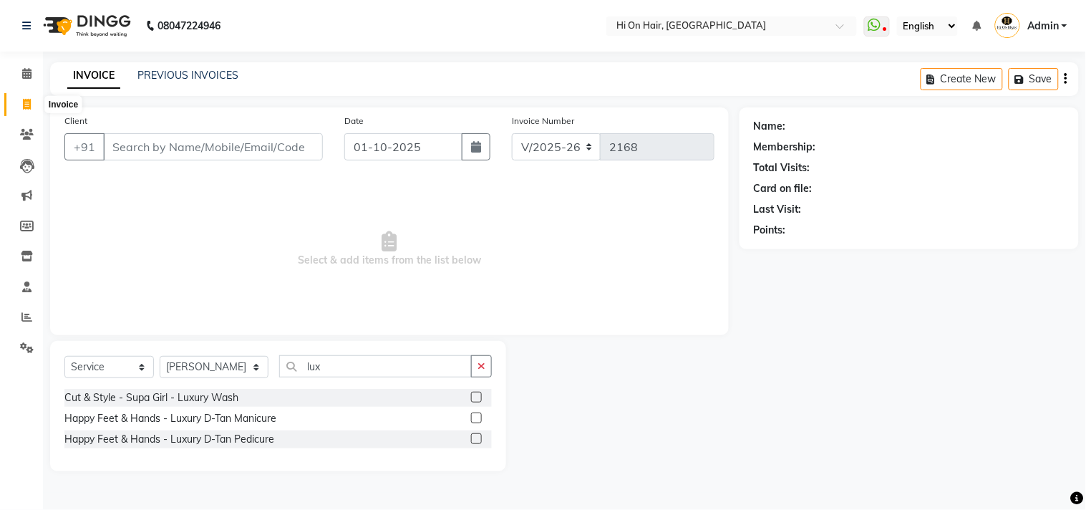
click at [29, 97] on span at bounding box center [26, 105] width 25 height 16
select select "service"
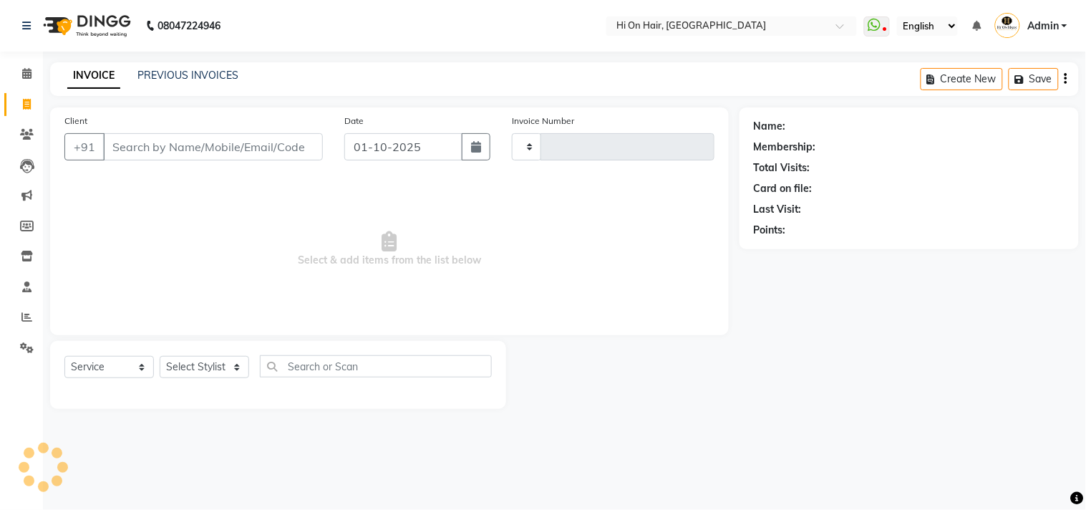
type input "2168"
select select "535"
